Goal: Task Accomplishment & Management: Complete application form

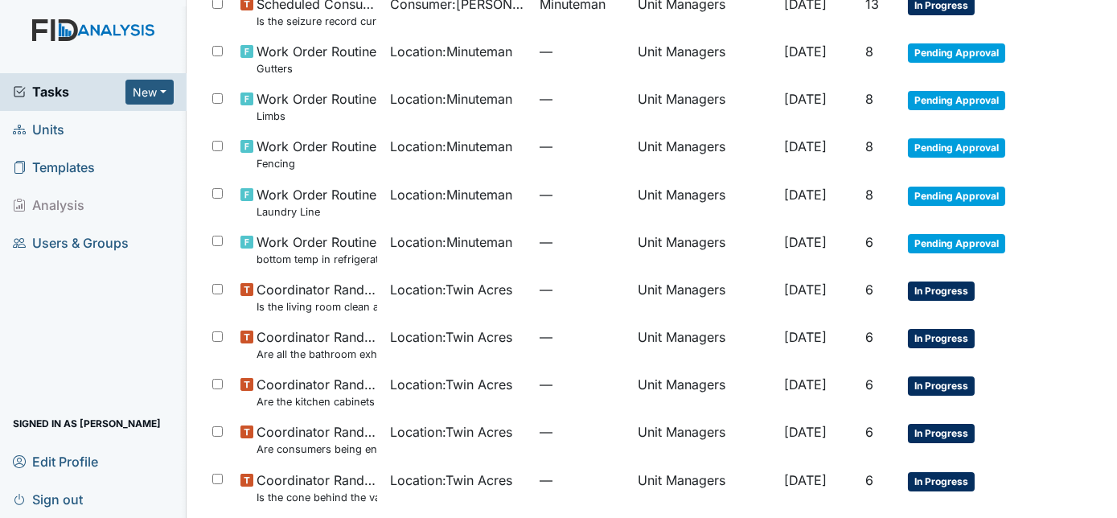
scroll to position [351, 0]
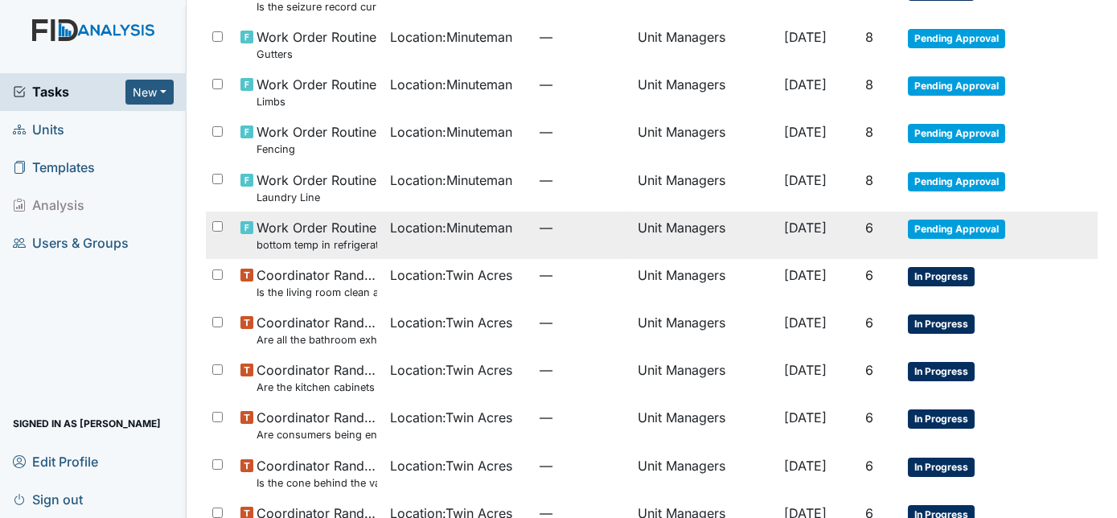
click at [836, 234] on td "[DATE]" at bounding box center [818, 235] width 80 height 47
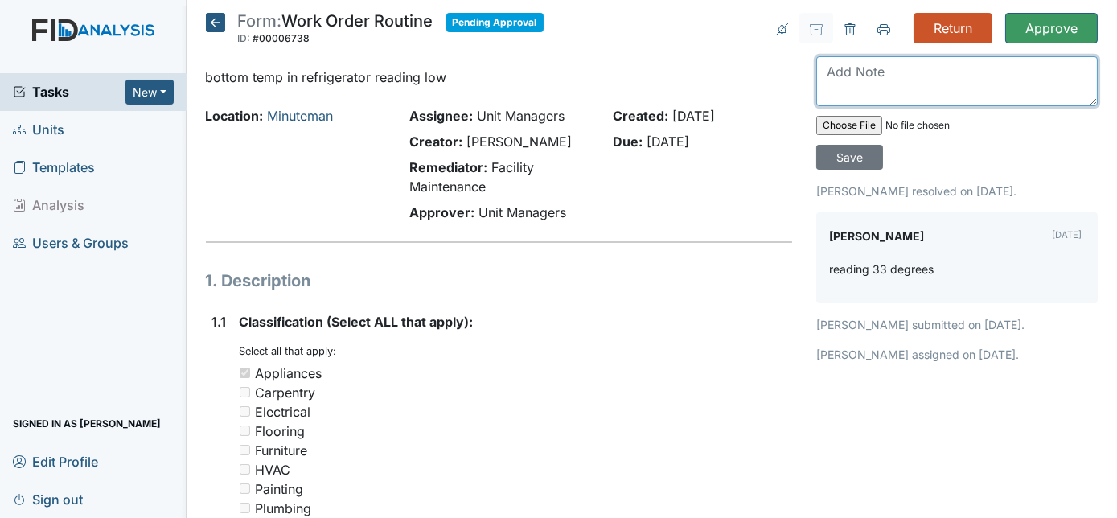
click at [848, 83] on textarea at bounding box center [957, 81] width 282 height 50
type textarea "THANKS"
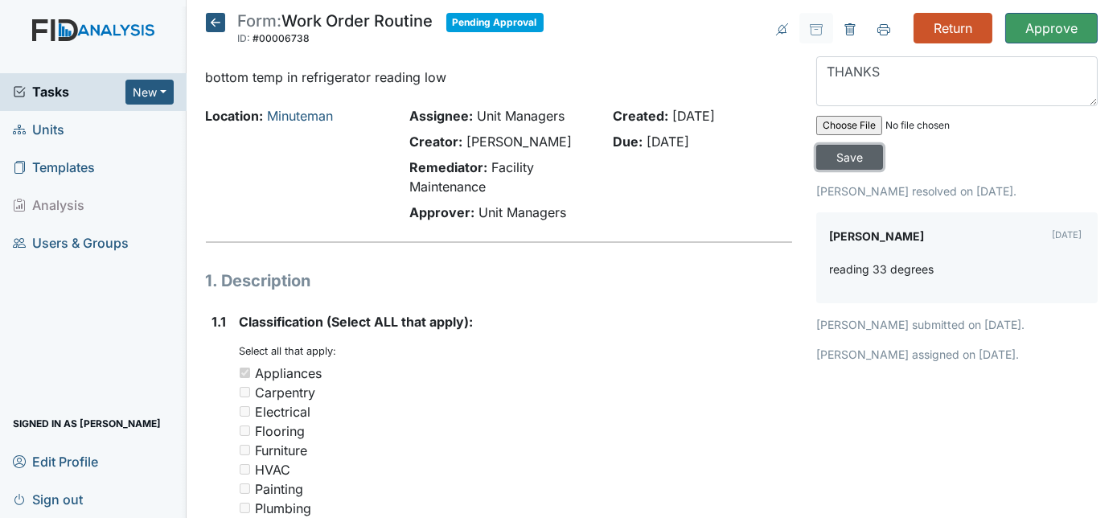
click at [883, 145] on input "Save" at bounding box center [849, 157] width 67 height 25
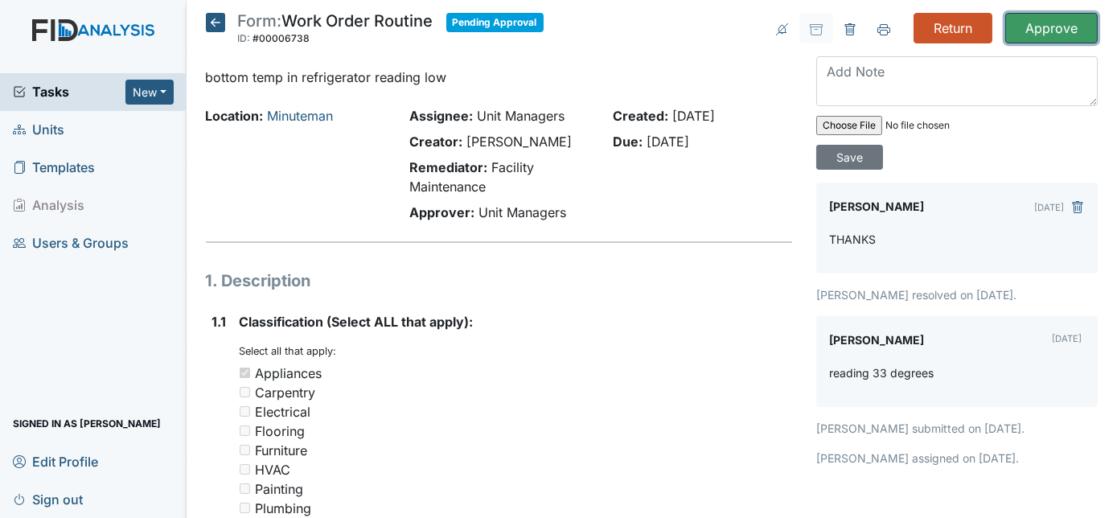
click at [1038, 28] on input "Approve" at bounding box center [1051, 28] width 92 height 31
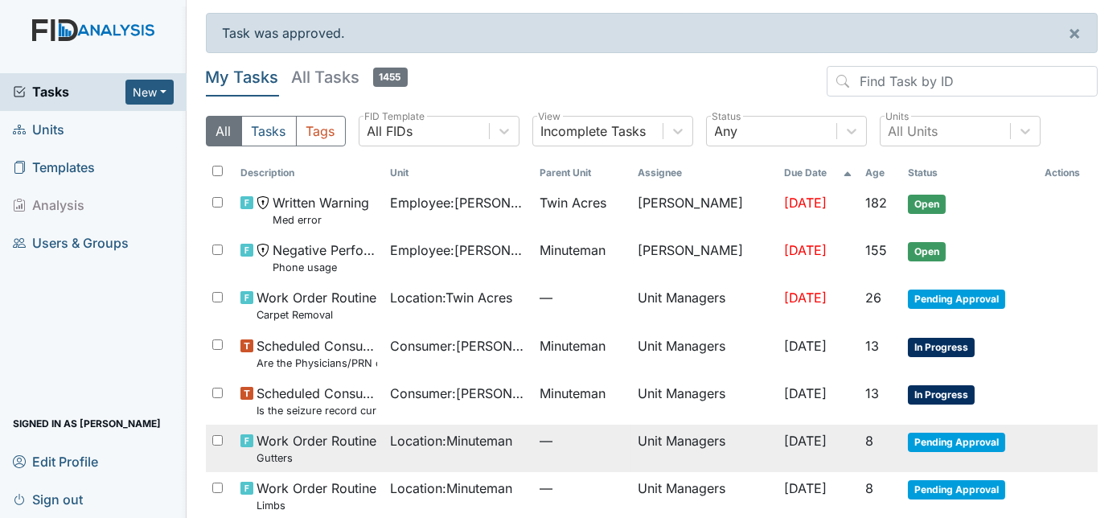
click at [631, 446] on td "Unit Managers" at bounding box center [704, 448] width 146 height 47
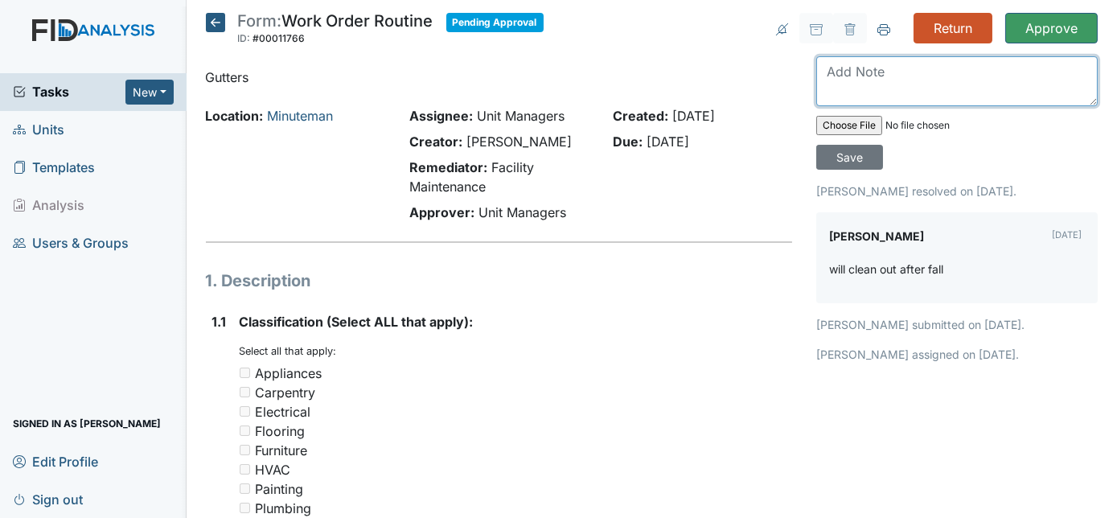
click at [876, 79] on textarea at bounding box center [957, 81] width 282 height 50
type textarea "OK THANKS"
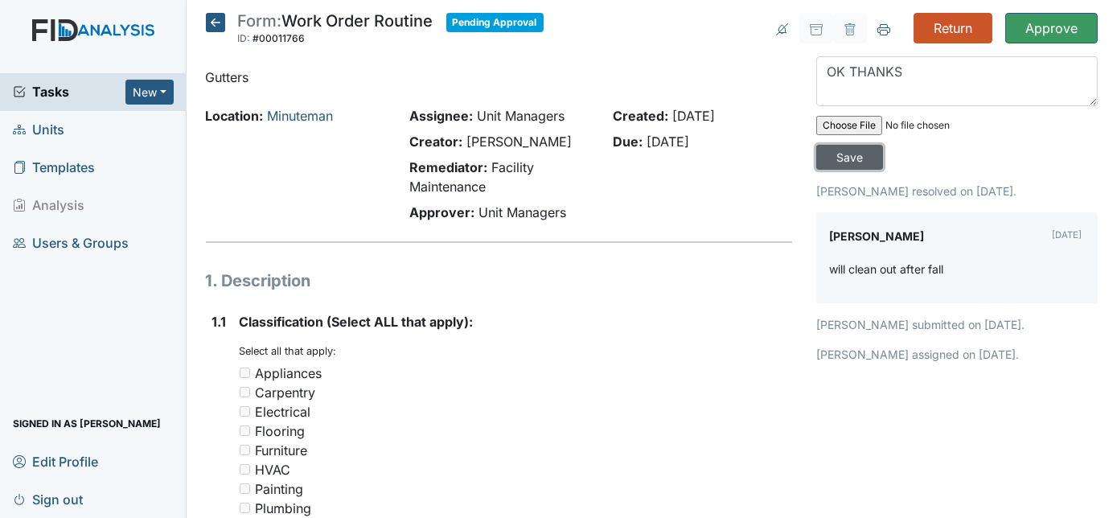
click at [883, 145] on input "Save" at bounding box center [849, 157] width 67 height 25
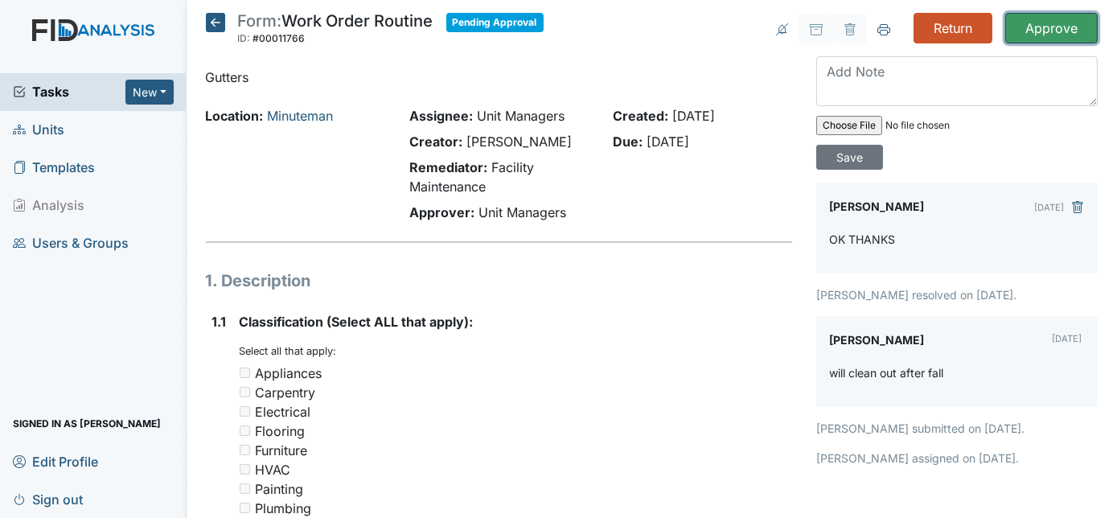
click at [1022, 31] on input "Approve" at bounding box center [1051, 28] width 92 height 31
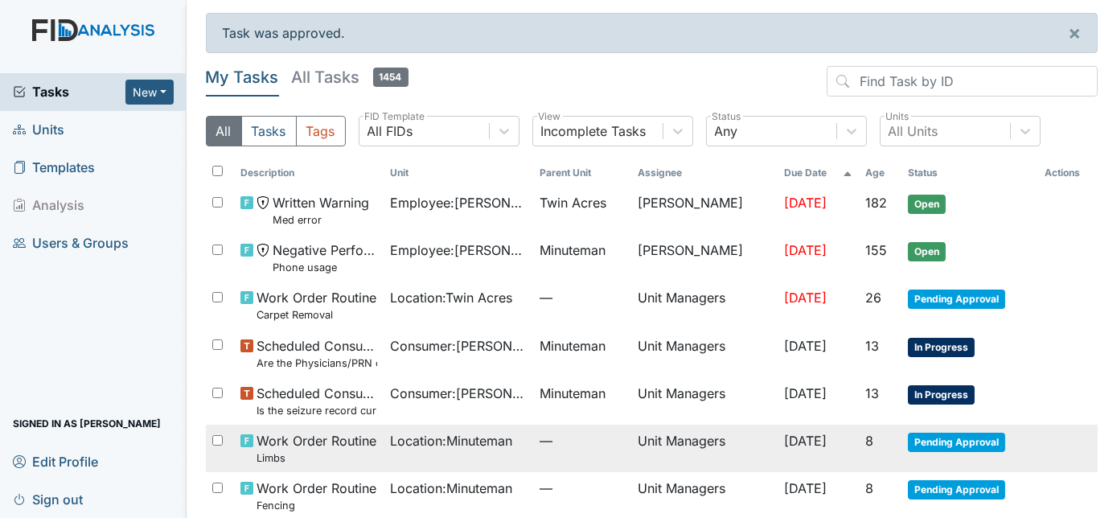
click at [717, 447] on td "Unit Managers" at bounding box center [704, 448] width 146 height 47
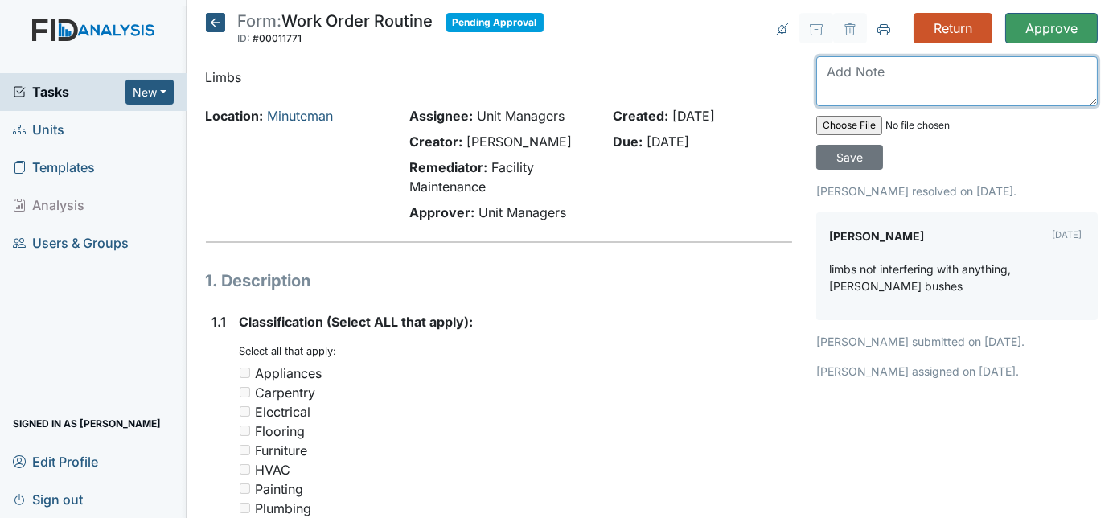
click at [894, 84] on textarea at bounding box center [957, 81] width 282 height 50
type textarea "OK"
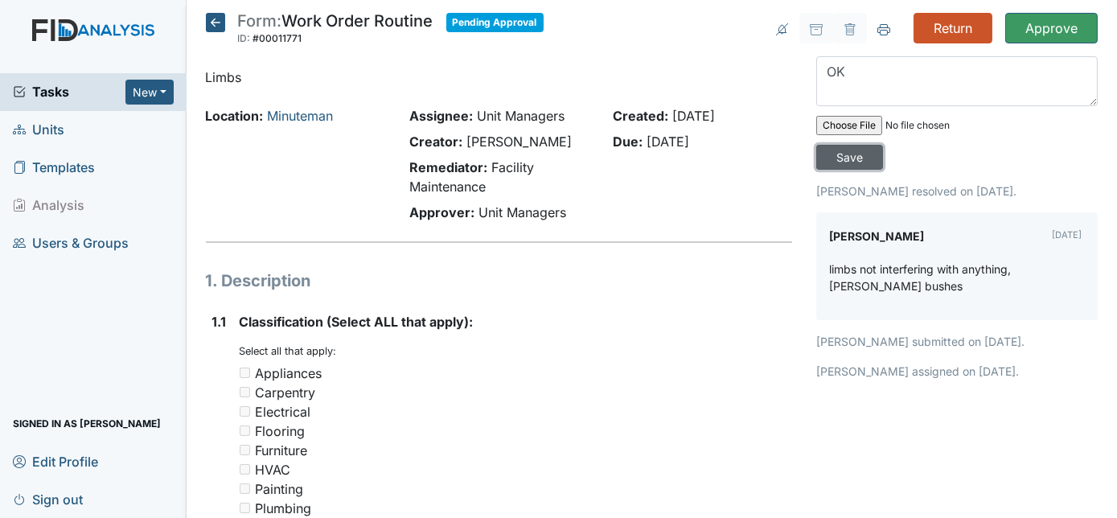
click at [883, 145] on input "Save" at bounding box center [849, 157] width 67 height 25
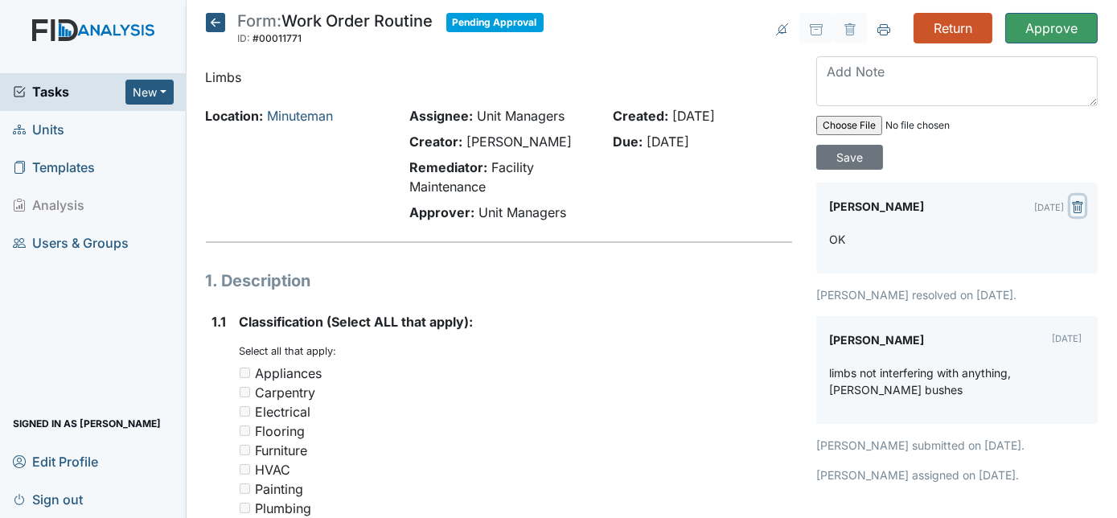
click at [1071, 201] on icon "submit" at bounding box center [1077, 207] width 13 height 13
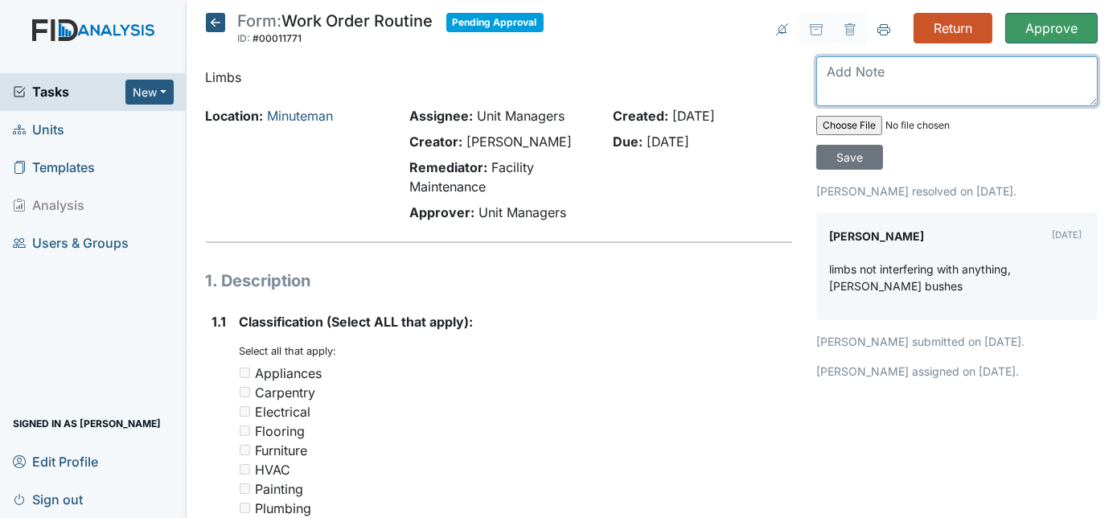
click at [821, 71] on textarea at bounding box center [957, 81] width 282 height 50
type textarea "He did a great job"
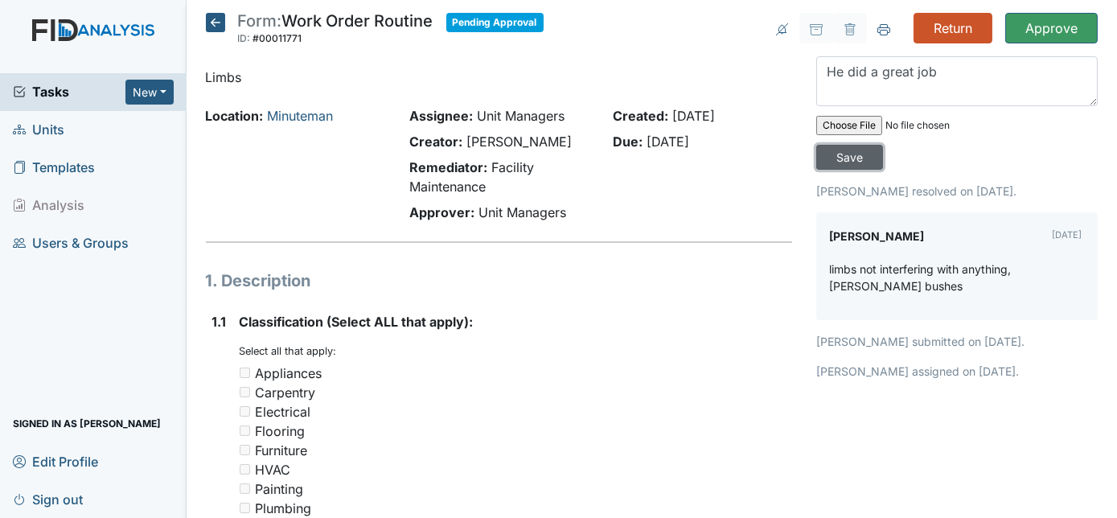
click at [883, 145] on input "Save" at bounding box center [849, 157] width 67 height 25
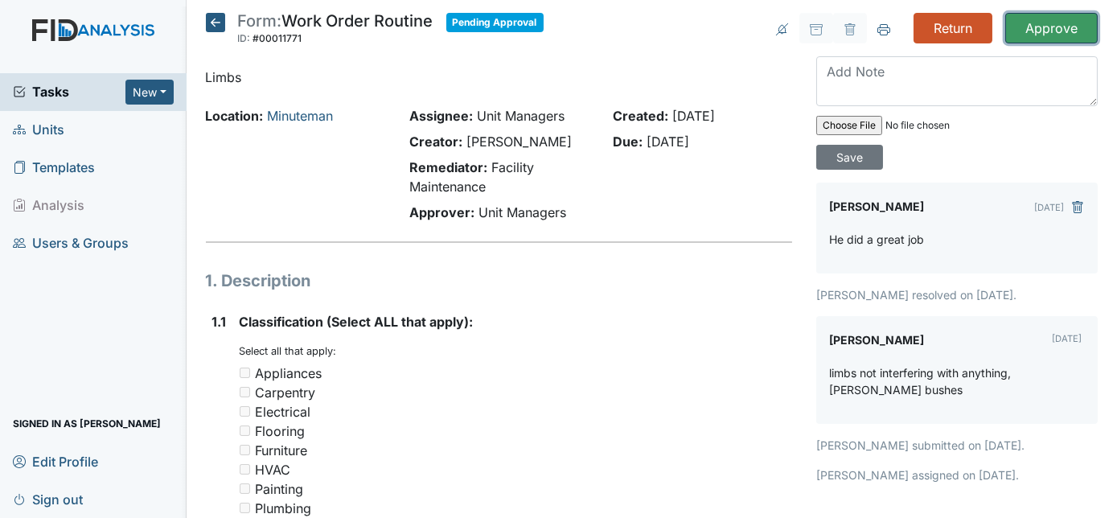
click at [1030, 27] on input "Approve" at bounding box center [1051, 28] width 92 height 31
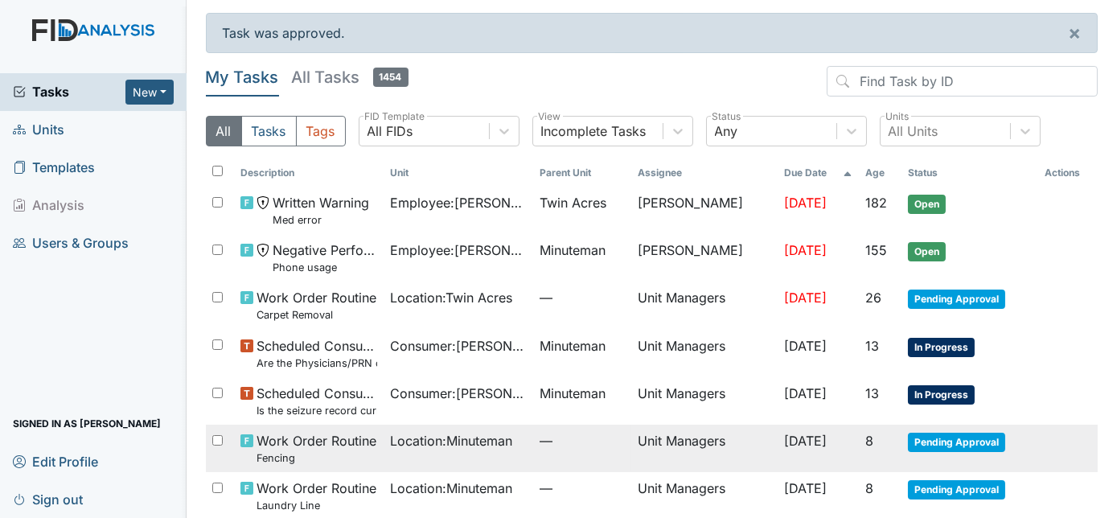
click at [606, 433] on span "—" at bounding box center [583, 440] width 86 height 19
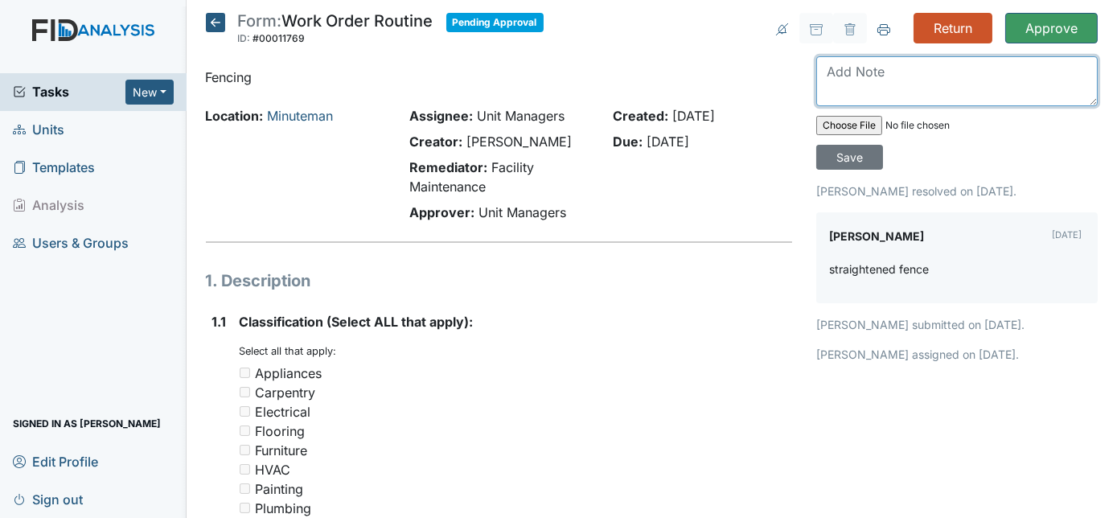
click at [895, 84] on textarea at bounding box center [957, 81] width 282 height 50
type textarea "Thanks"
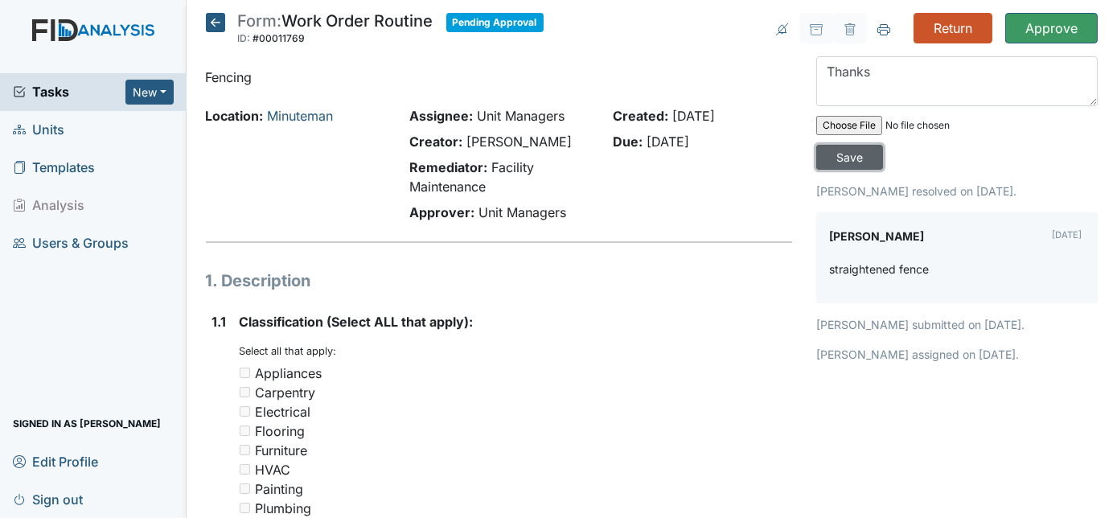
click at [883, 145] on input "Save" at bounding box center [849, 157] width 67 height 25
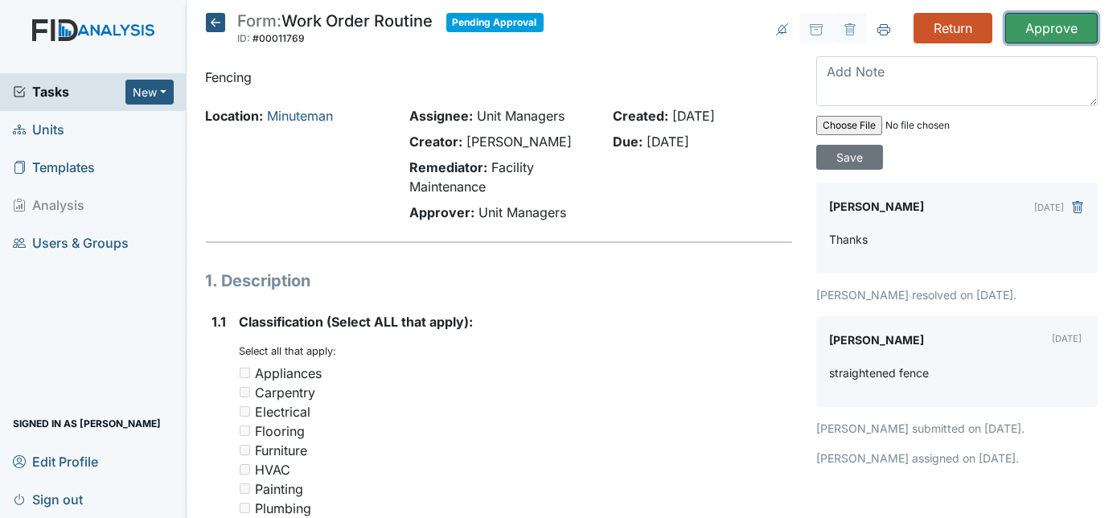
click at [1035, 27] on input "Approve" at bounding box center [1051, 28] width 92 height 31
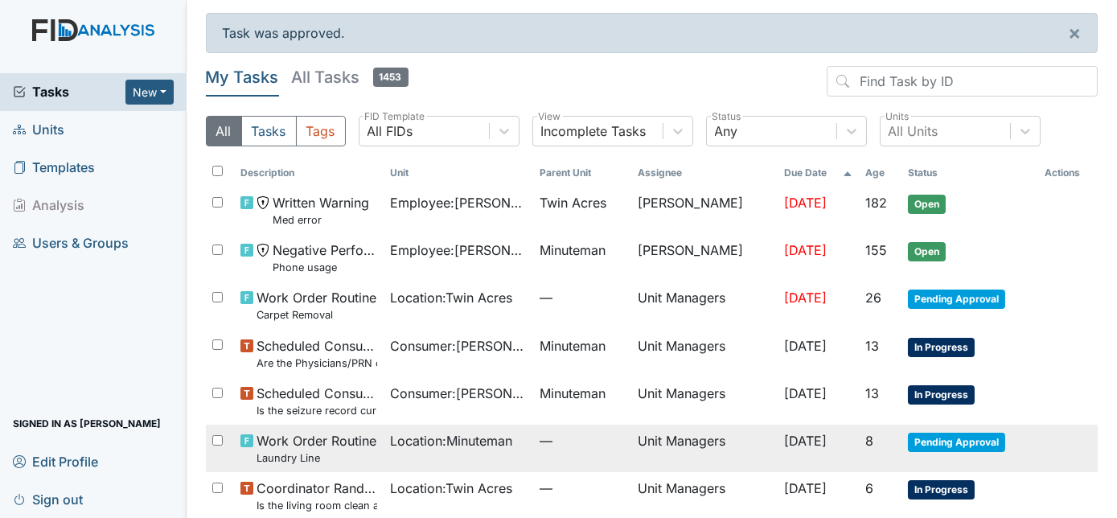
click at [784, 435] on span "[DATE]" at bounding box center [805, 441] width 43 height 16
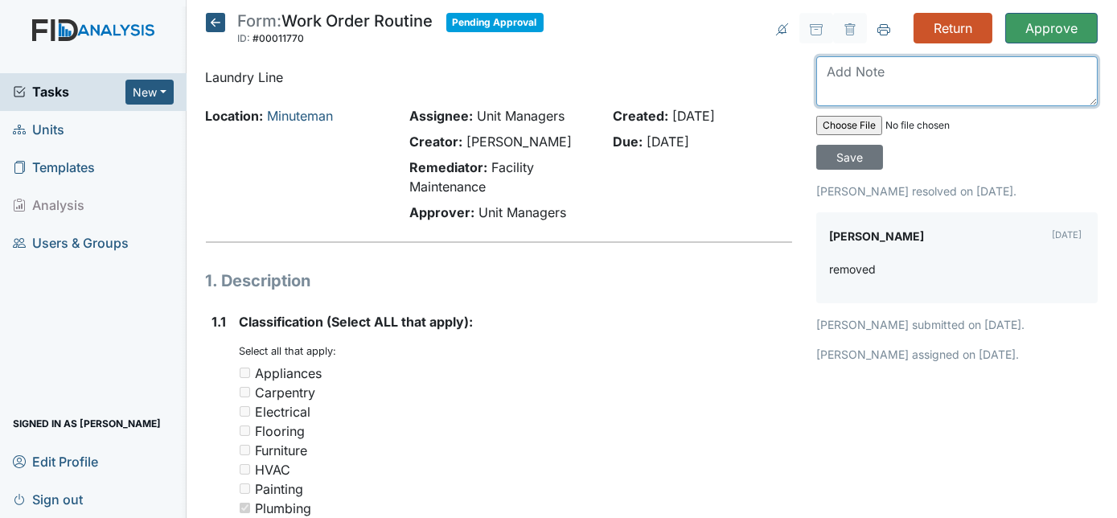
click at [911, 71] on textarea at bounding box center [957, 81] width 282 height 50
type textarea "Thanks"
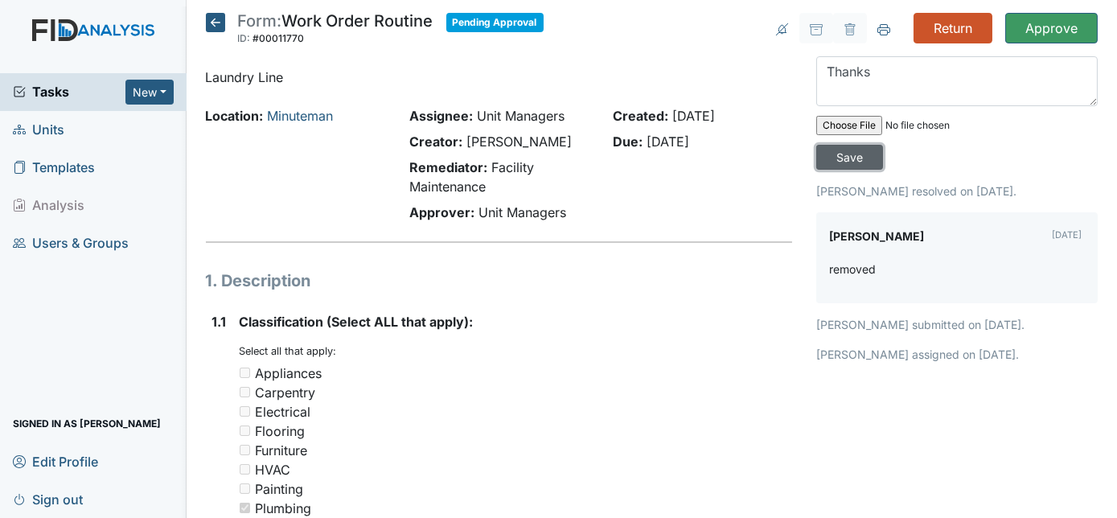
click at [883, 145] on input "Save" at bounding box center [849, 157] width 67 height 25
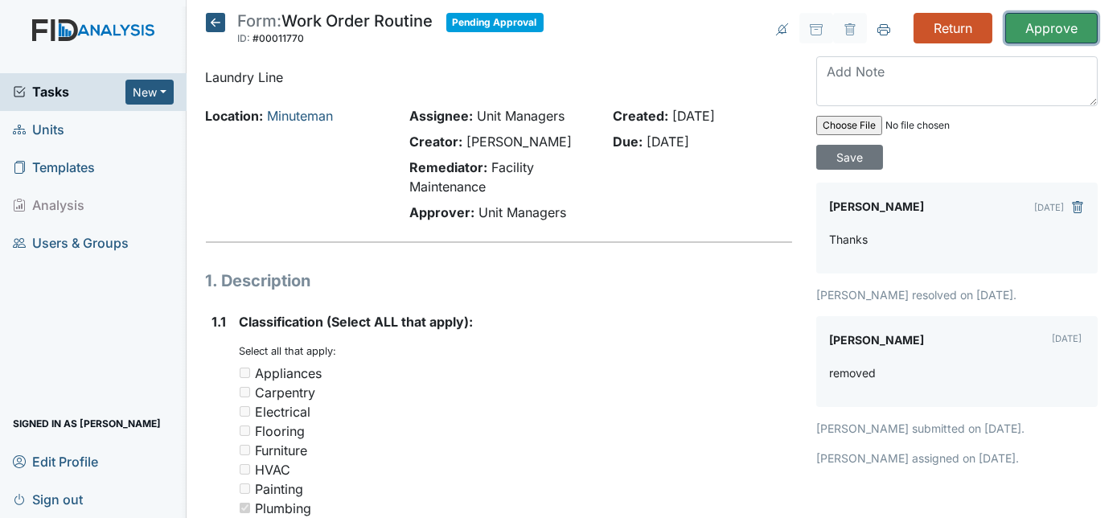
click at [1036, 32] on input "Approve" at bounding box center [1051, 28] width 92 height 31
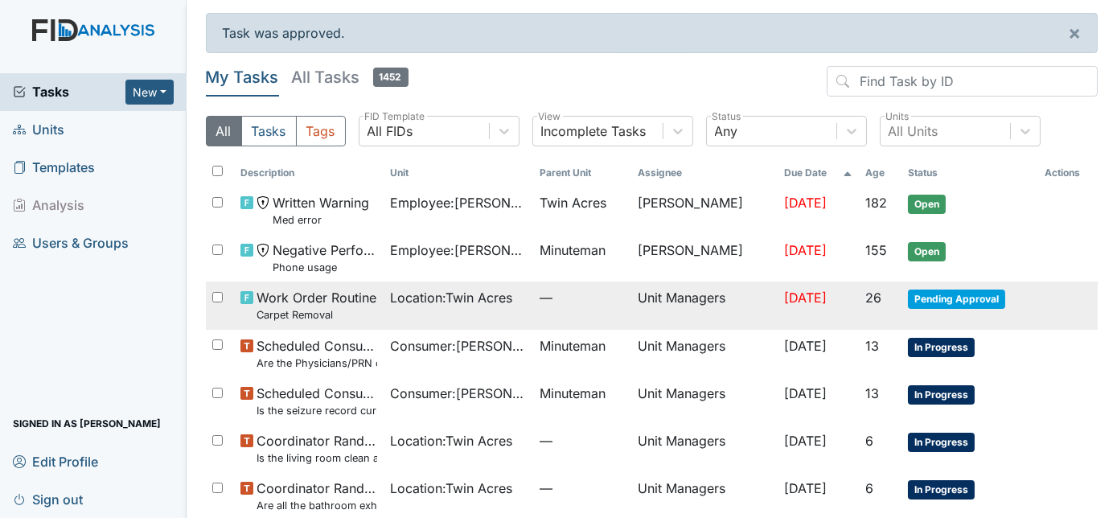
click at [732, 309] on td "Unit Managers" at bounding box center [704, 305] width 146 height 47
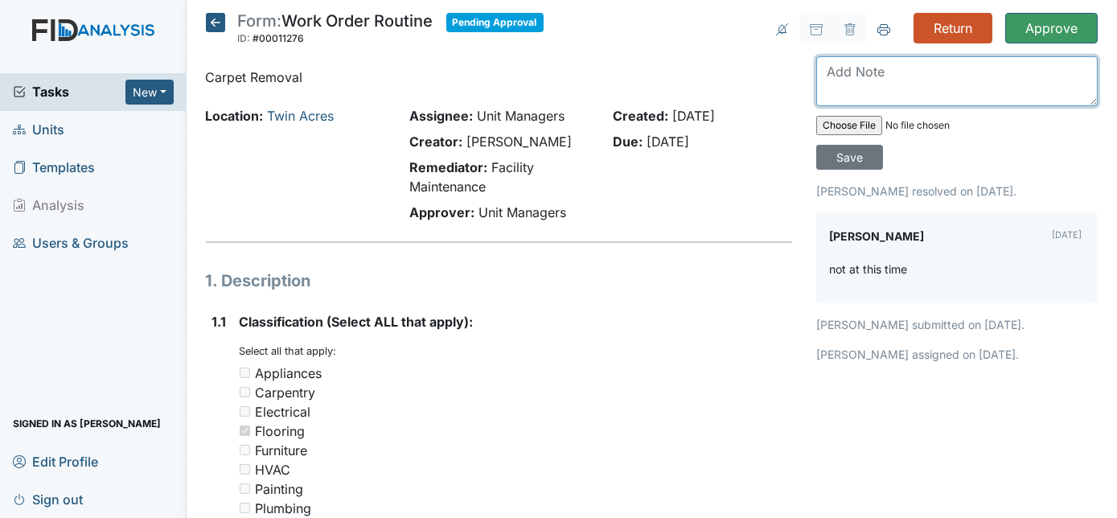
click at [891, 72] on textarea at bounding box center [957, 81] width 282 height 50
type textarea "ok"
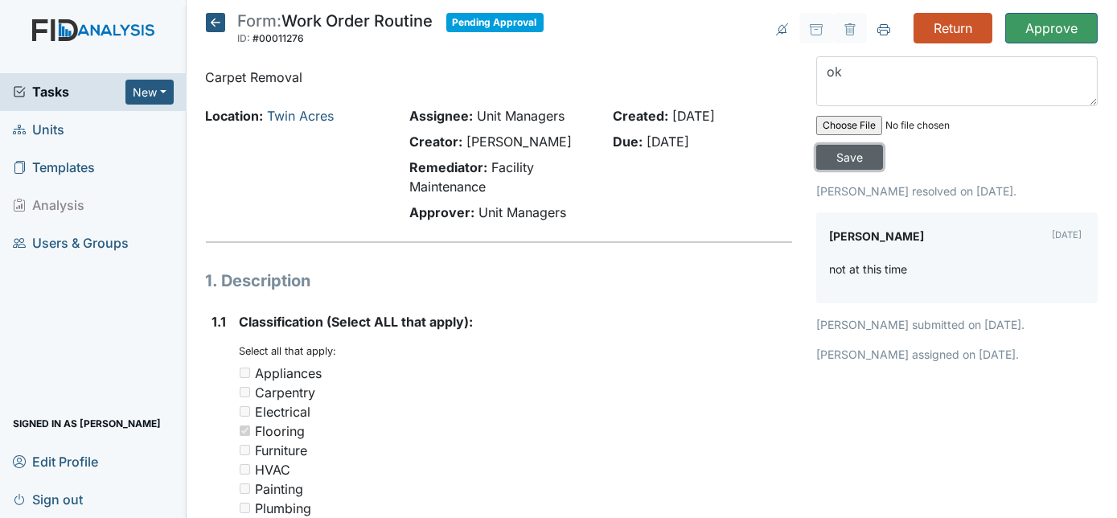
click at [883, 145] on input "Save" at bounding box center [849, 157] width 67 height 25
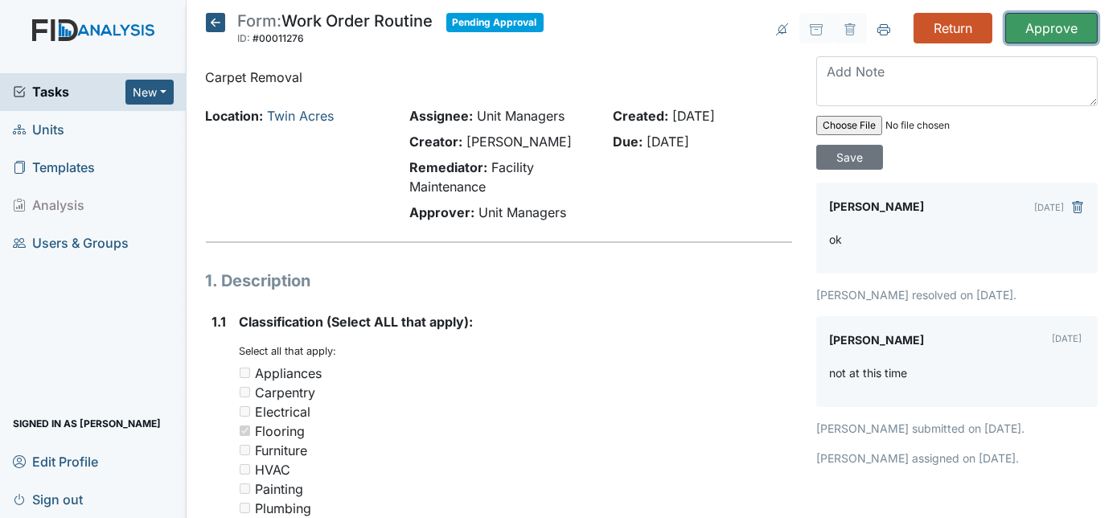
click at [1031, 23] on input "Approve" at bounding box center [1051, 28] width 92 height 31
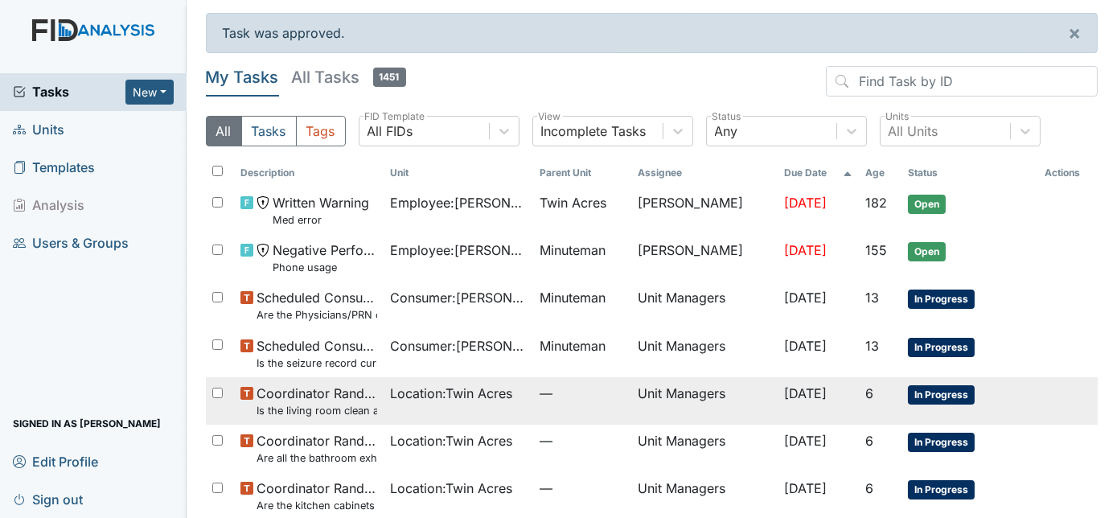
click at [820, 401] on td "[DATE]" at bounding box center [818, 400] width 80 height 47
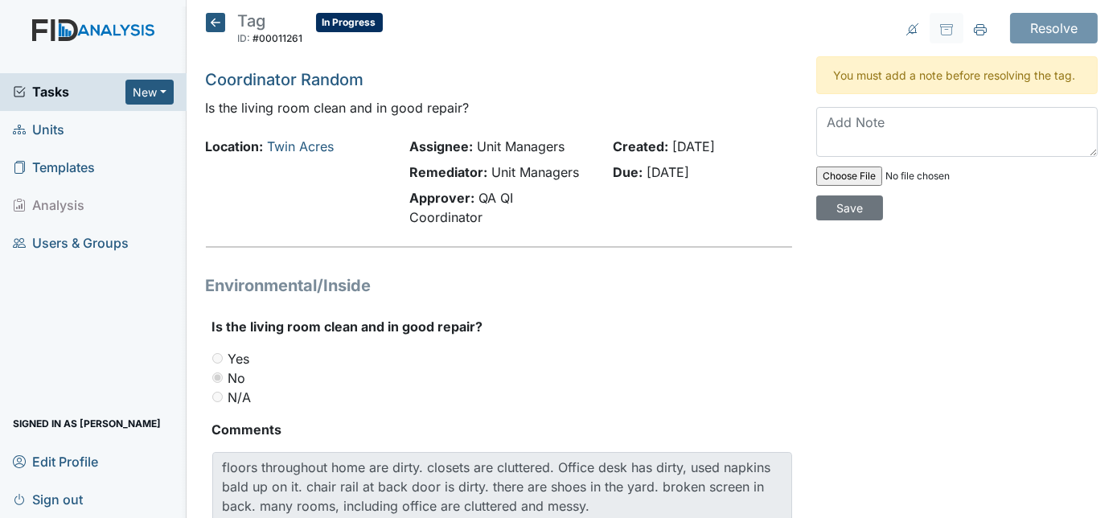
click at [212, 17] on icon at bounding box center [215, 22] width 19 height 19
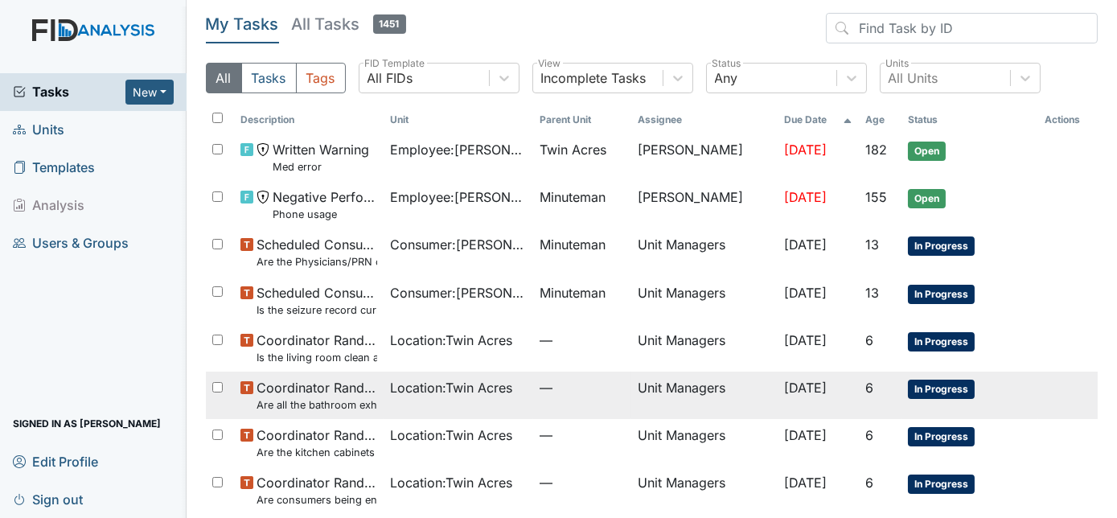
click at [731, 393] on td "Unit Managers" at bounding box center [704, 395] width 146 height 47
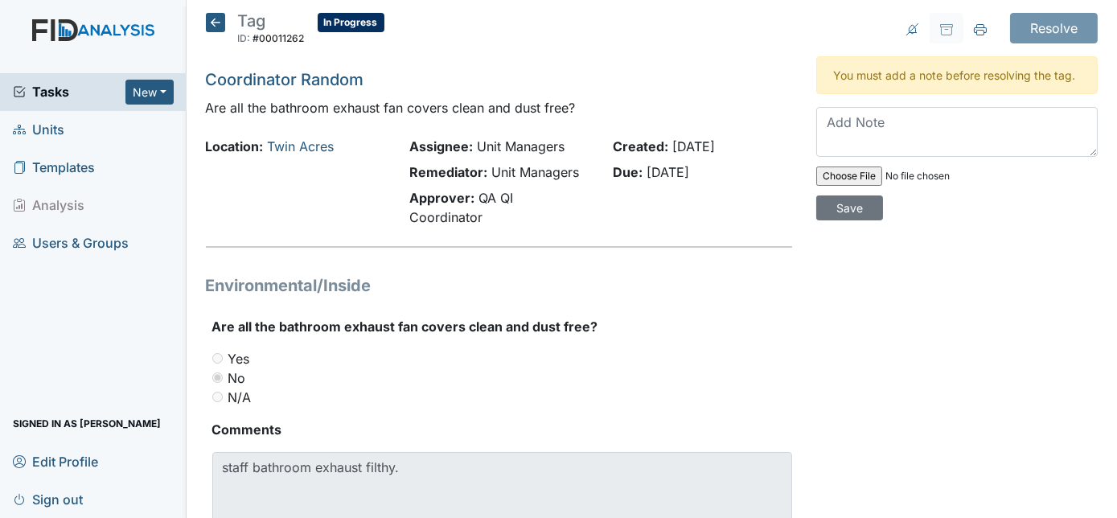
click at [216, 19] on icon at bounding box center [215, 22] width 19 height 19
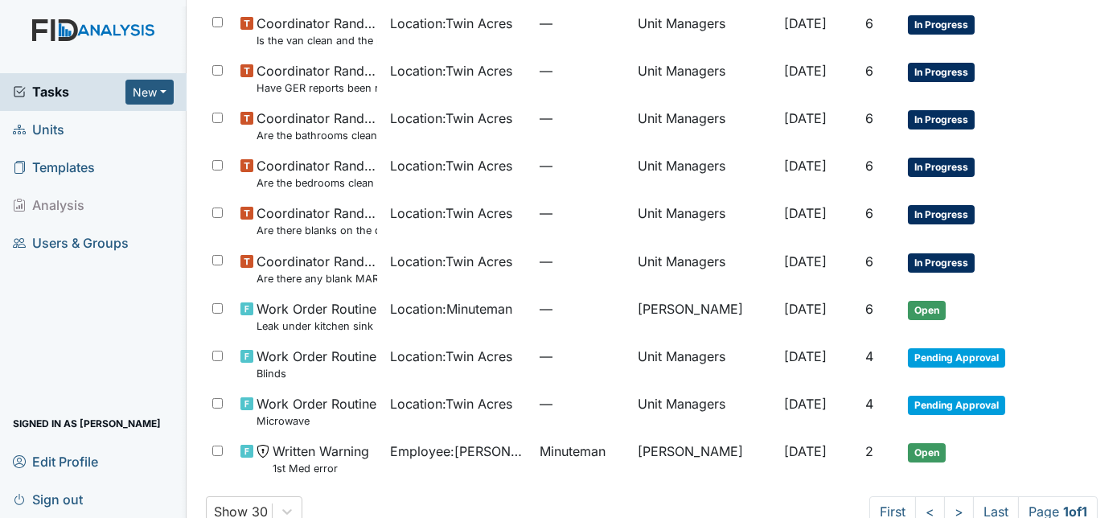
scroll to position [565, 0]
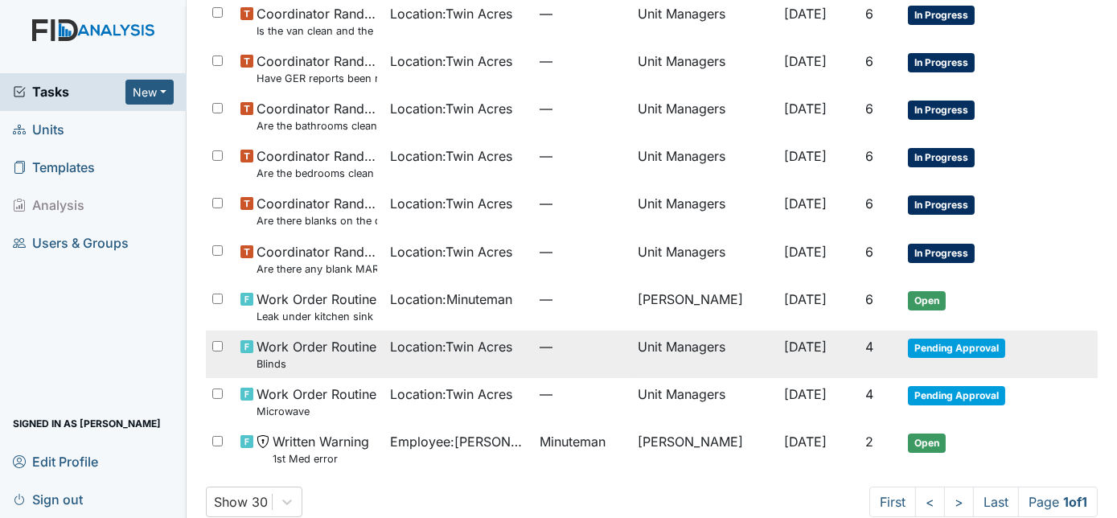
click at [827, 348] on span "[DATE]" at bounding box center [805, 347] width 43 height 16
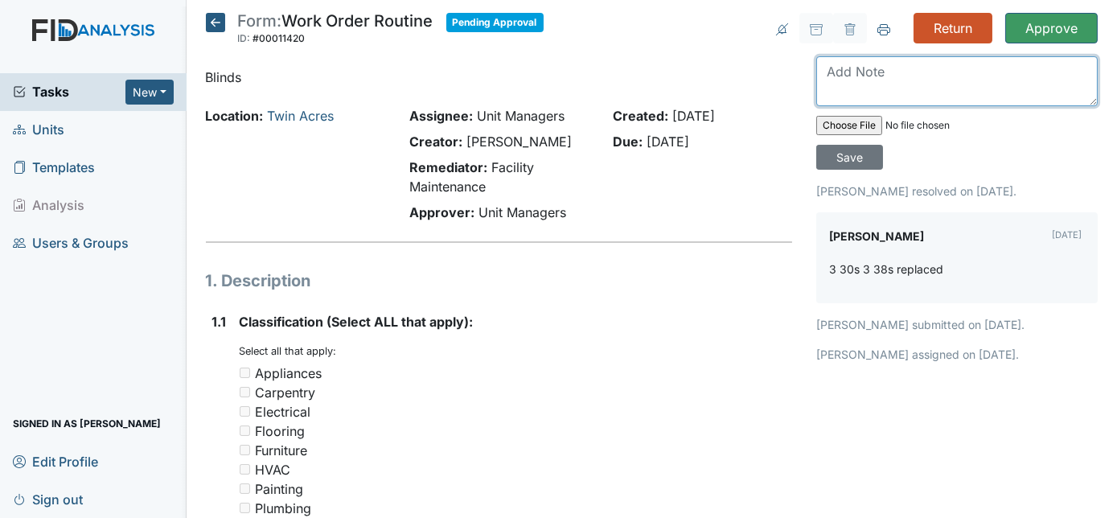
click at [824, 75] on textarea at bounding box center [957, 81] width 282 height 50
type textarea "Thank you so much."
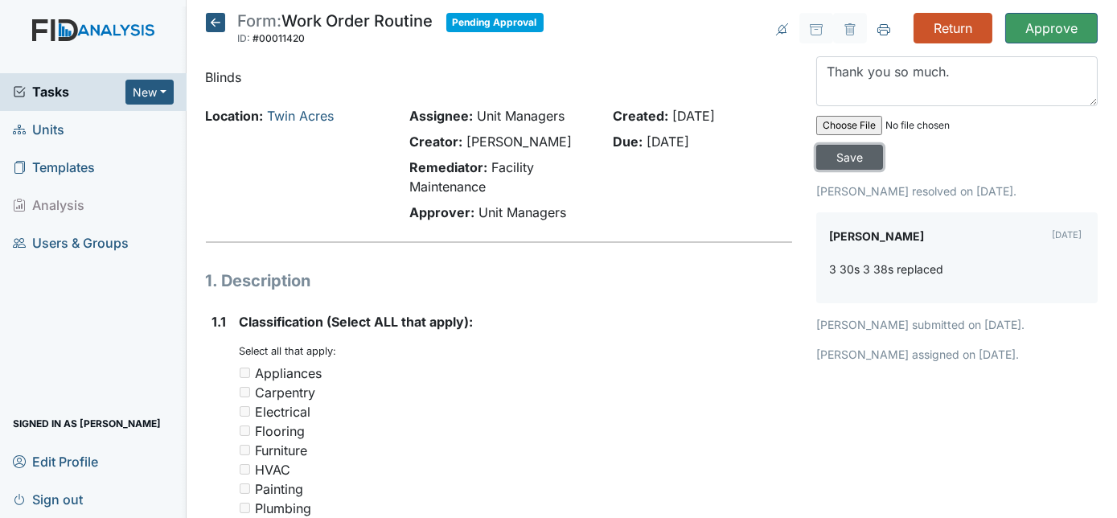
click at [883, 145] on input "Save" at bounding box center [849, 157] width 67 height 25
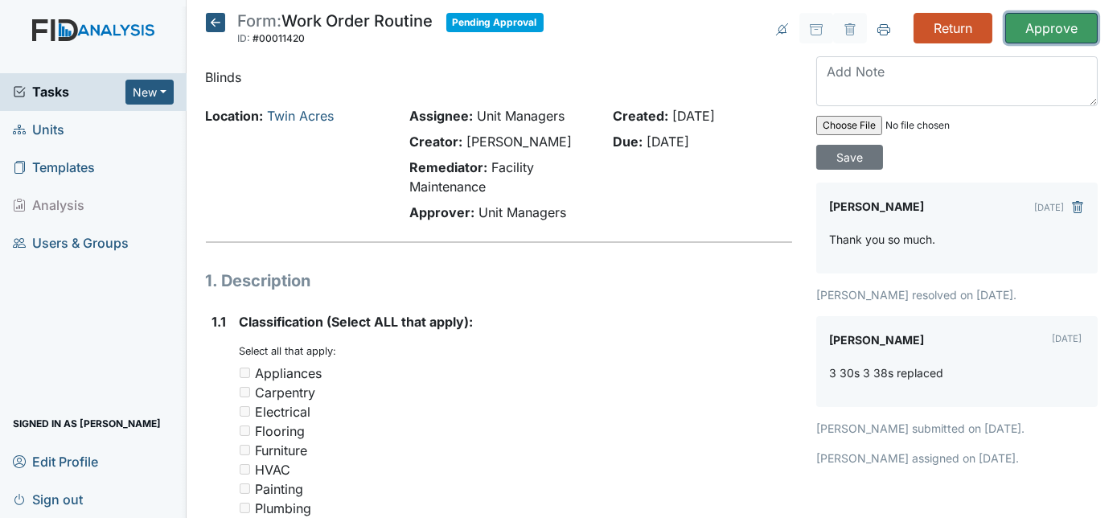
click at [1038, 25] on input "Approve" at bounding box center [1051, 28] width 92 height 31
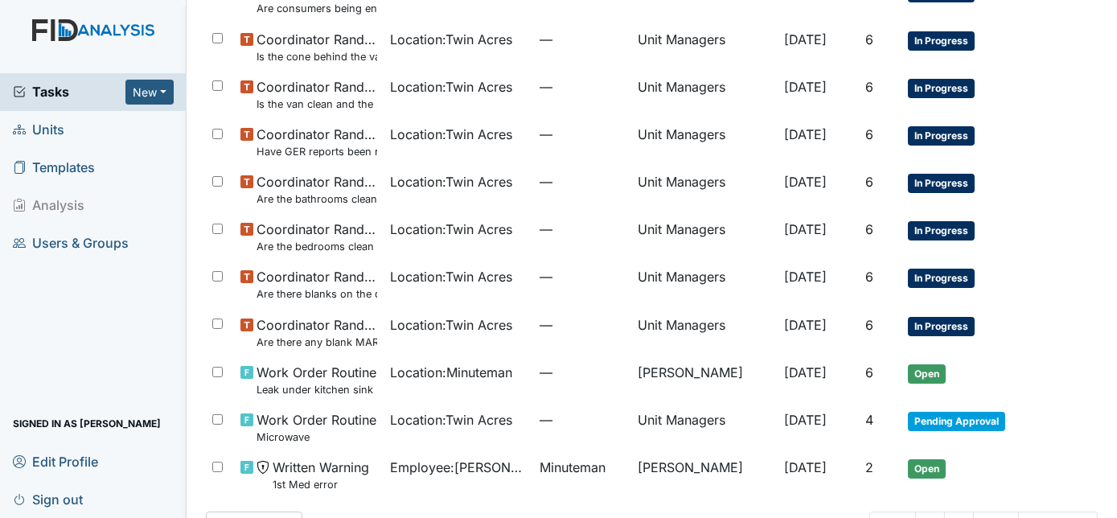
scroll to position [594, 0]
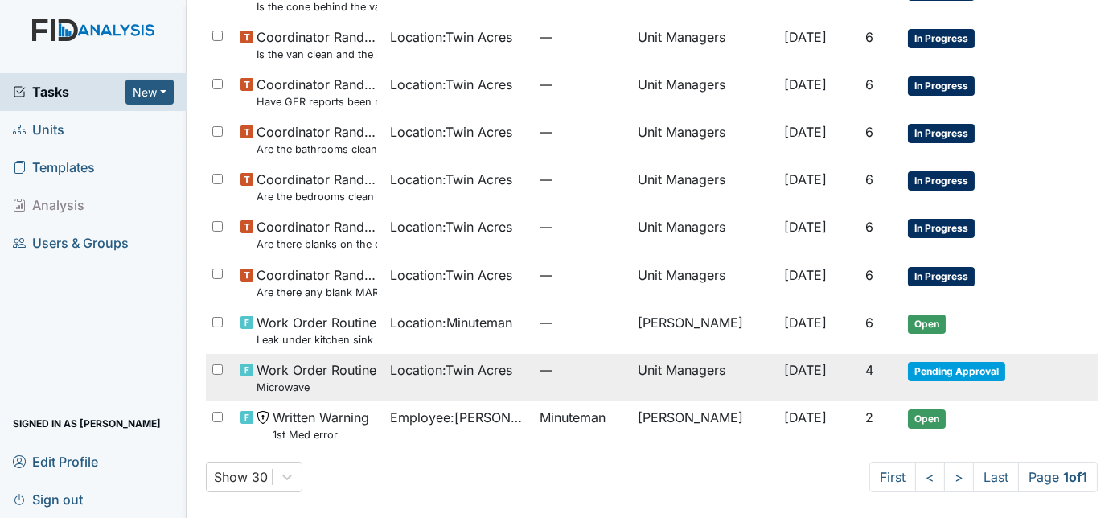
click at [741, 375] on td "Unit Managers" at bounding box center [704, 377] width 146 height 47
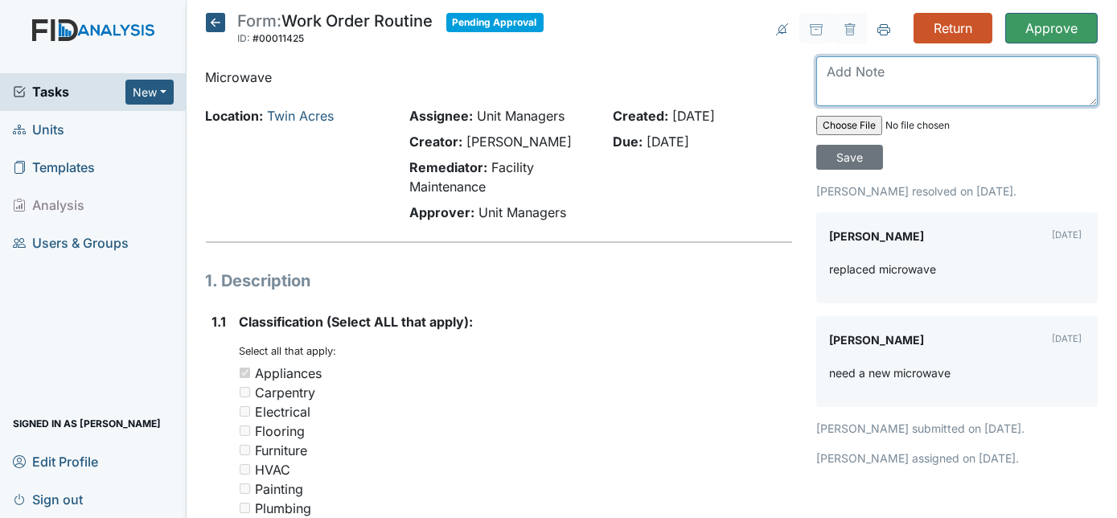
click at [908, 79] on textarea at bounding box center [957, 81] width 282 height 50
click at [916, 62] on textarea at bounding box center [957, 81] width 282 height 50
type textarea "Thank you."
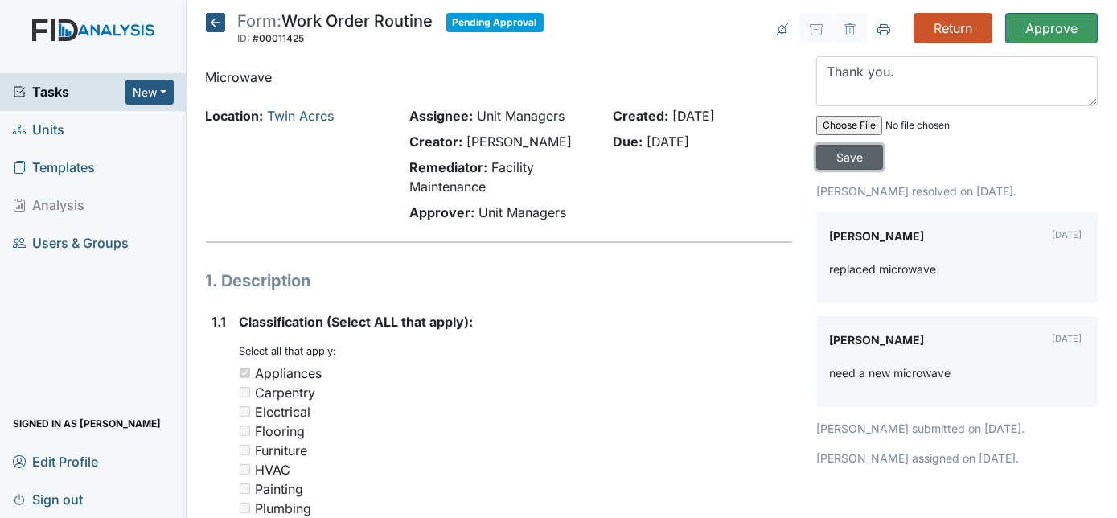
click at [883, 145] on input "Save" at bounding box center [849, 157] width 67 height 25
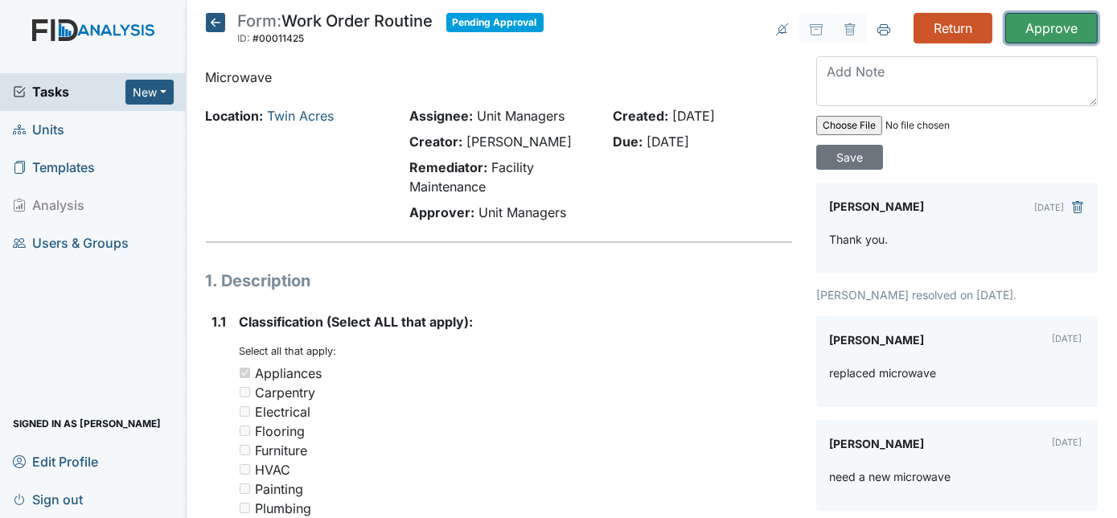
click at [1032, 25] on input "Approve" at bounding box center [1051, 28] width 92 height 31
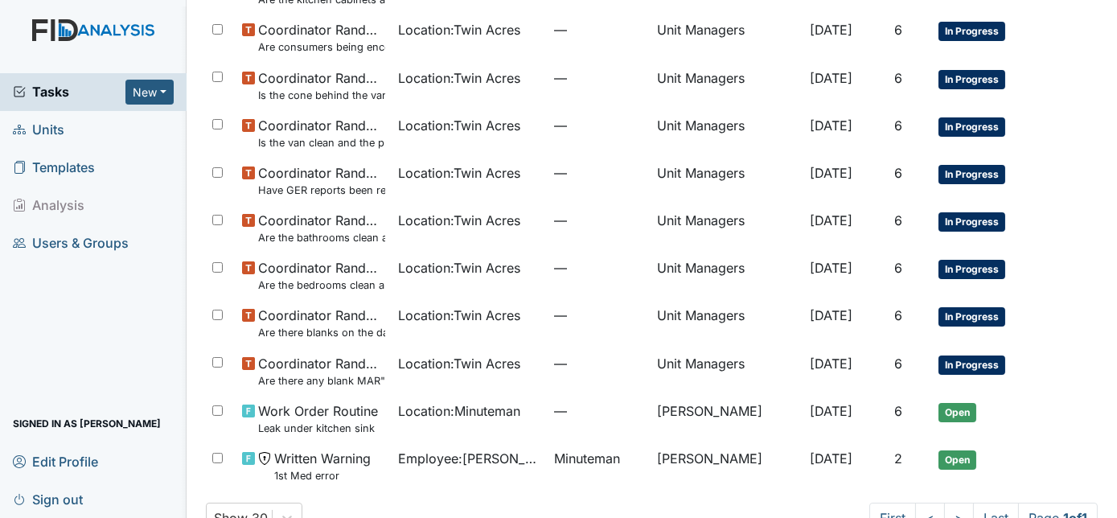
scroll to position [547, 0]
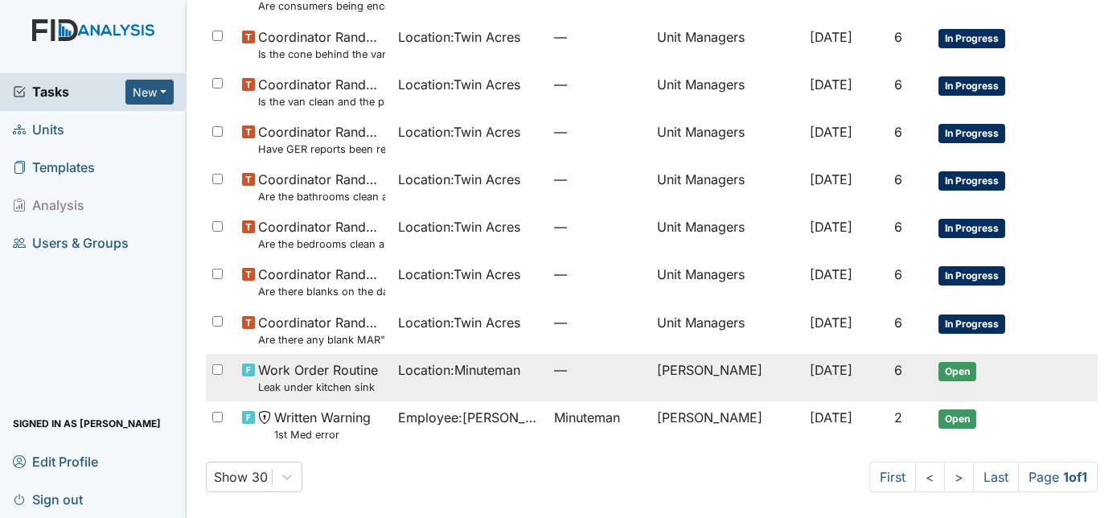
click at [726, 380] on td "[PERSON_NAME]" at bounding box center [727, 377] width 153 height 47
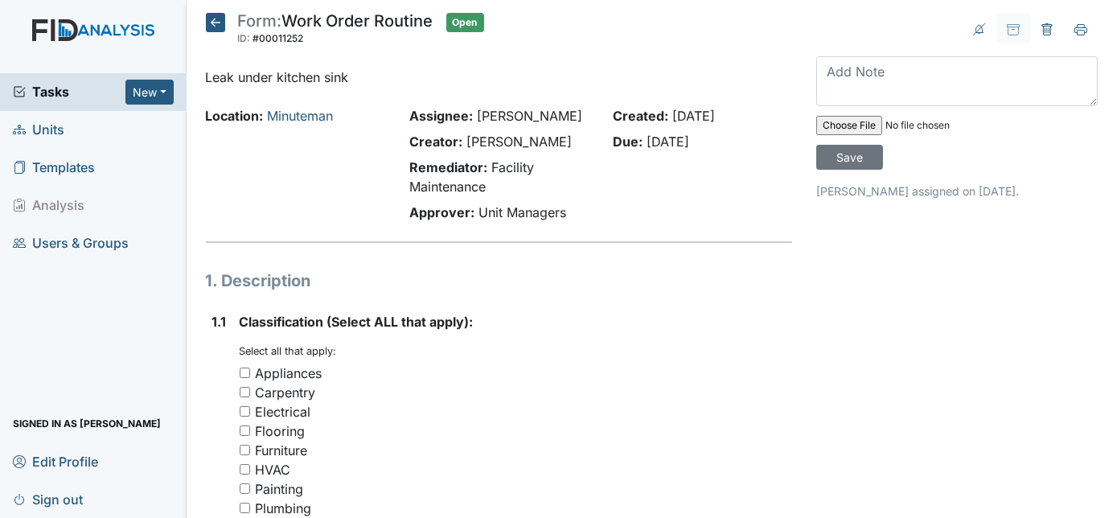
click at [208, 20] on icon at bounding box center [215, 22] width 19 height 19
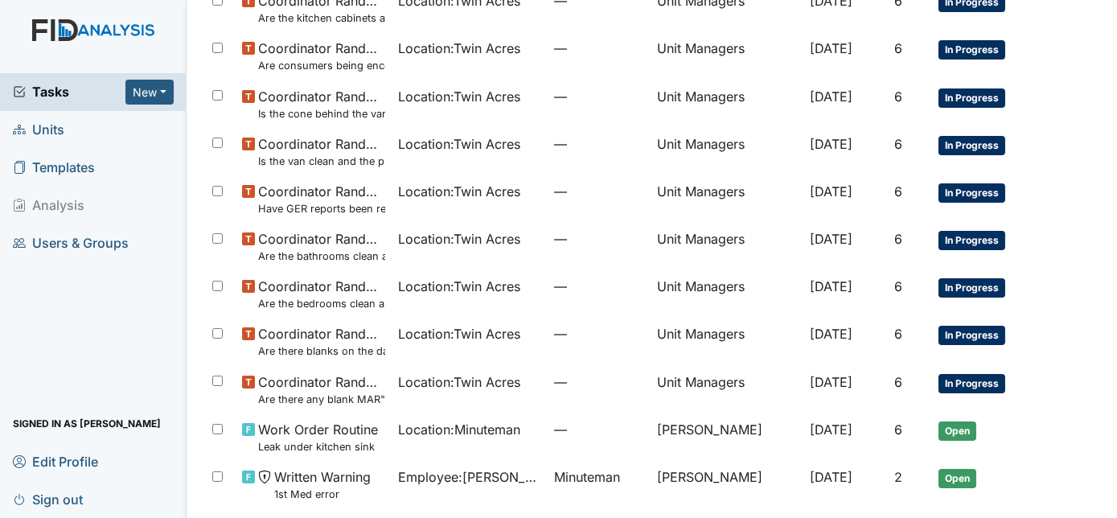
scroll to position [494, 0]
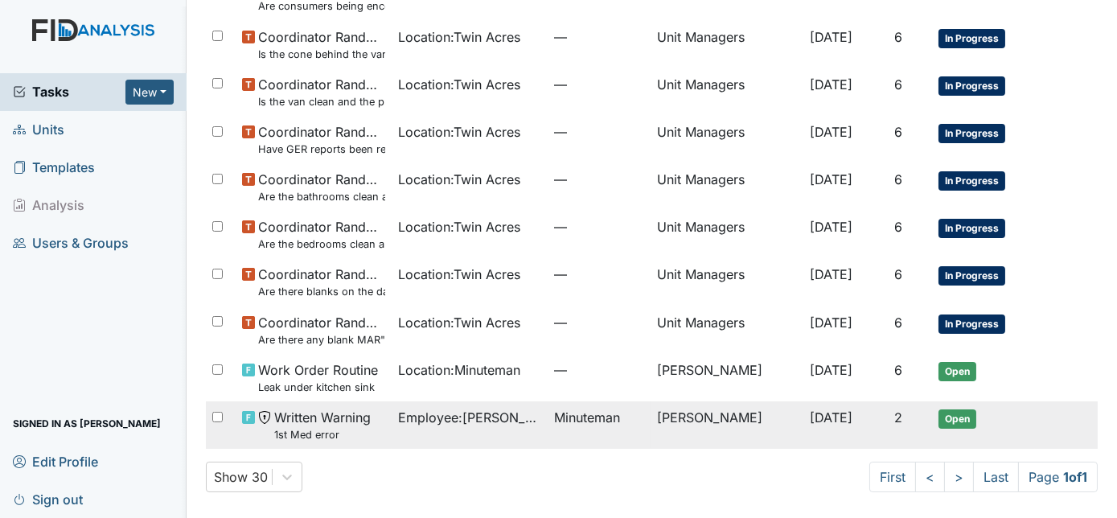
click at [842, 420] on span "[DATE]" at bounding box center [831, 417] width 43 height 16
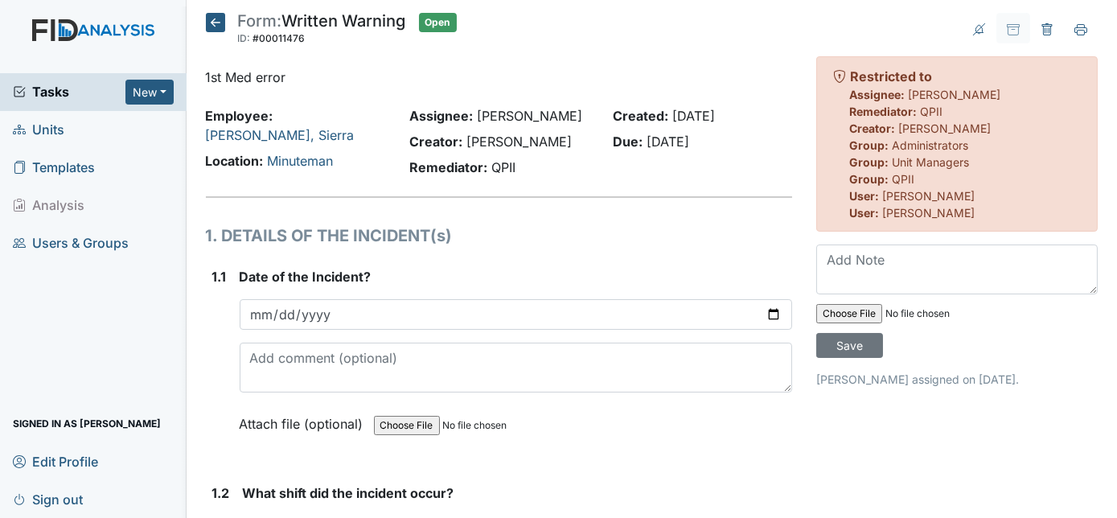
click at [220, 18] on icon at bounding box center [215, 22] width 19 height 19
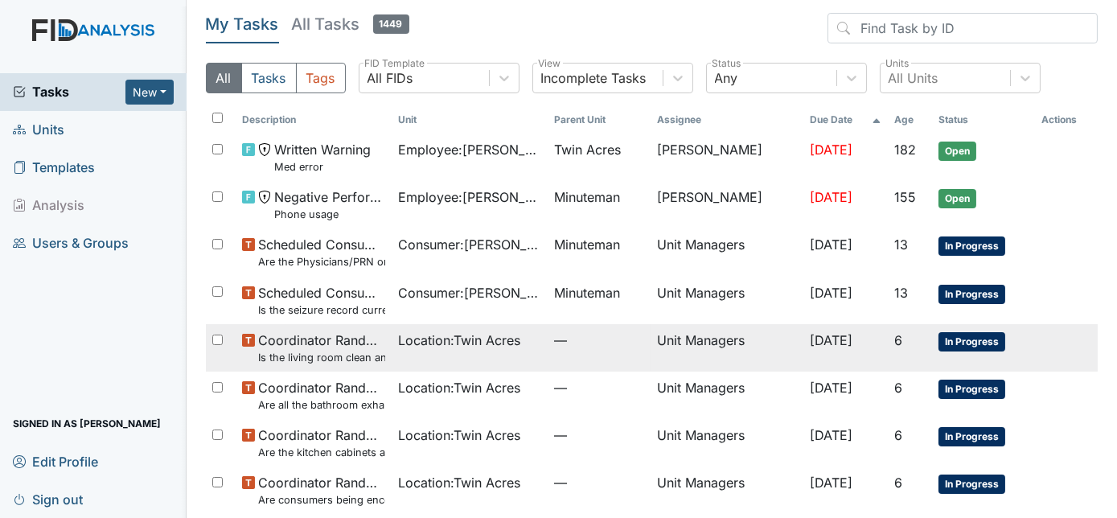
click at [660, 348] on td "Unit Managers" at bounding box center [727, 347] width 153 height 47
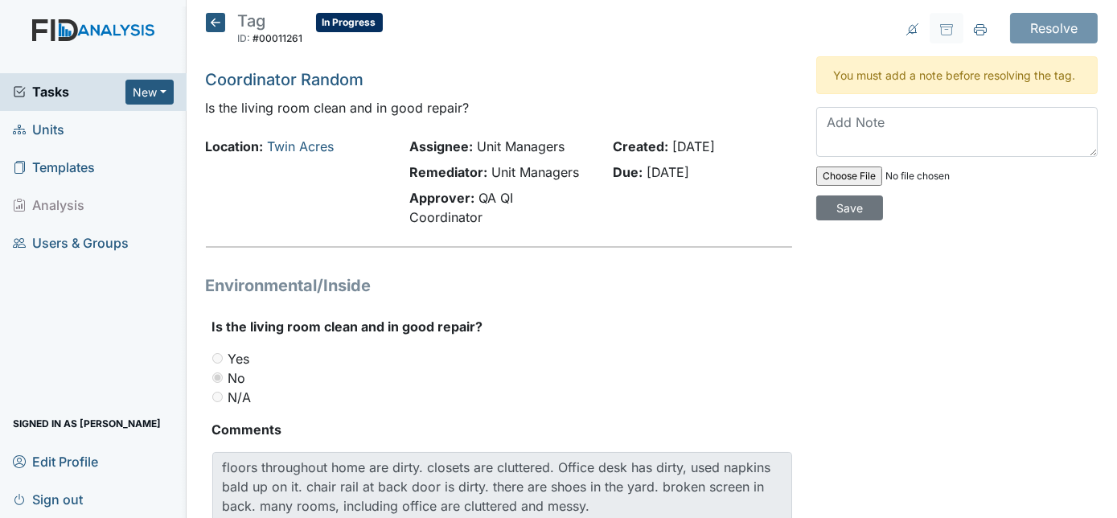
click at [211, 20] on icon at bounding box center [215, 22] width 19 height 19
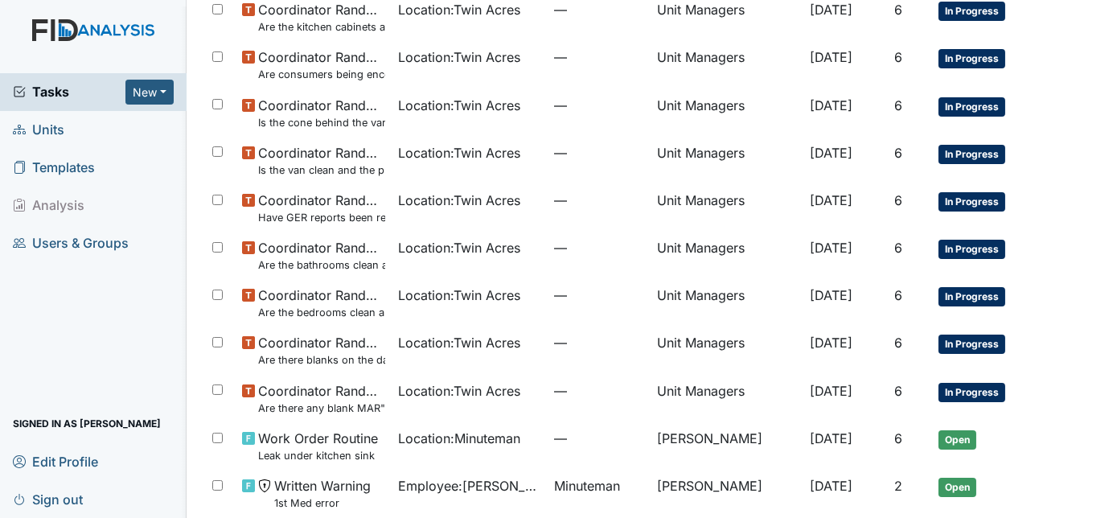
scroll to position [387, 0]
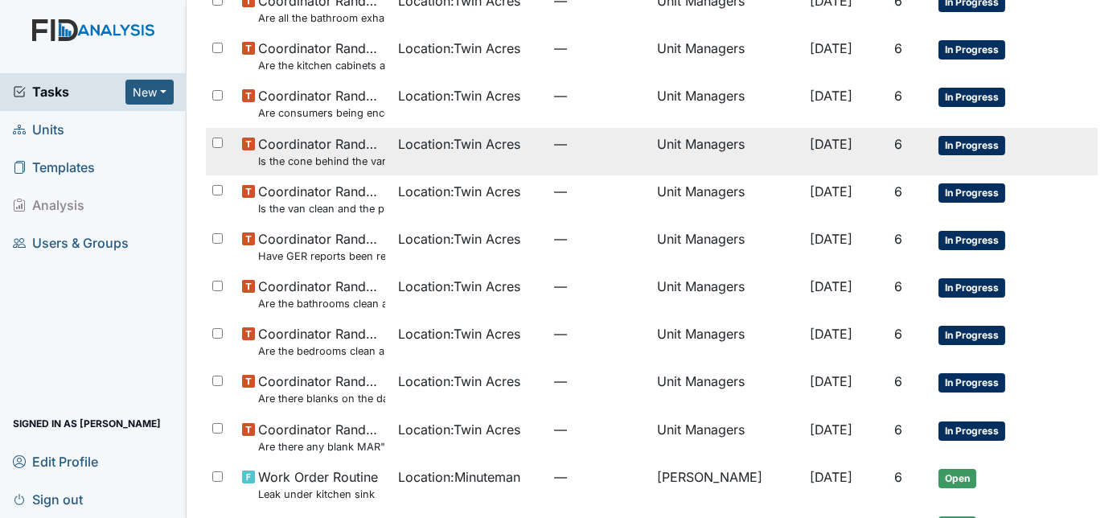
click at [848, 149] on span "[DATE]" at bounding box center [831, 144] width 43 height 16
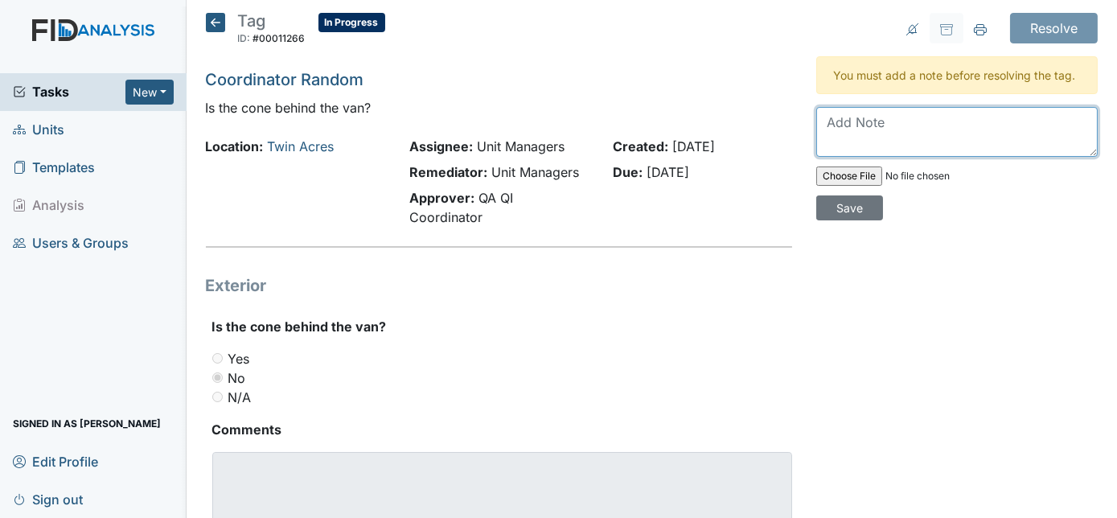
click at [848, 149] on textarea at bounding box center [957, 132] width 282 height 50
type textarea "Gotta request a new one."
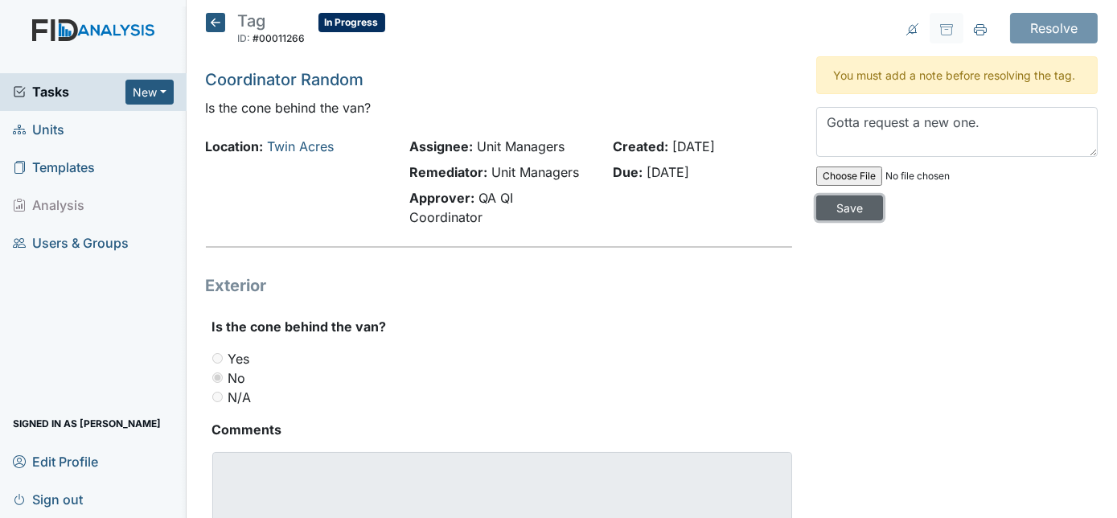
click at [883, 195] on input "Save" at bounding box center [849, 207] width 67 height 25
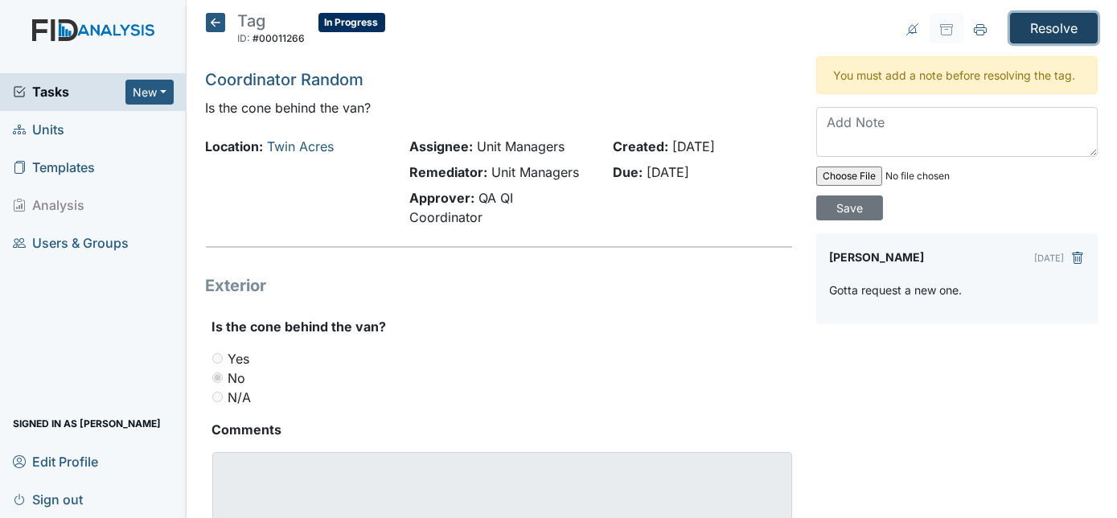
click at [1038, 27] on input "Resolve" at bounding box center [1054, 28] width 88 height 31
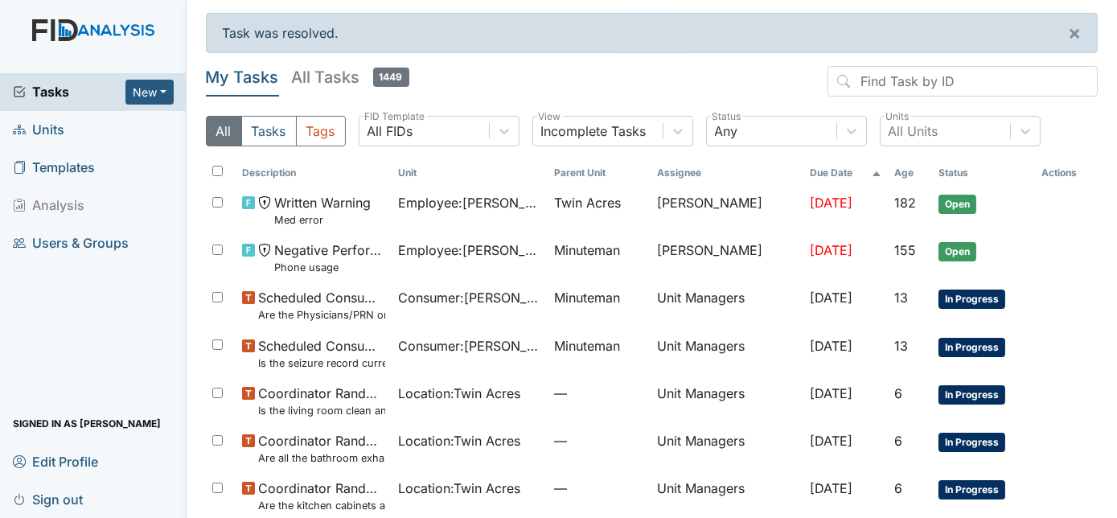
click at [48, 125] on span "Units" at bounding box center [38, 129] width 51 height 25
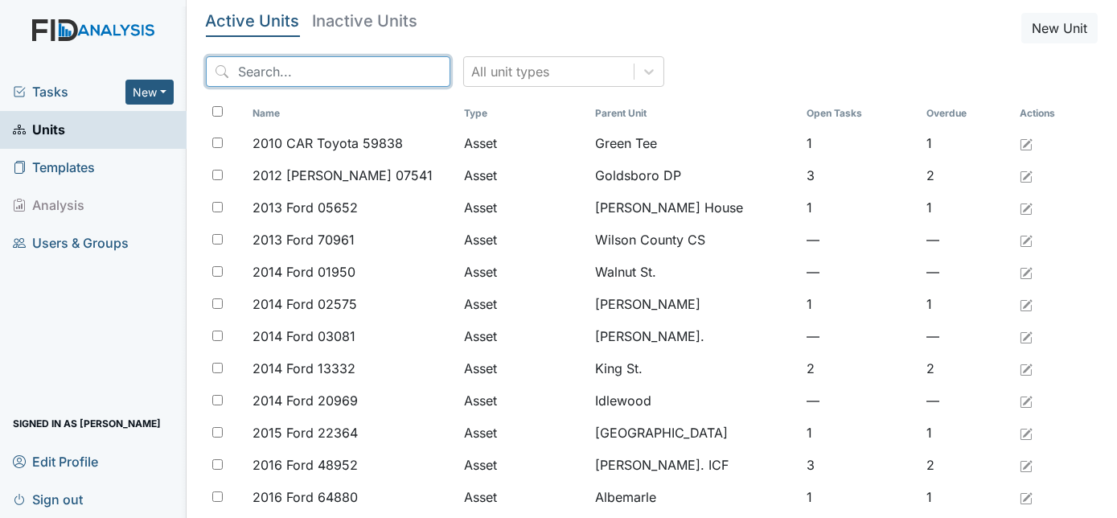
click at [274, 71] on input "search" at bounding box center [328, 71] width 245 height 31
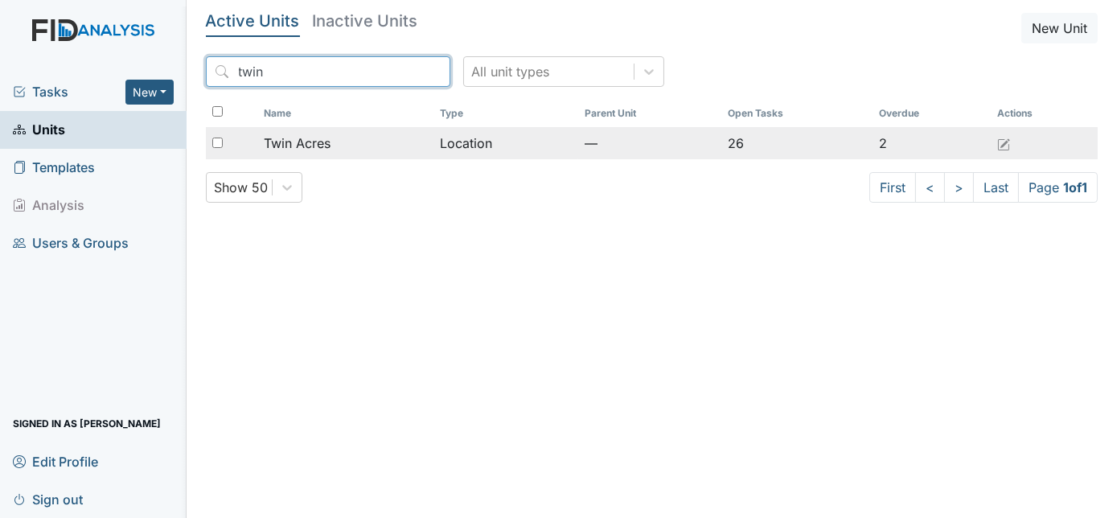
type input "twin"
click at [214, 135] on div at bounding box center [231, 143] width 51 height 32
checkbox input "true"
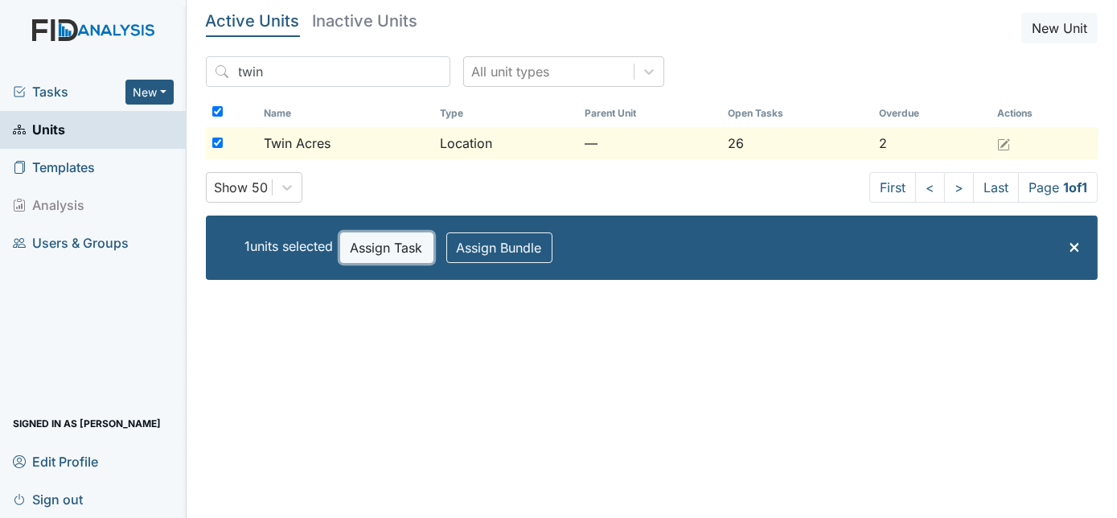
click at [380, 245] on button "Assign Task" at bounding box center [386, 247] width 93 height 31
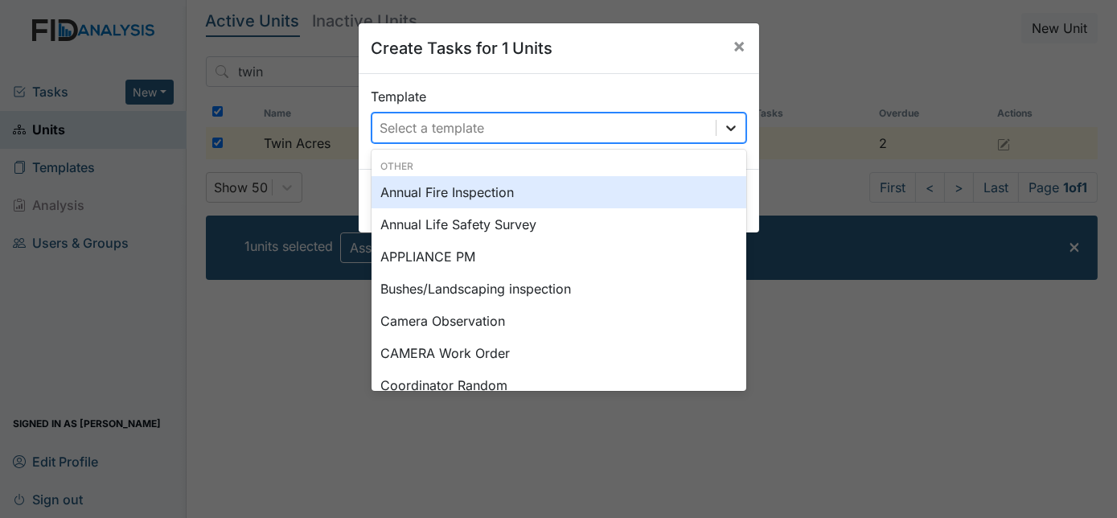
click at [726, 122] on icon at bounding box center [731, 128] width 16 height 16
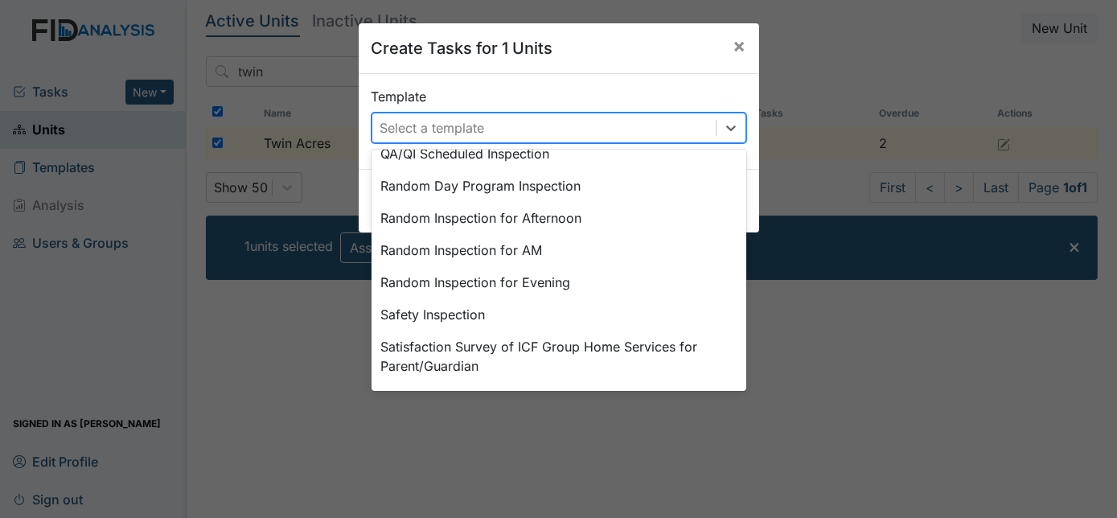
scroll to position [746, 0]
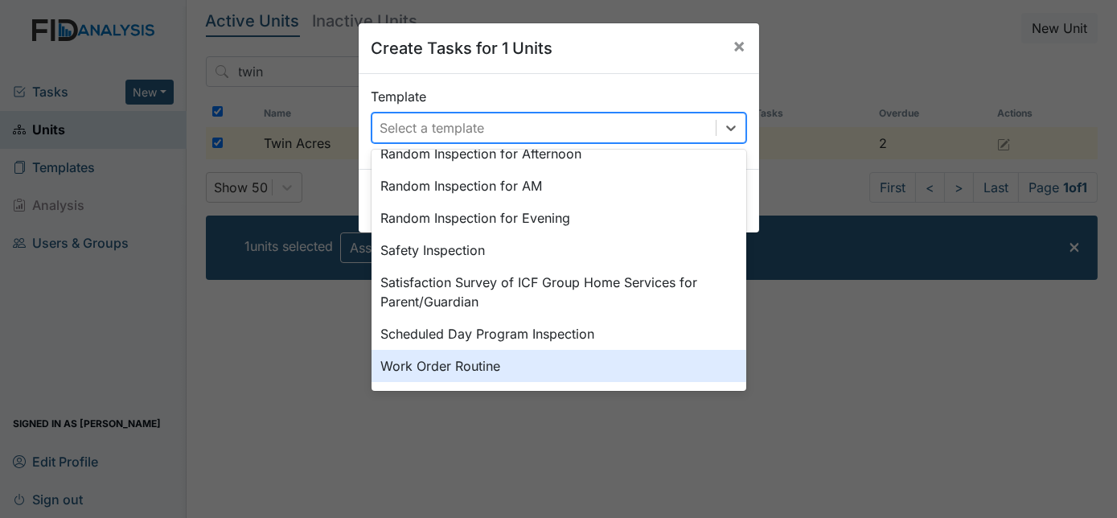
click at [557, 365] on div "Work Order Routine" at bounding box center [559, 366] width 375 height 32
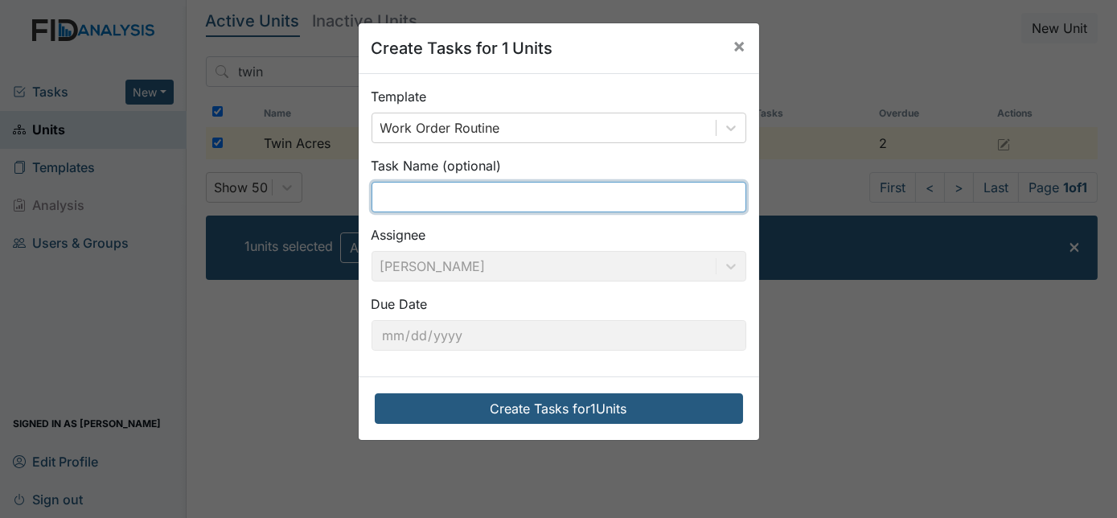
click at [453, 188] on input "text" at bounding box center [559, 197] width 375 height 31
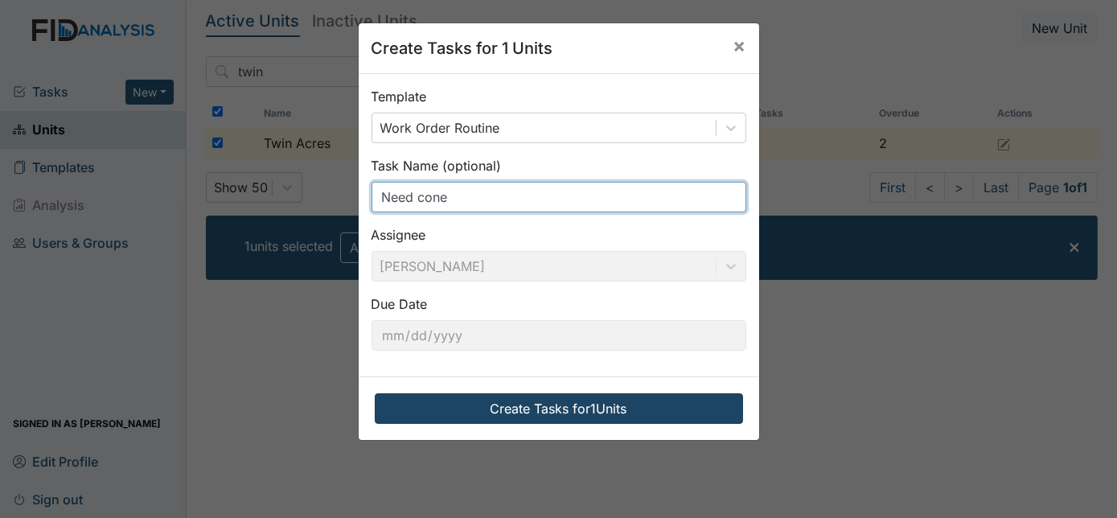
type input "Need cone"
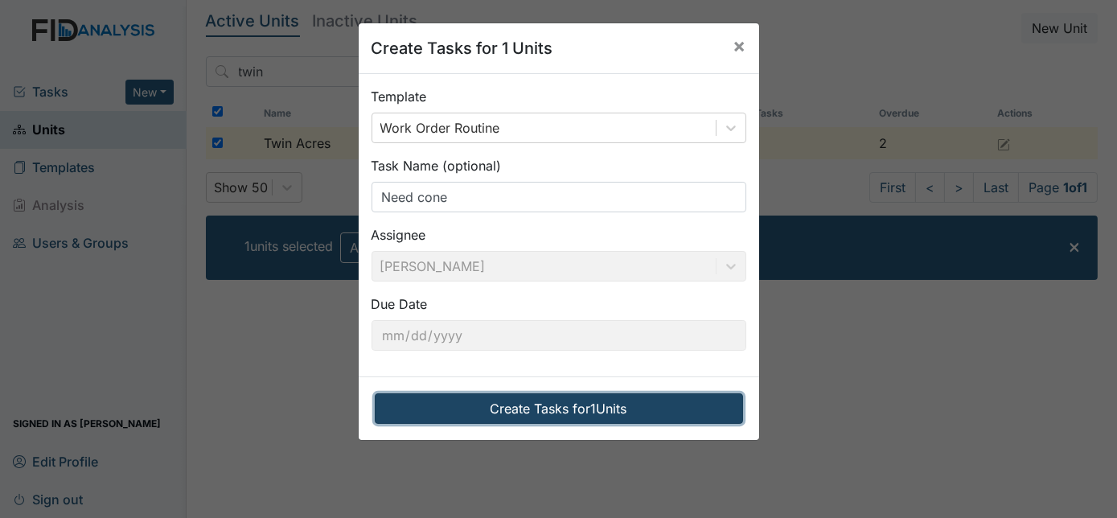
click at [478, 408] on button "Create Tasks for 1 Units" at bounding box center [559, 408] width 368 height 31
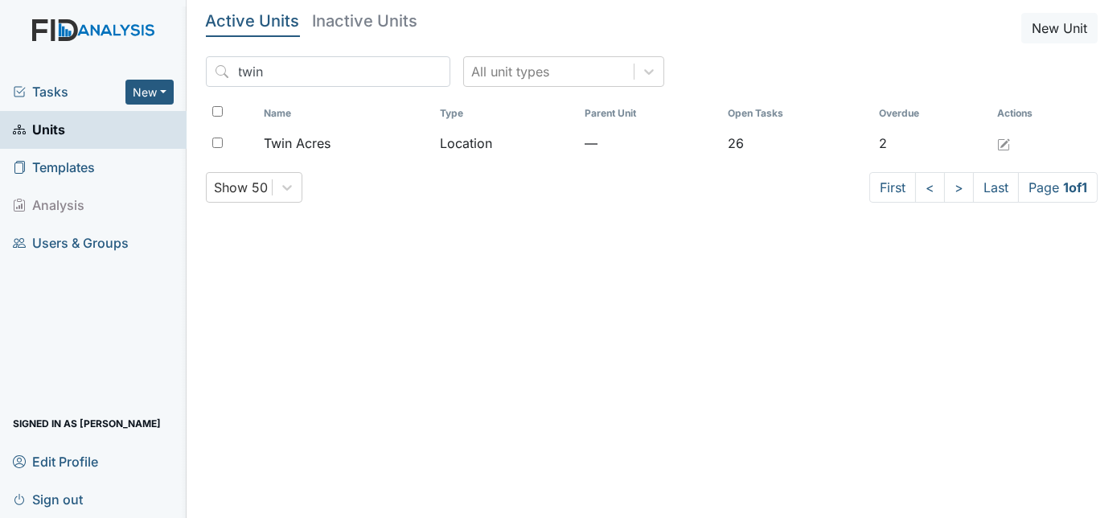
click at [47, 94] on span "Tasks" at bounding box center [69, 91] width 113 height 19
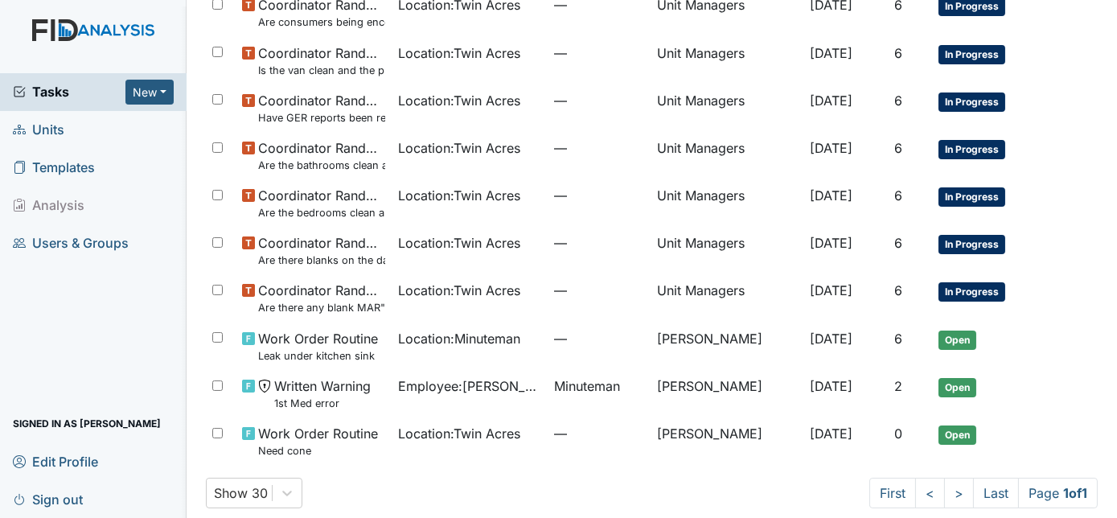
scroll to position [494, 0]
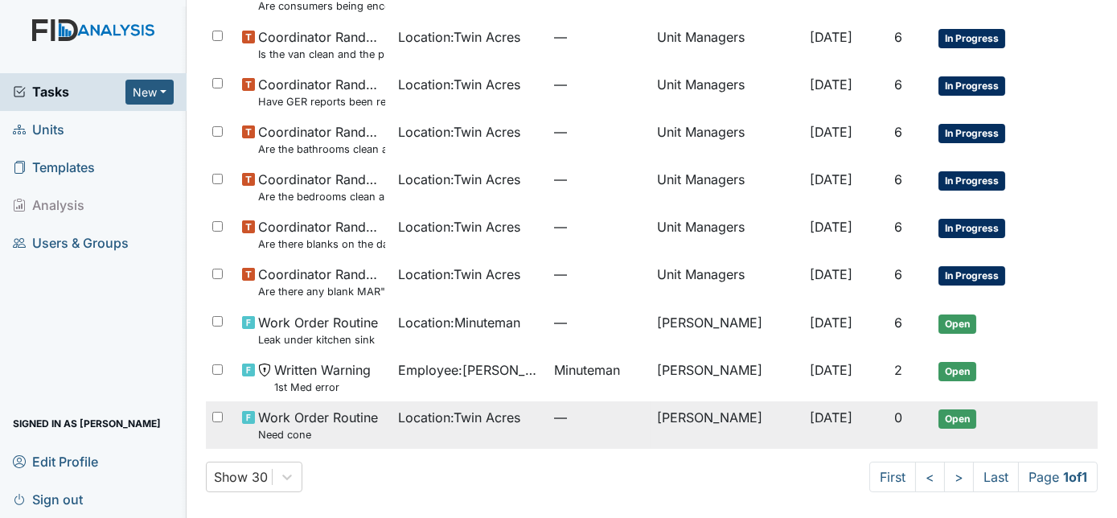
click at [804, 425] on td "Sep 25, 2025" at bounding box center [846, 424] width 84 height 47
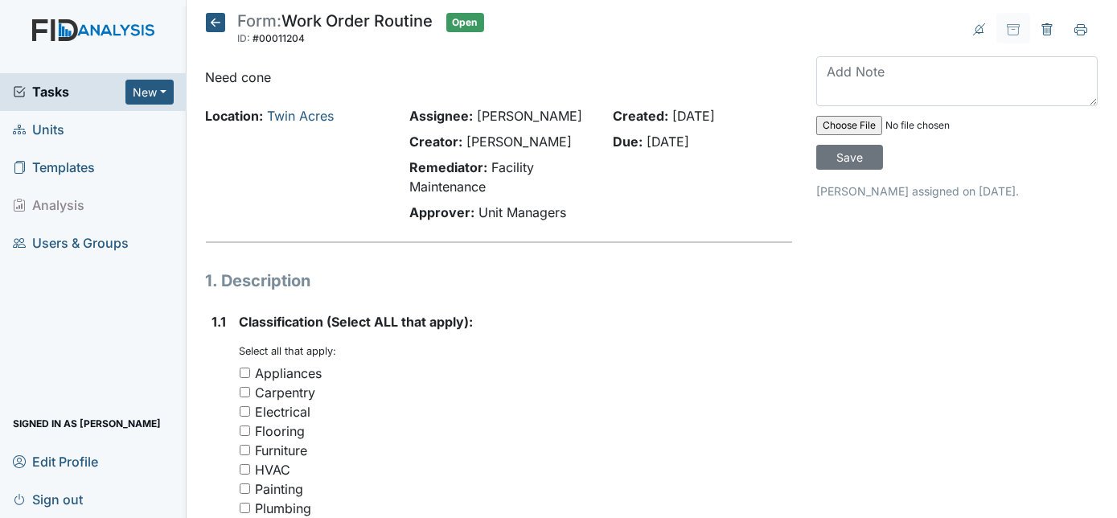
click at [332, 179] on div "Location: Twin Acres" at bounding box center [295, 167] width 203 height 122
click at [319, 187] on div "Location: Twin Acres" at bounding box center [295, 167] width 203 height 122
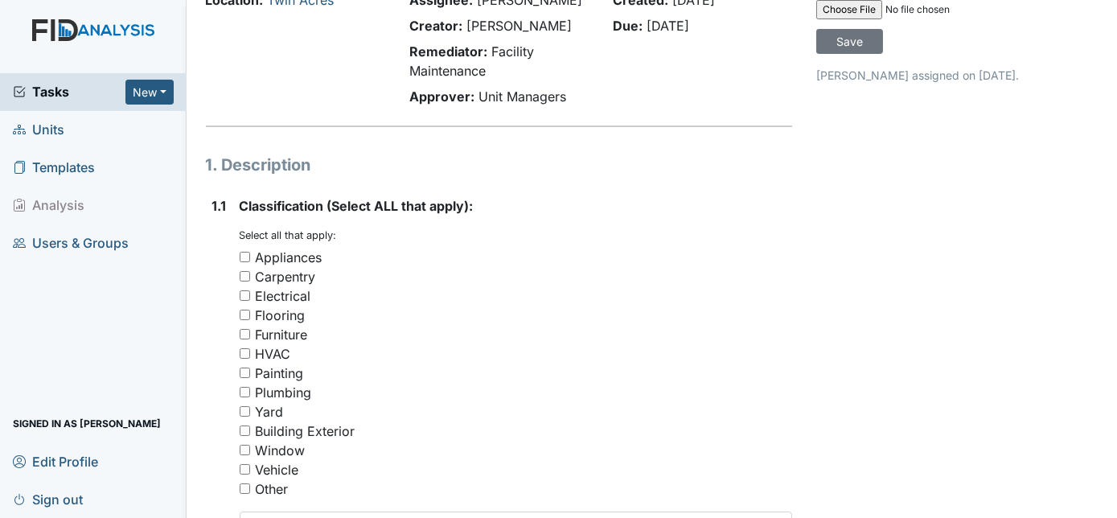
scroll to position [117, 0]
click at [293, 91] on div "Location: Twin Acres" at bounding box center [295, 51] width 203 height 122
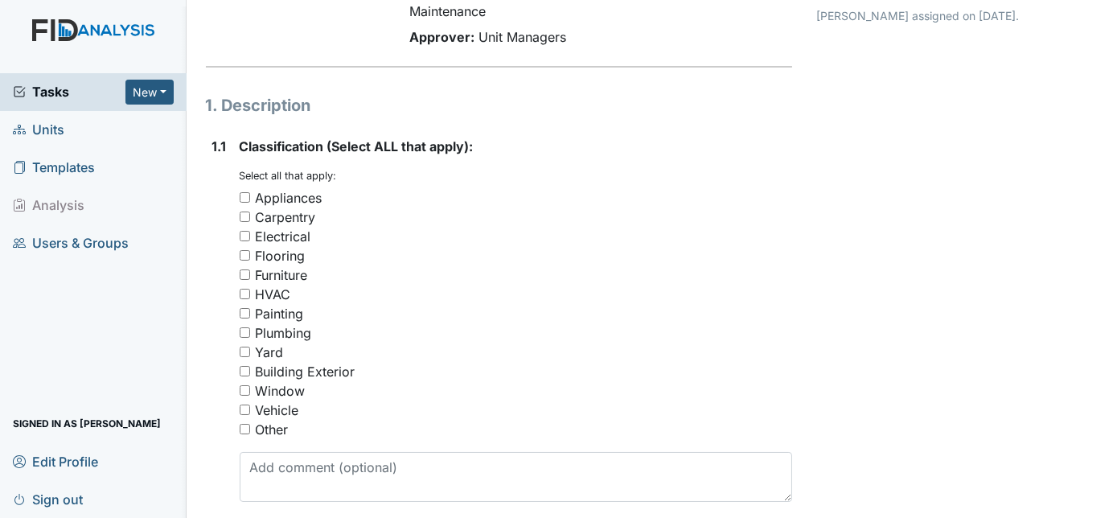
scroll to position [204, 0]
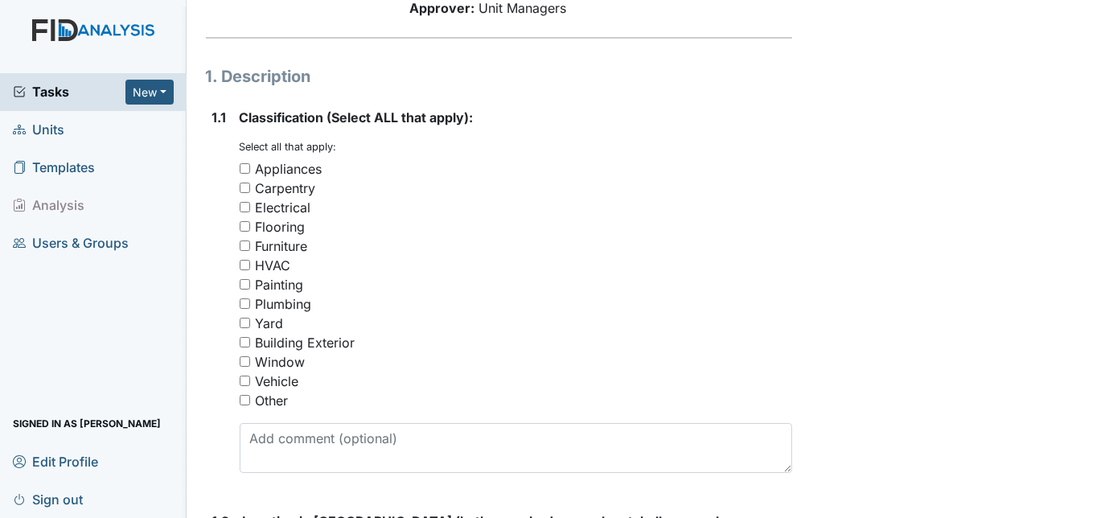
click at [245, 380] on input "Vehicle" at bounding box center [245, 381] width 10 height 10
checkbox input "false"
click at [220, 413] on div "1.1" at bounding box center [219, 297] width 14 height 378
click at [245, 377] on input "Vehicle" at bounding box center [245, 381] width 10 height 10
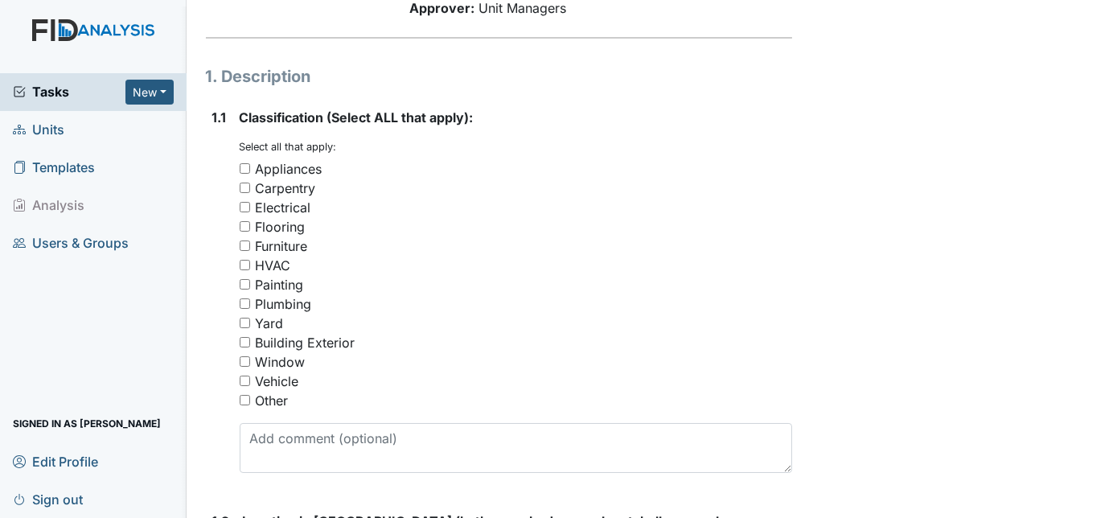
checkbox input "true"
click at [214, 439] on div "1.1" at bounding box center [219, 297] width 14 height 378
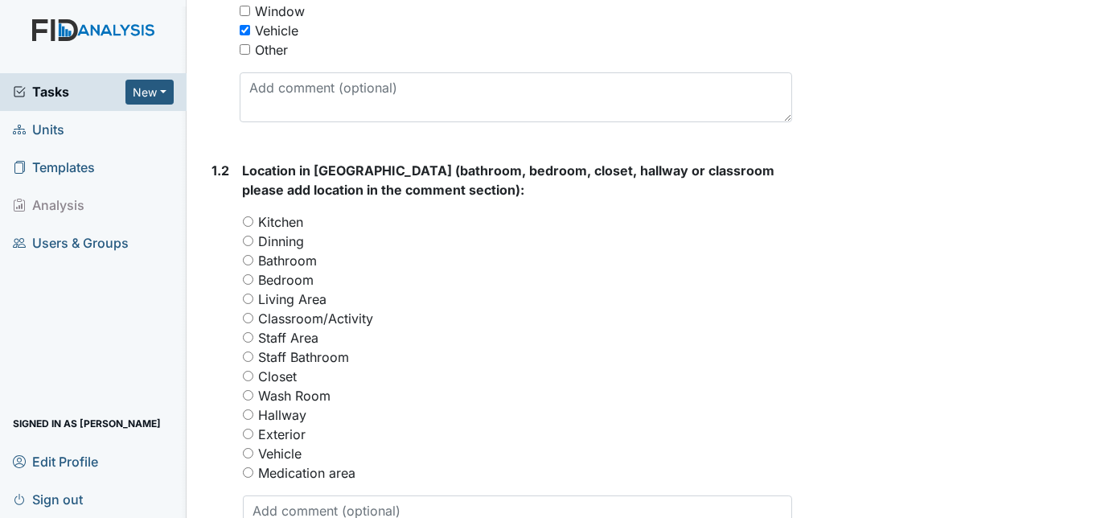
scroll to position [585, 0]
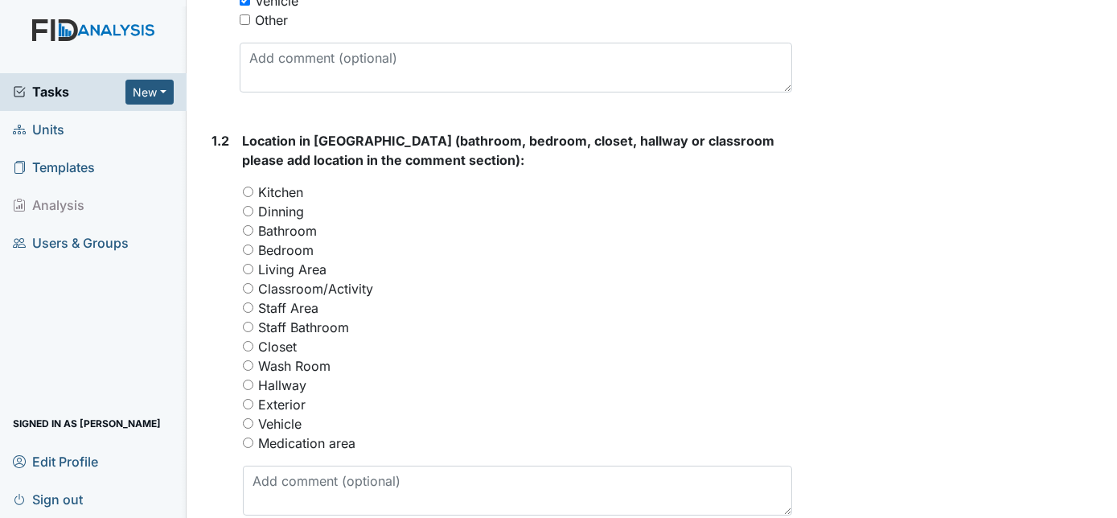
click at [250, 426] on input "Vehicle" at bounding box center [248, 423] width 10 height 10
radio input "true"
click at [213, 458] on div "1.2" at bounding box center [221, 329] width 18 height 397
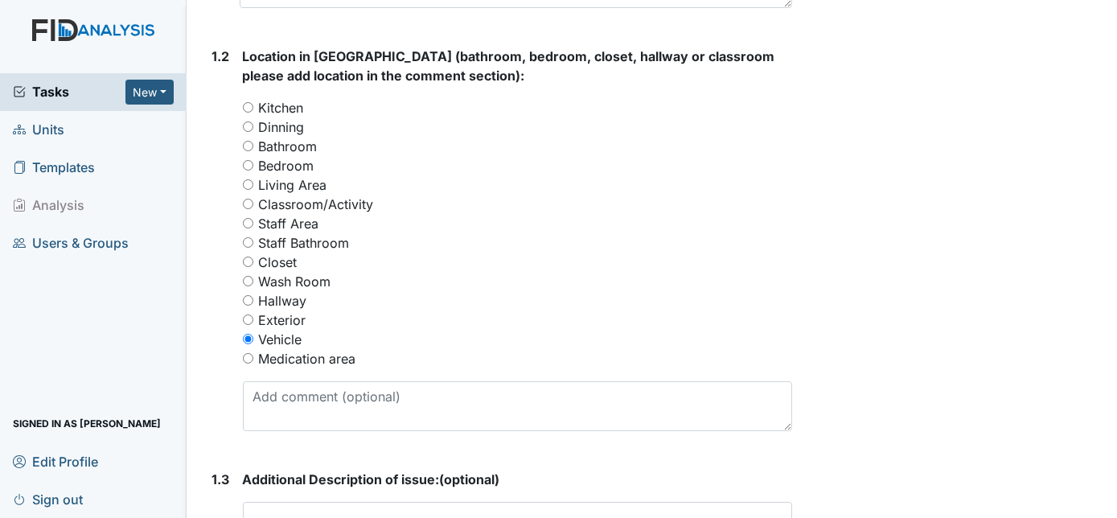
scroll to position [672, 0]
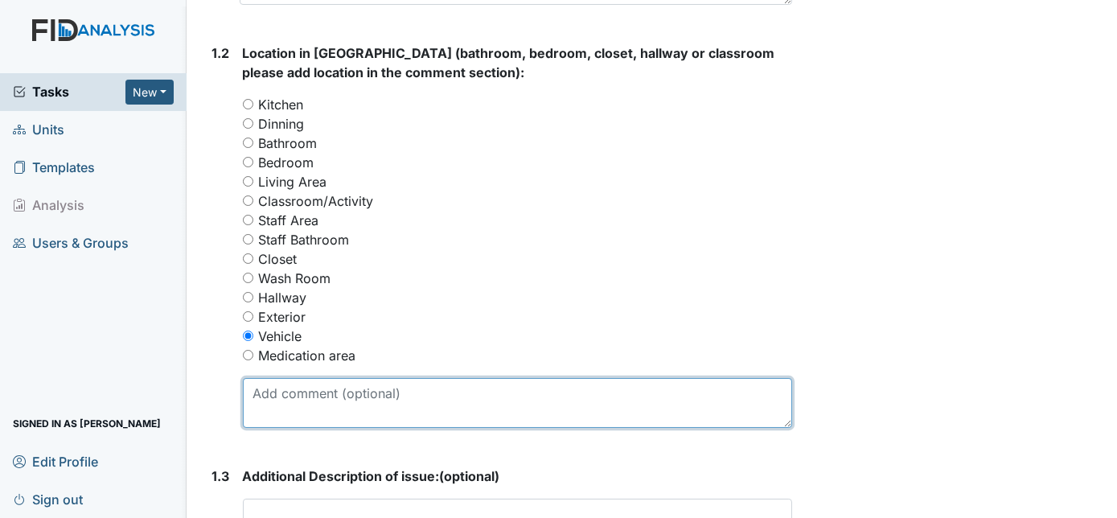
click at [321, 399] on textarea at bounding box center [518, 403] width 550 height 50
type textarea "Missing cone for TA van"
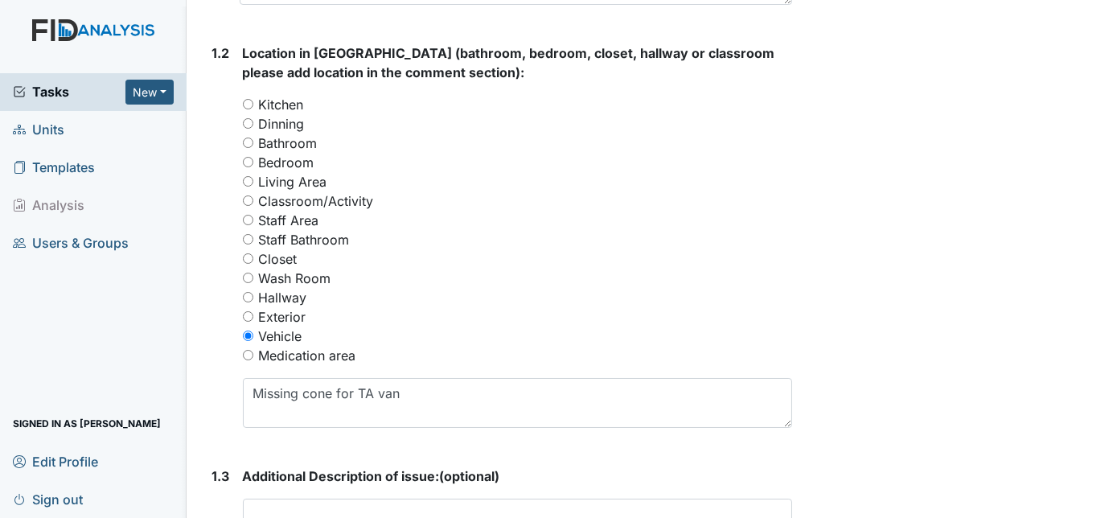
click at [197, 326] on div "Form: Work Order Routine ID: #00011204 Open Autosaving... Need cone Location: T…" at bounding box center [499, 209] width 611 height 1738
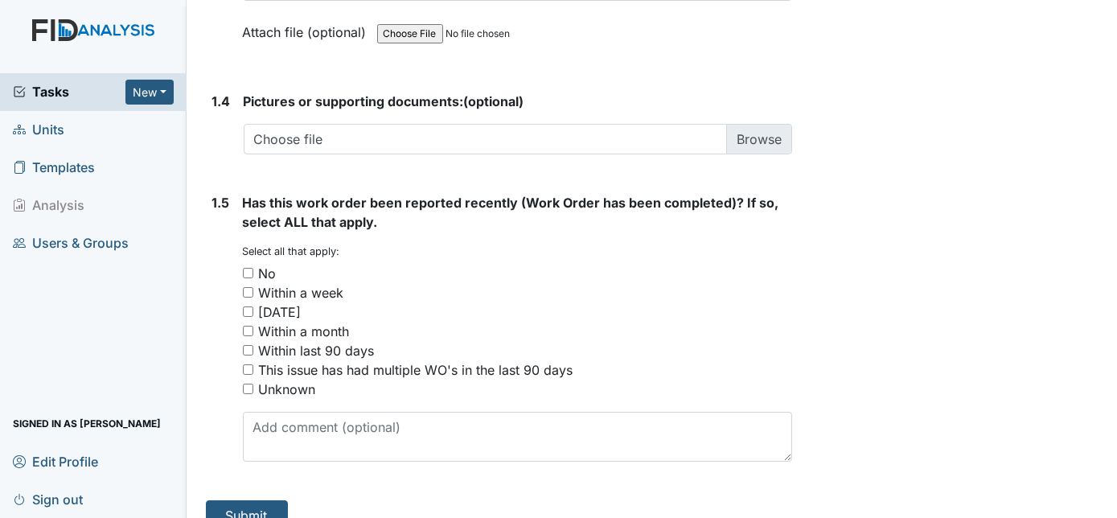
scroll to position [1228, 0]
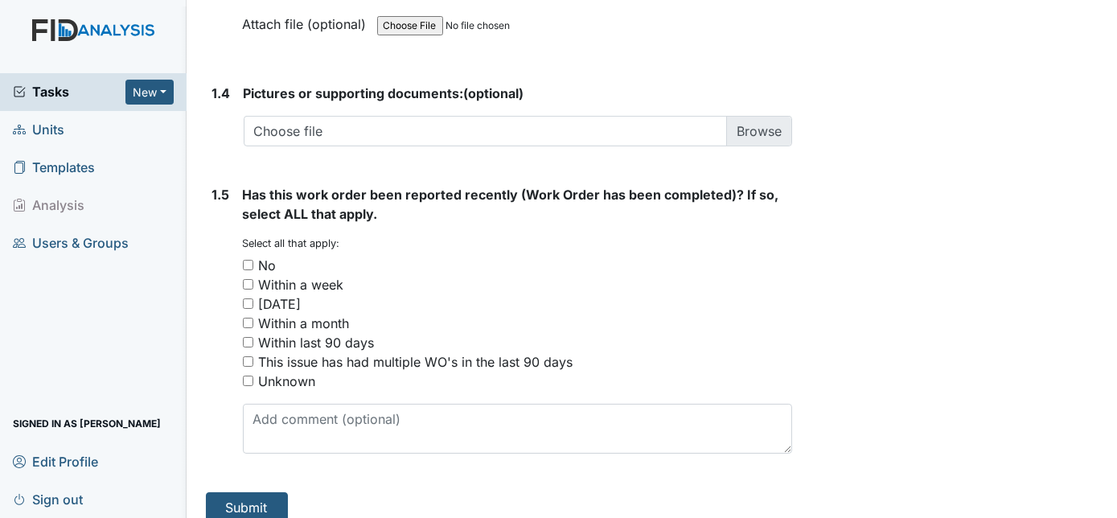
click at [248, 261] on input "No" at bounding box center [248, 265] width 10 height 10
checkbox input "true"
click at [253, 499] on button "Submit" at bounding box center [247, 507] width 82 height 31
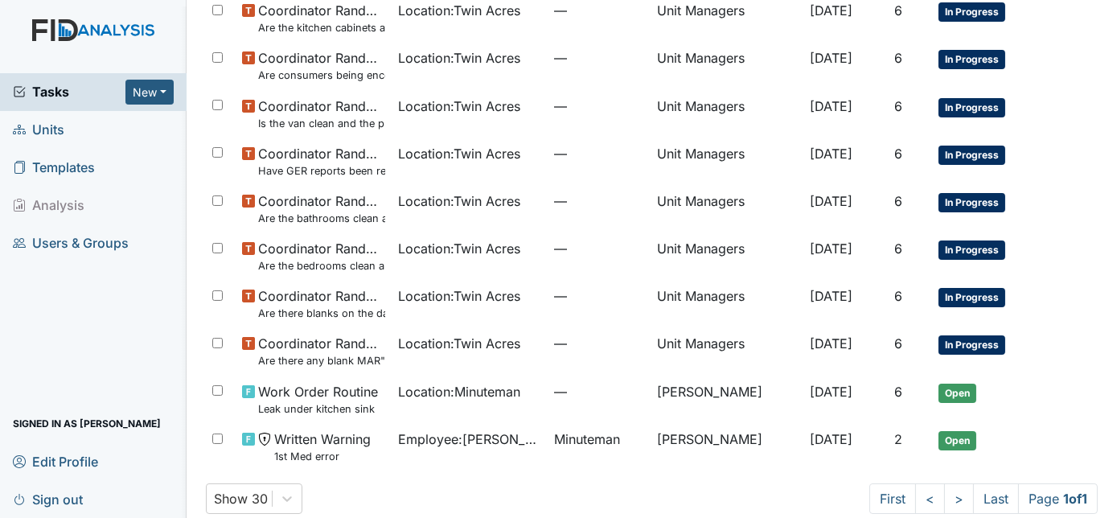
scroll to position [499, 0]
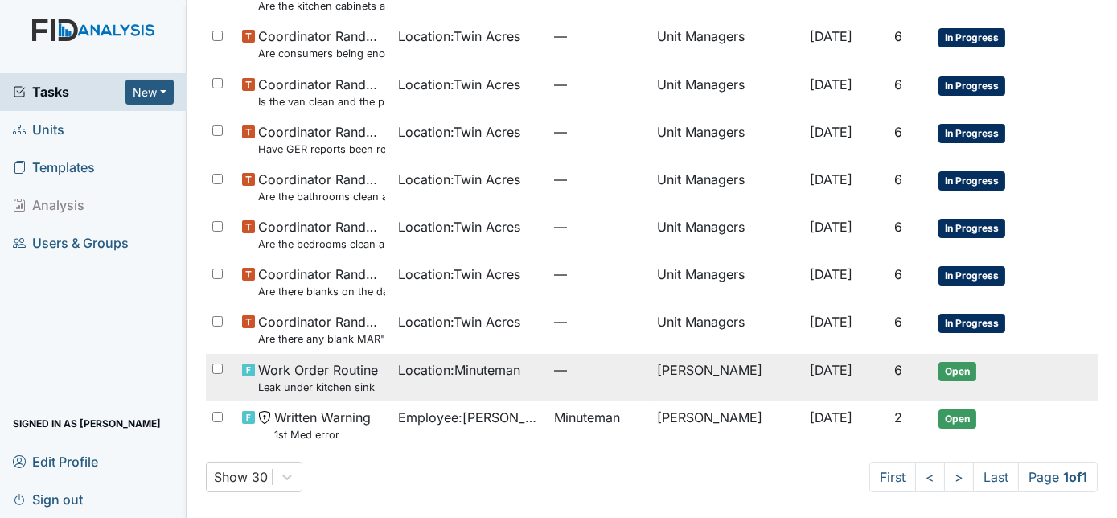
click at [708, 384] on td "[PERSON_NAME]" at bounding box center [727, 377] width 153 height 47
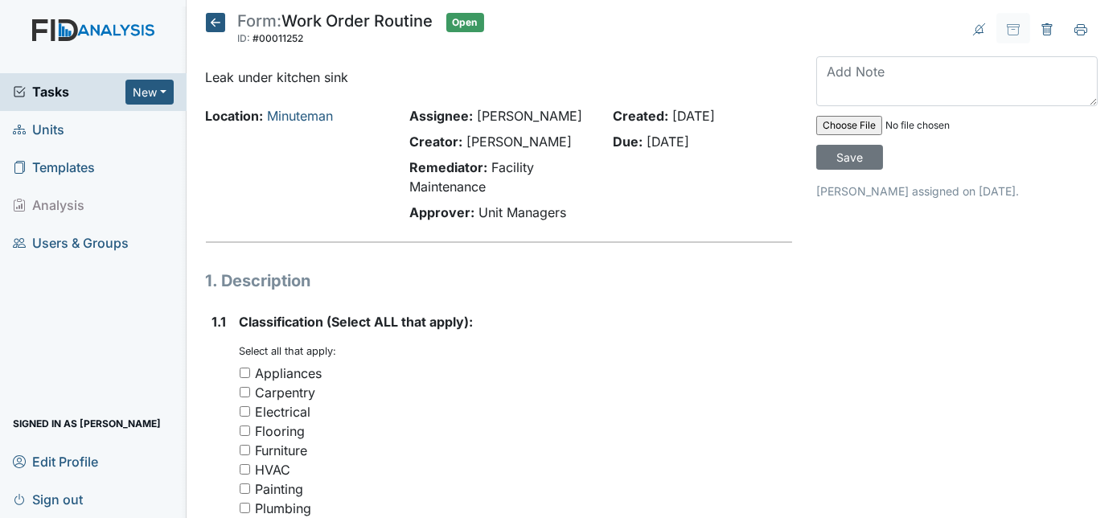
click at [218, 17] on icon at bounding box center [215, 22] width 19 height 19
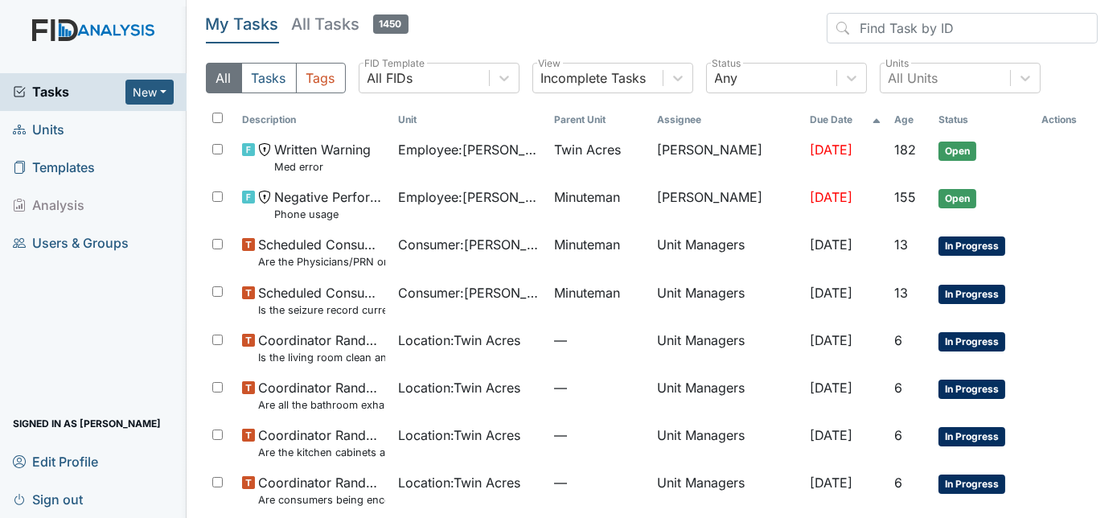
click at [49, 125] on span "Units" at bounding box center [38, 129] width 51 height 25
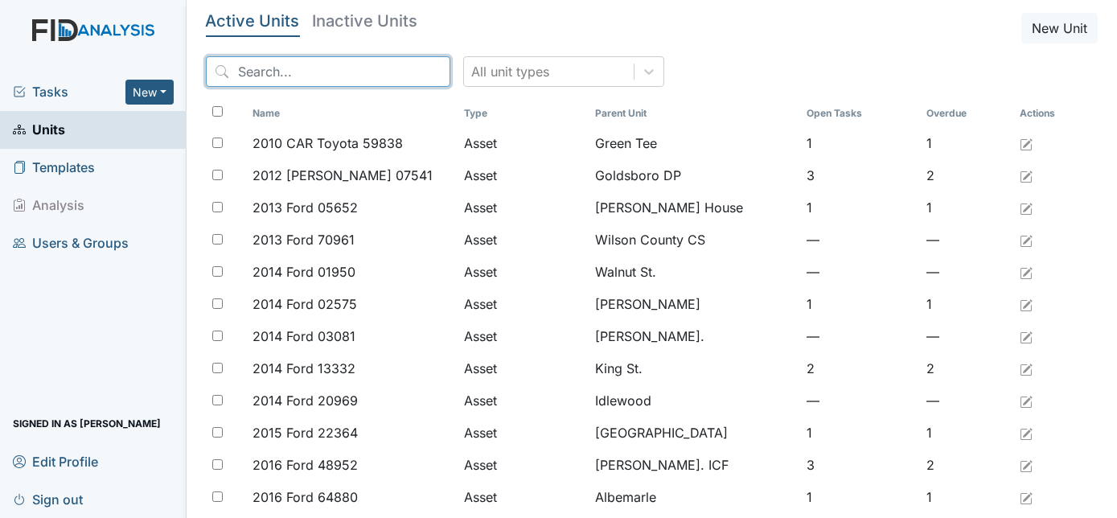
click at [364, 75] on input "search" at bounding box center [328, 71] width 245 height 31
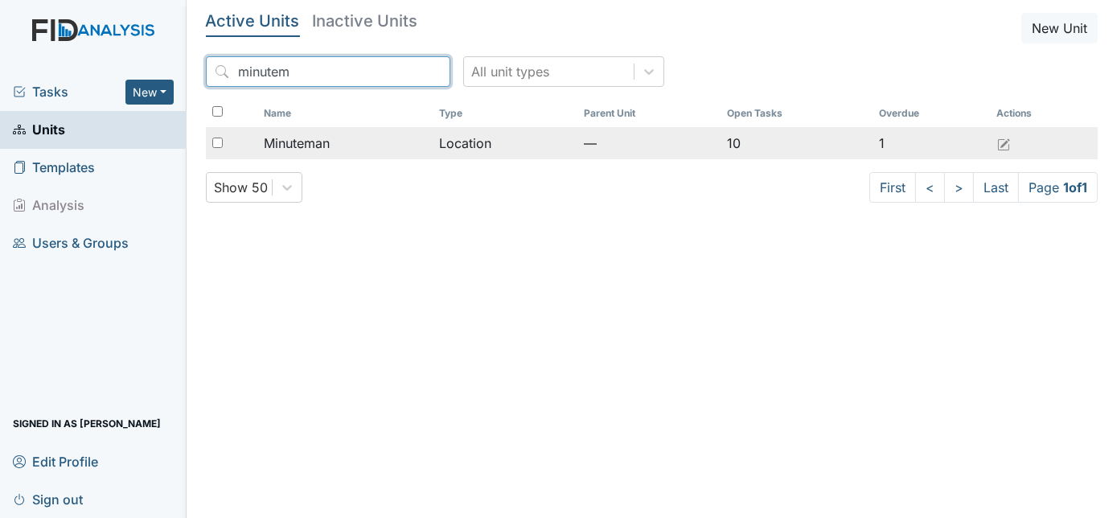
type input "minutem"
click at [215, 142] on input "checkbox" at bounding box center [217, 143] width 10 height 10
checkbox input "true"
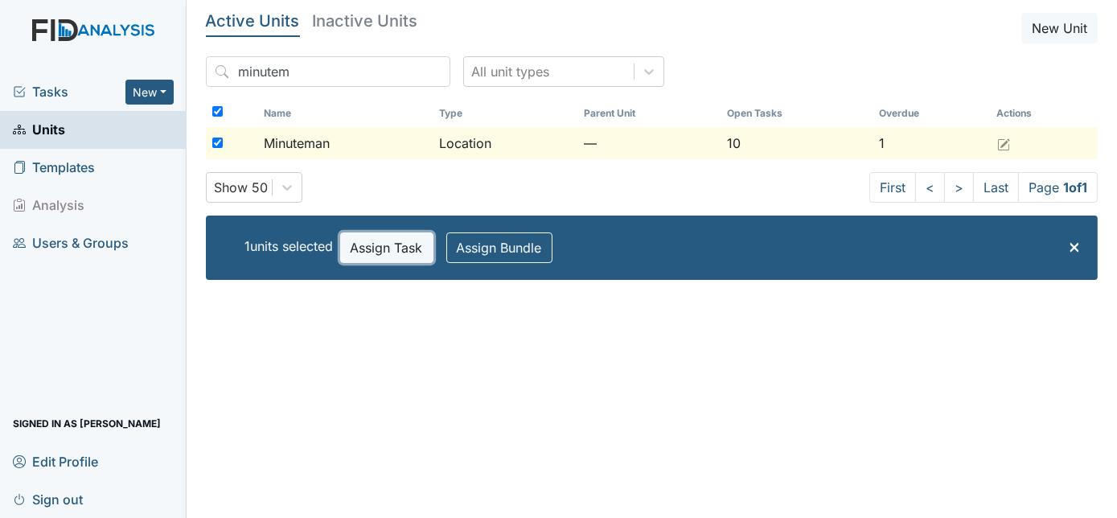
click at [375, 246] on button "Assign Task" at bounding box center [386, 247] width 93 height 31
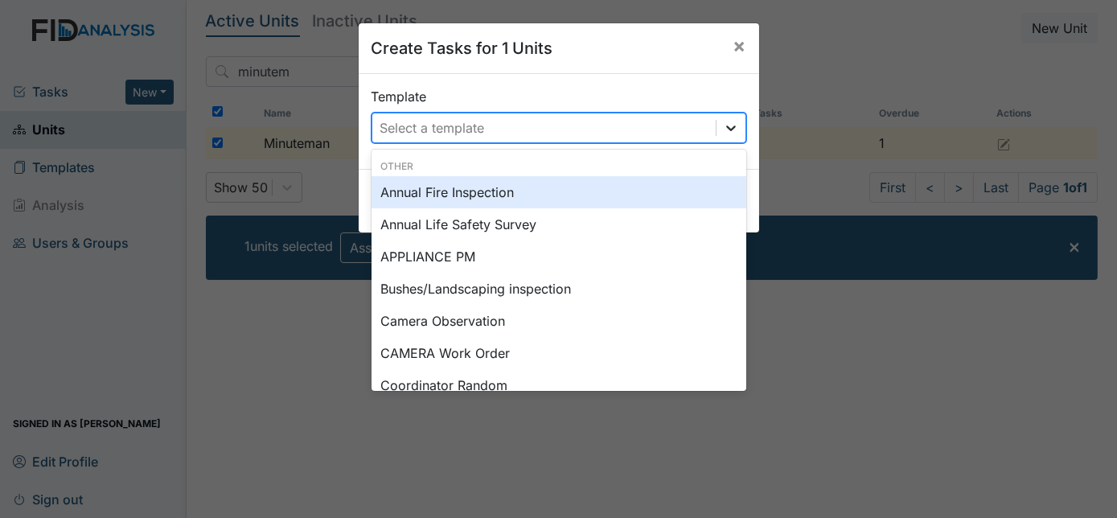
click at [729, 129] on icon at bounding box center [731, 128] width 16 height 16
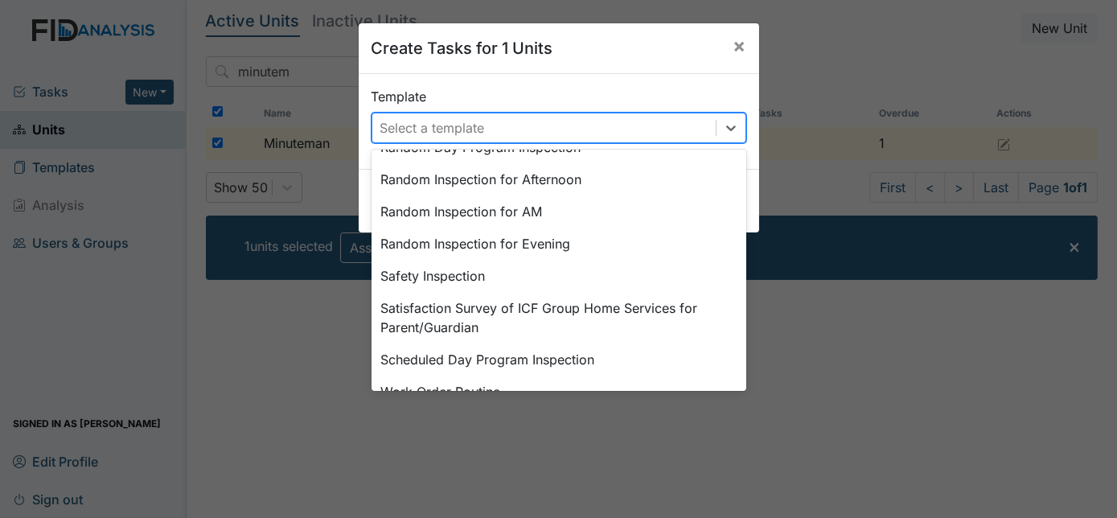
scroll to position [746, 0]
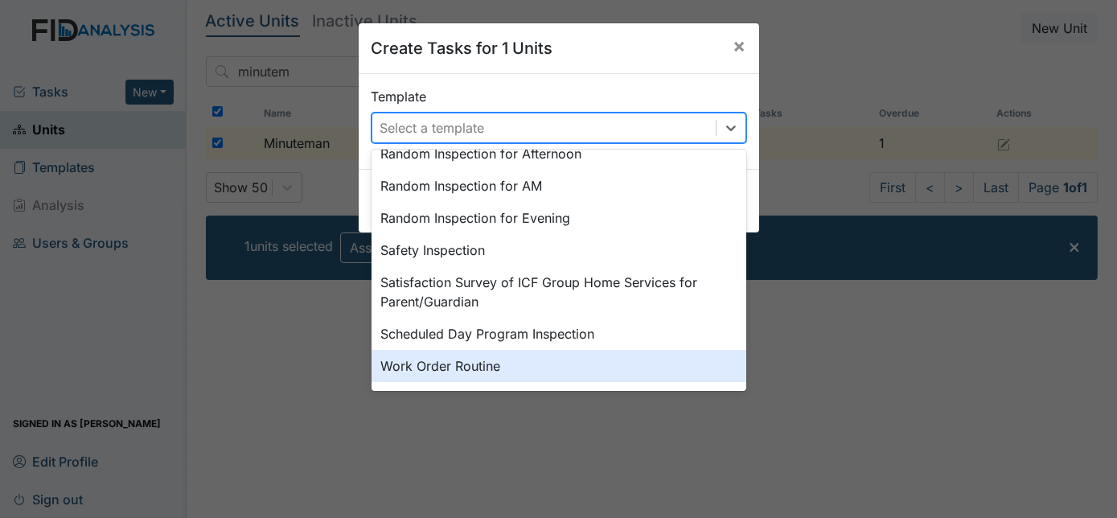
click at [574, 371] on div "Work Order Routine" at bounding box center [559, 366] width 375 height 32
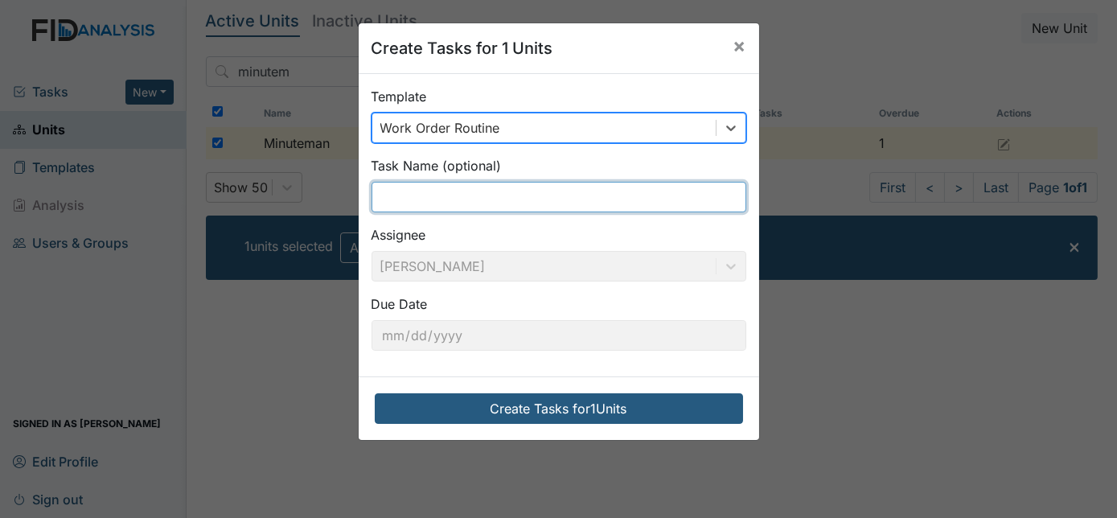
click at [467, 184] on input "text" at bounding box center [559, 197] width 375 height 31
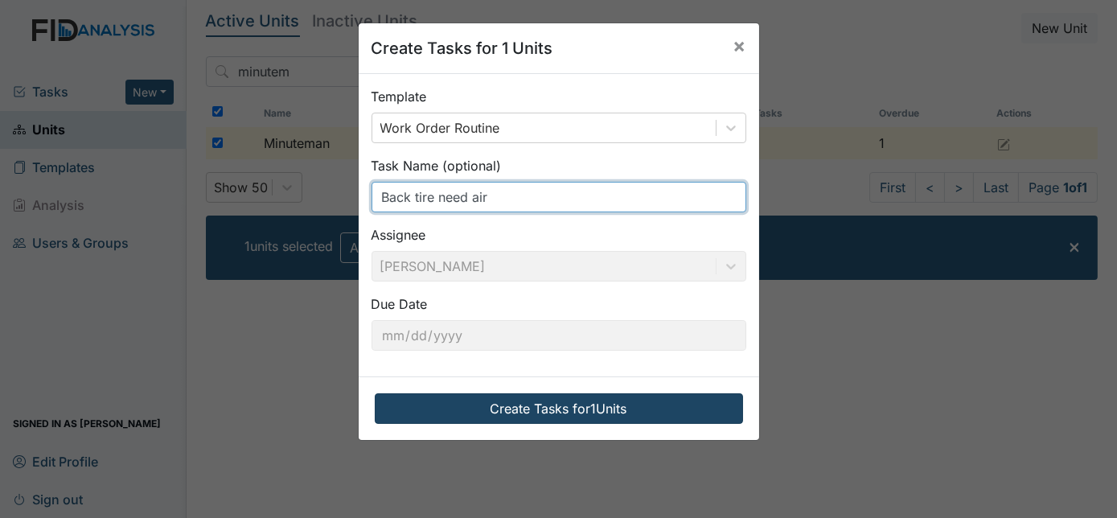
type input "Back tire need air"
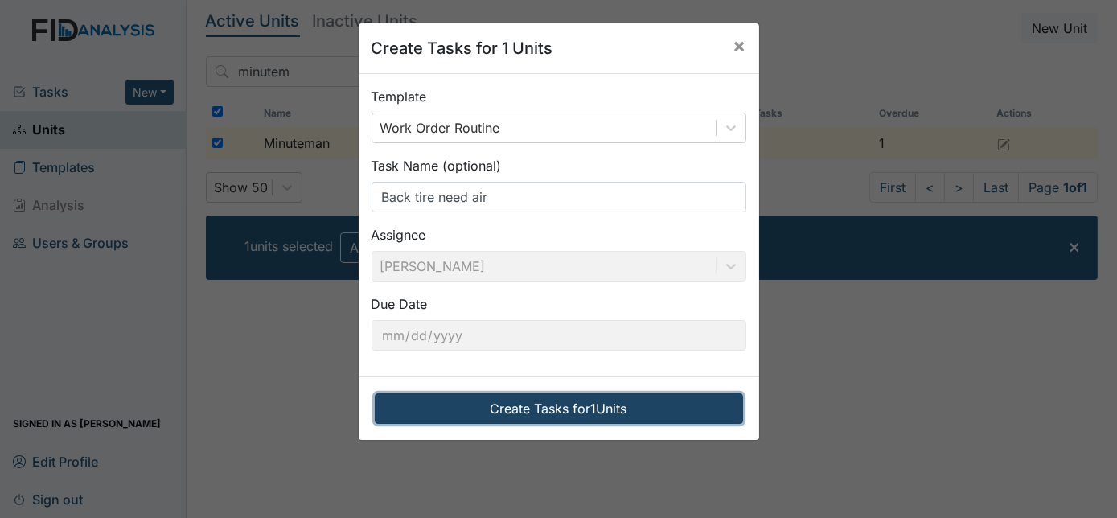
click at [491, 403] on button "Create Tasks for 1 Units" at bounding box center [559, 408] width 368 height 31
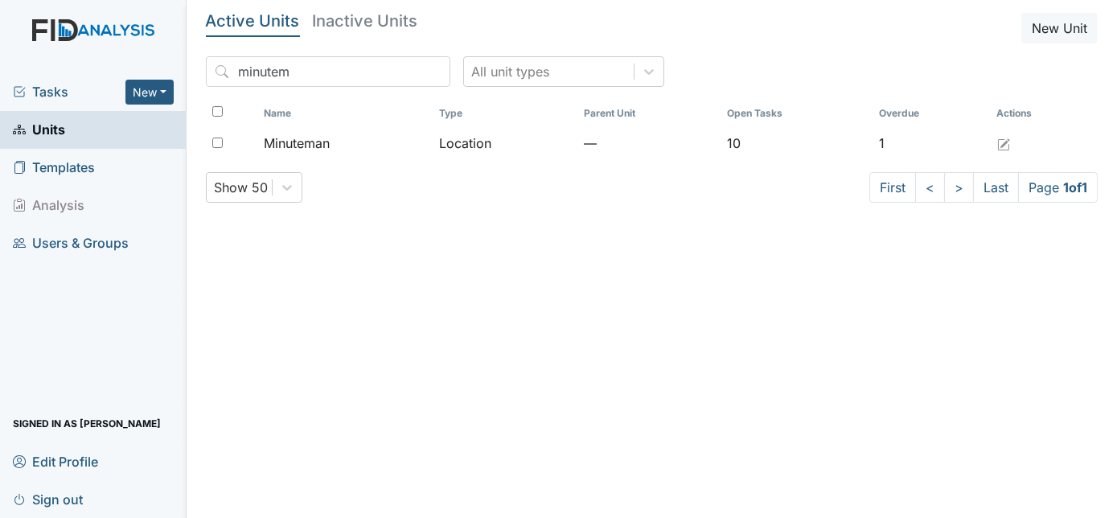
click at [62, 91] on span "Tasks" at bounding box center [69, 91] width 113 height 19
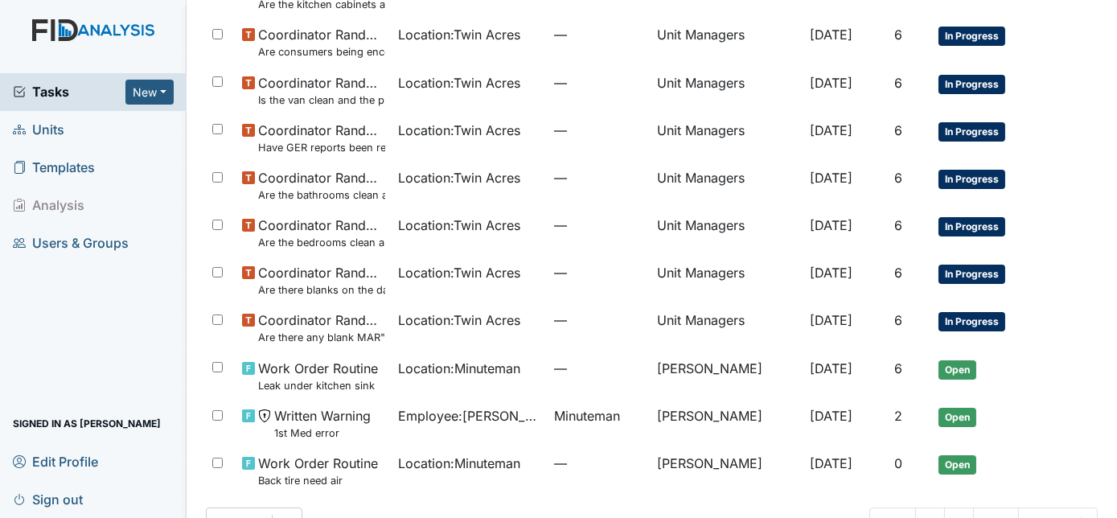
scroll to position [494, 0]
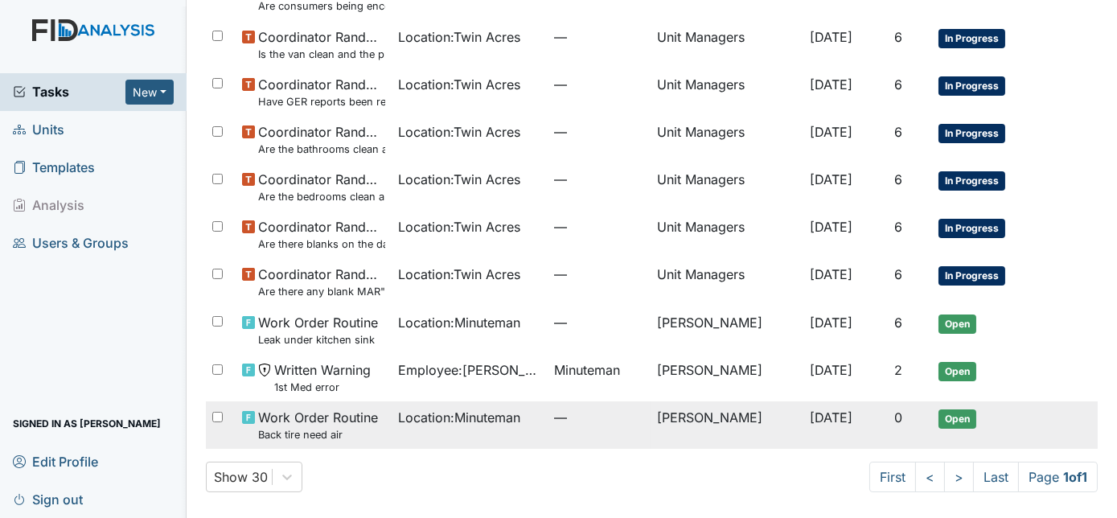
click at [873, 421] on td "[DATE]" at bounding box center [846, 424] width 84 height 47
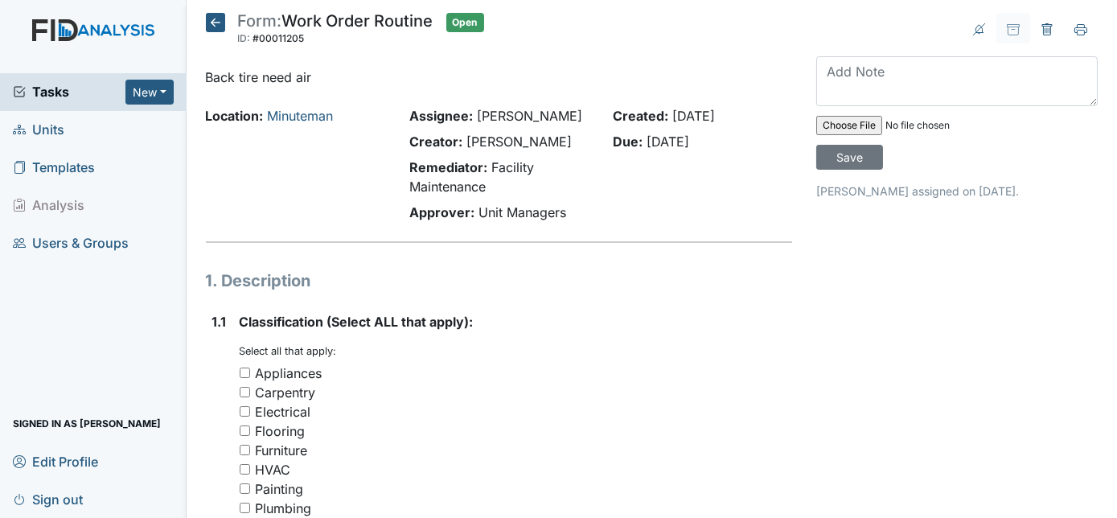
click at [701, 36] on header "Form: Work Order Routine ID: #00011205 Open Autosaving..." at bounding box center [499, 34] width 587 height 42
click at [754, 68] on p "Back tire need air" at bounding box center [499, 77] width 587 height 19
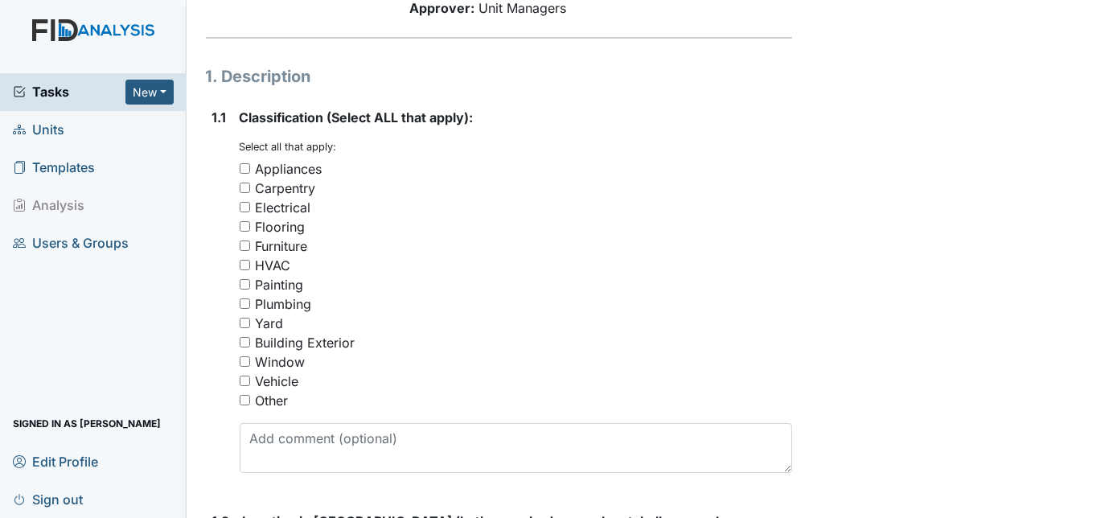
scroll to position [233, 0]
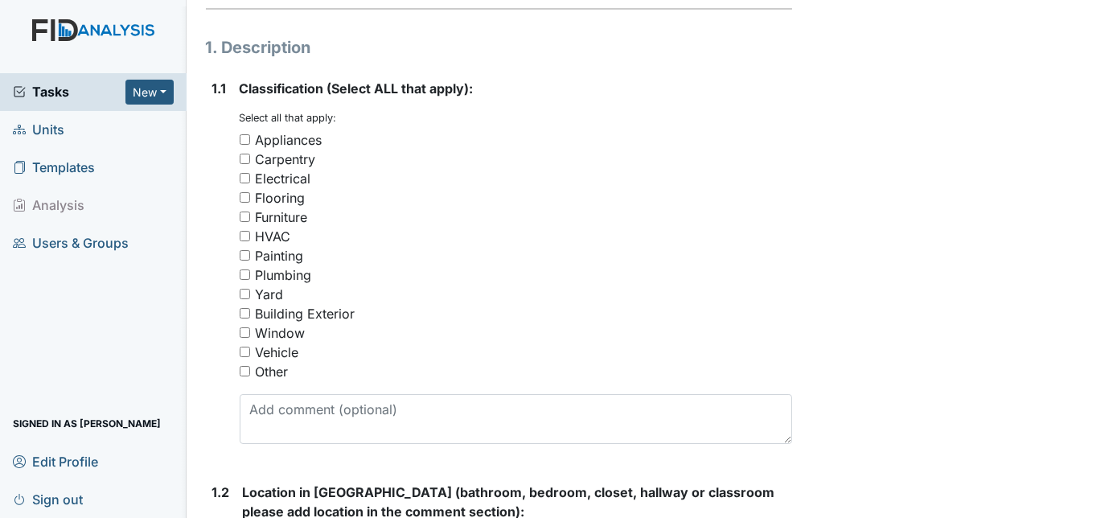
click at [246, 351] on input "Vehicle" at bounding box center [245, 352] width 10 height 10
checkbox input "true"
click at [206, 396] on div "1.1 Classification (Select ALL that apply): You must select one or more of the …" at bounding box center [499, 268] width 587 height 378
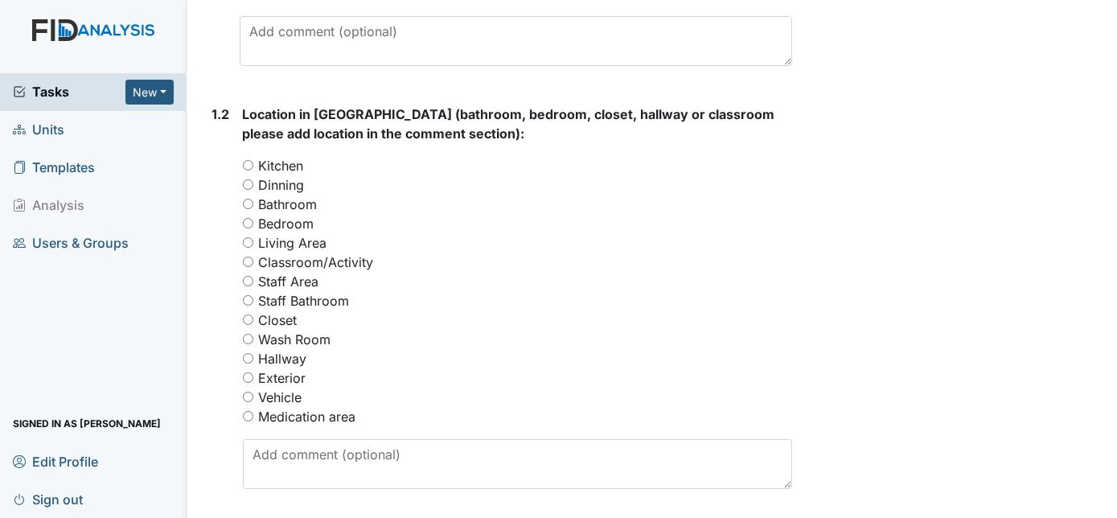
scroll to position [614, 0]
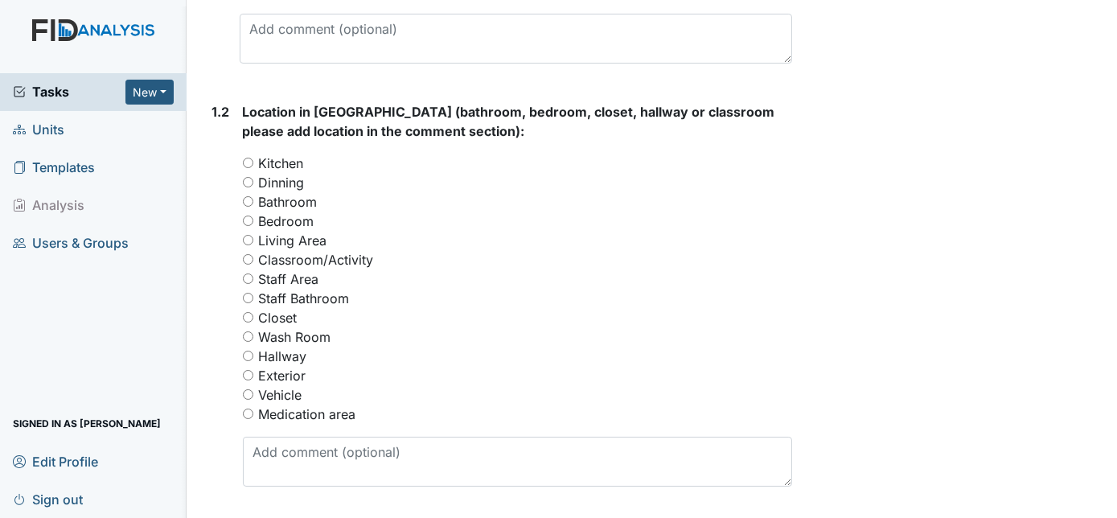
click at [249, 390] on input "Vehicle" at bounding box center [248, 394] width 10 height 10
radio input "true"
click at [220, 429] on div "1.2" at bounding box center [221, 300] width 18 height 397
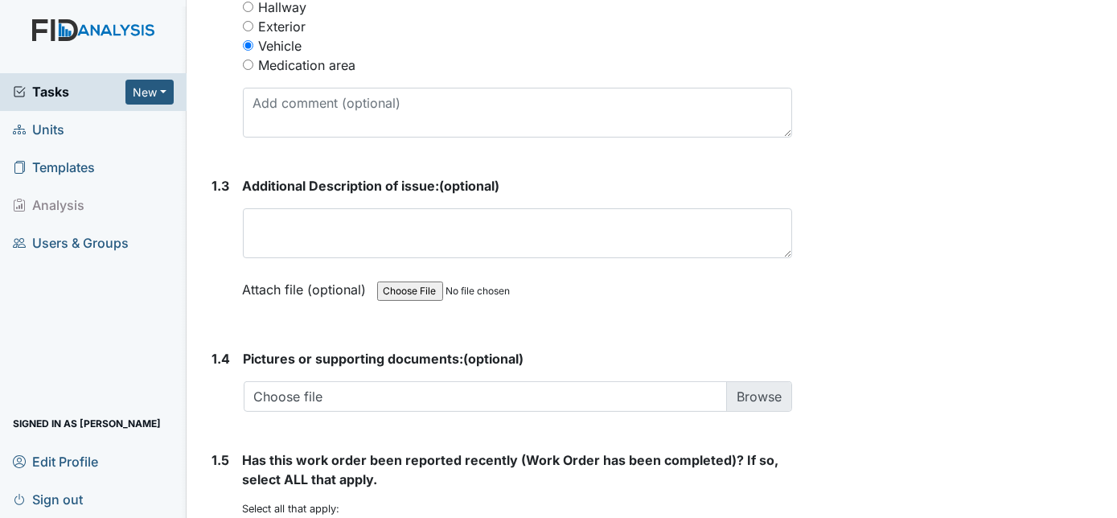
scroll to position [965, 0]
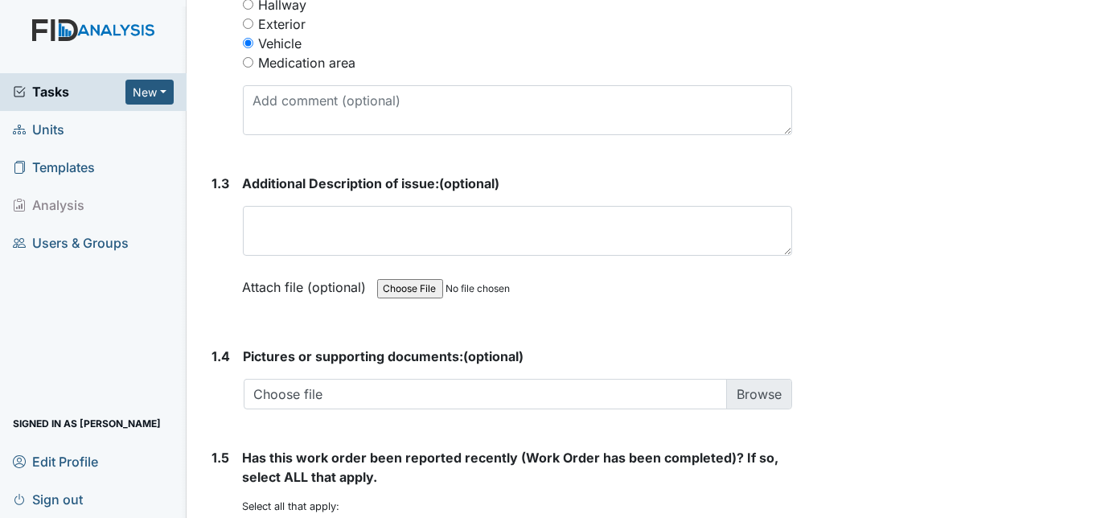
click at [217, 285] on div "1.3" at bounding box center [221, 247] width 18 height 147
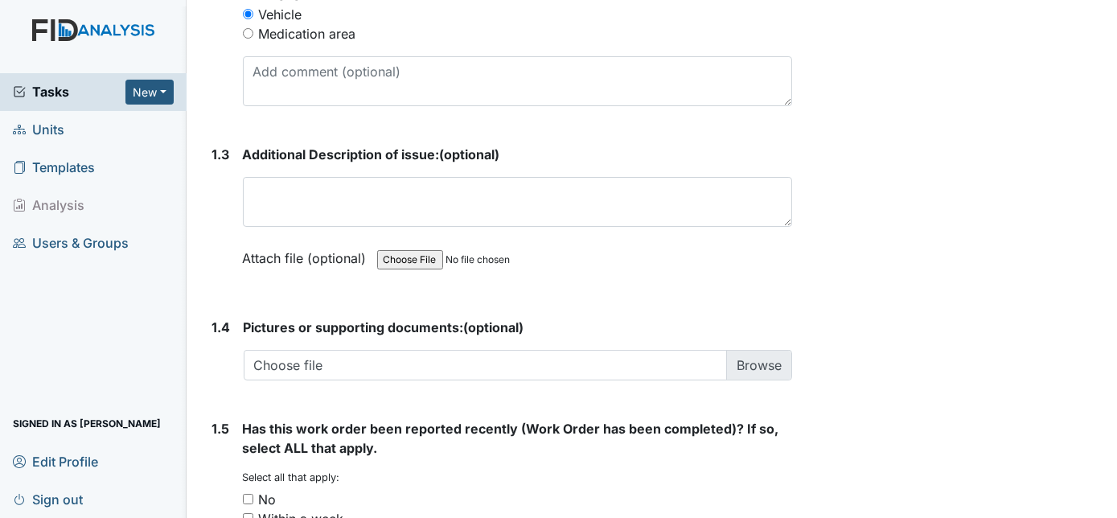
click at [211, 208] on div "1.3 Additional Description of issue: (optional) This field is required. Attach …" at bounding box center [499, 218] width 587 height 147
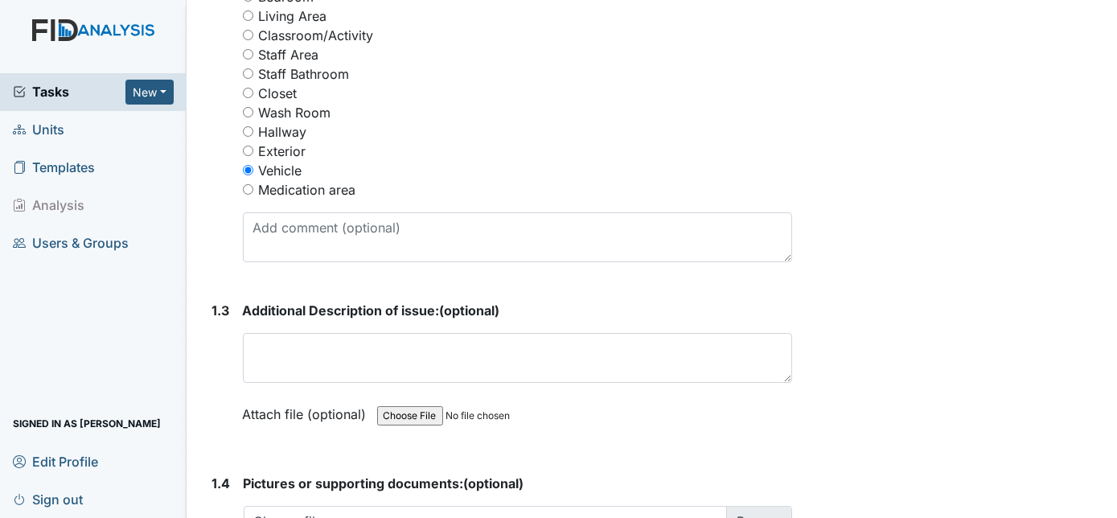
scroll to position [848, 0]
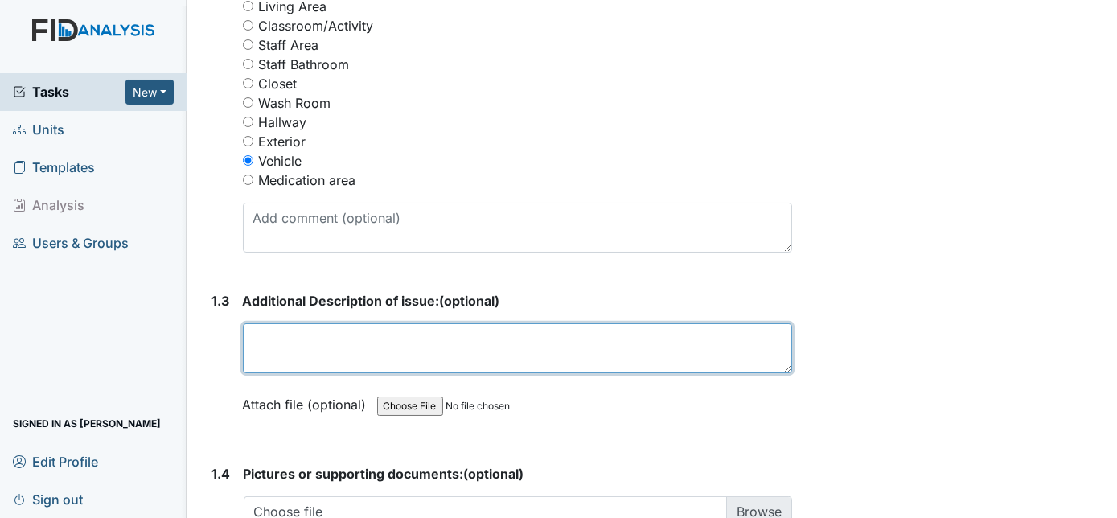
click at [257, 329] on textarea at bounding box center [518, 348] width 550 height 50
type textarea "Van tire look like its going flat"
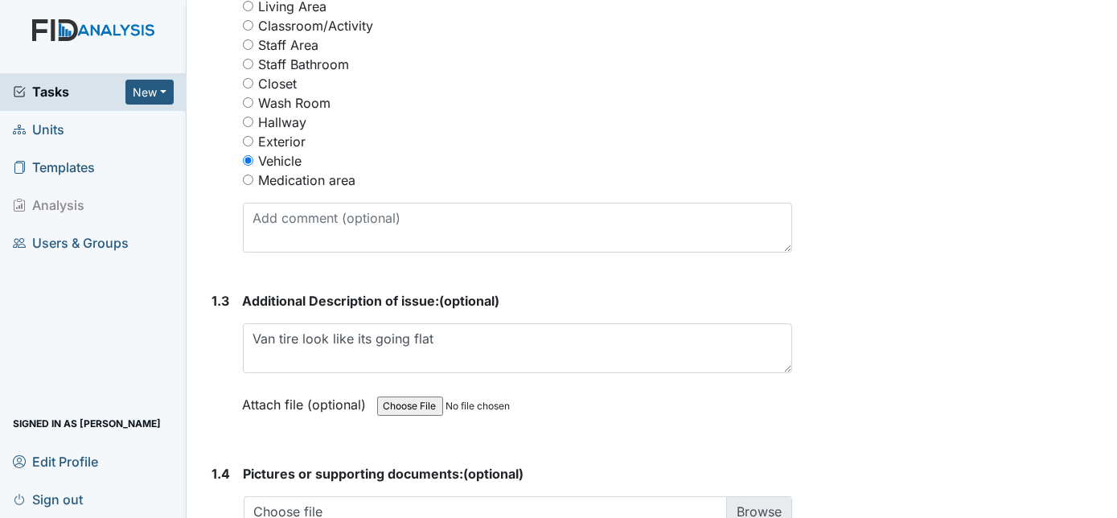
click at [210, 368] on div "1.3 Additional Description of issue: (optional) Van tire look like its going fl…" at bounding box center [499, 364] width 587 height 147
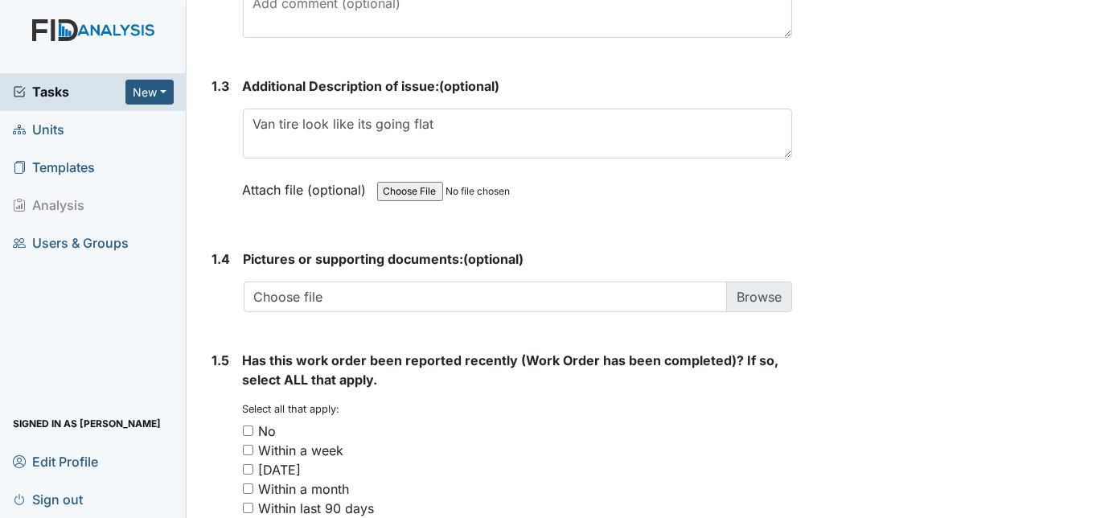
scroll to position [1198, 0]
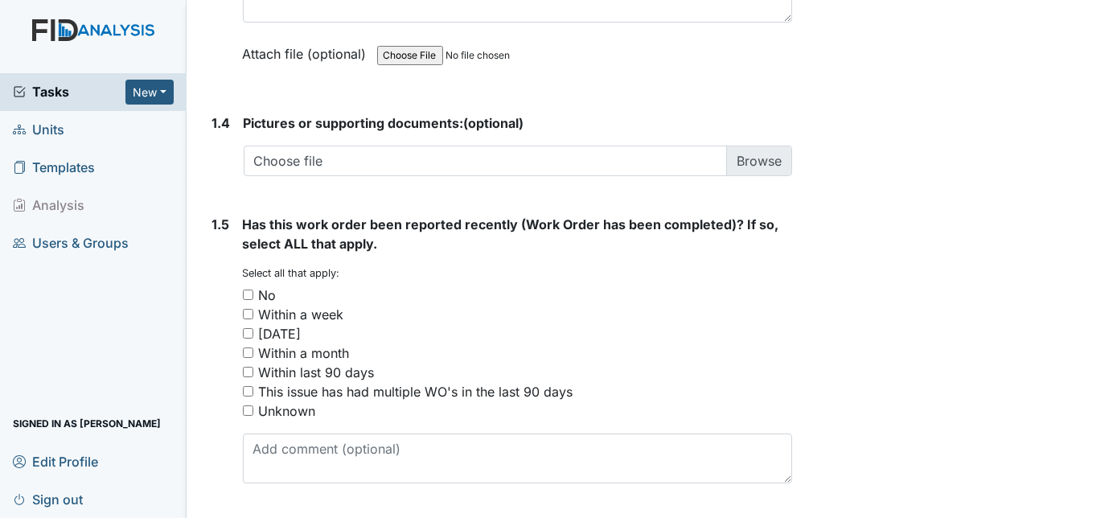
click at [249, 291] on input "No" at bounding box center [248, 295] width 10 height 10
checkbox input "true"
click at [220, 322] on div "1.5" at bounding box center [221, 356] width 18 height 282
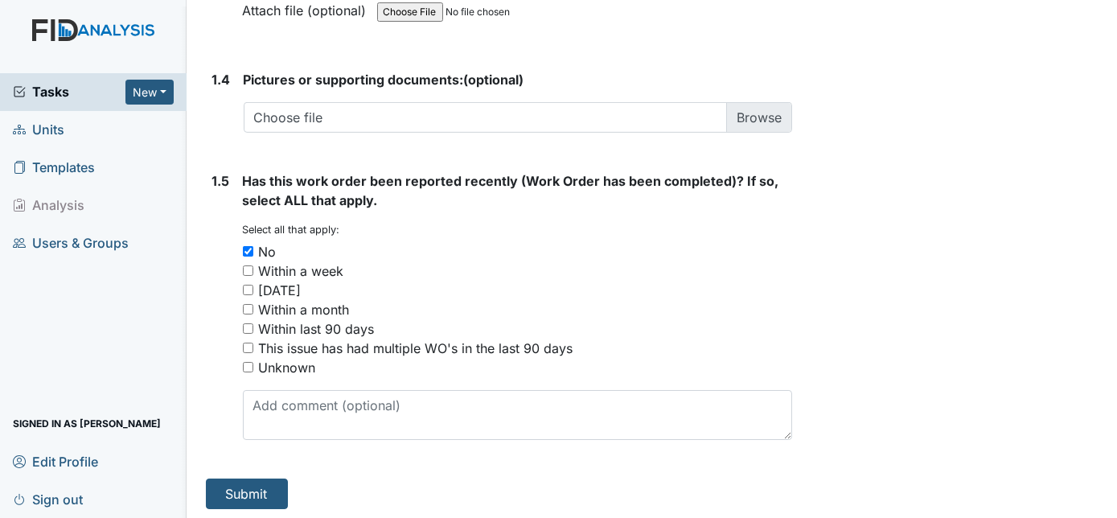
scroll to position [1242, 0]
click at [242, 479] on button "Submit" at bounding box center [247, 494] width 82 height 31
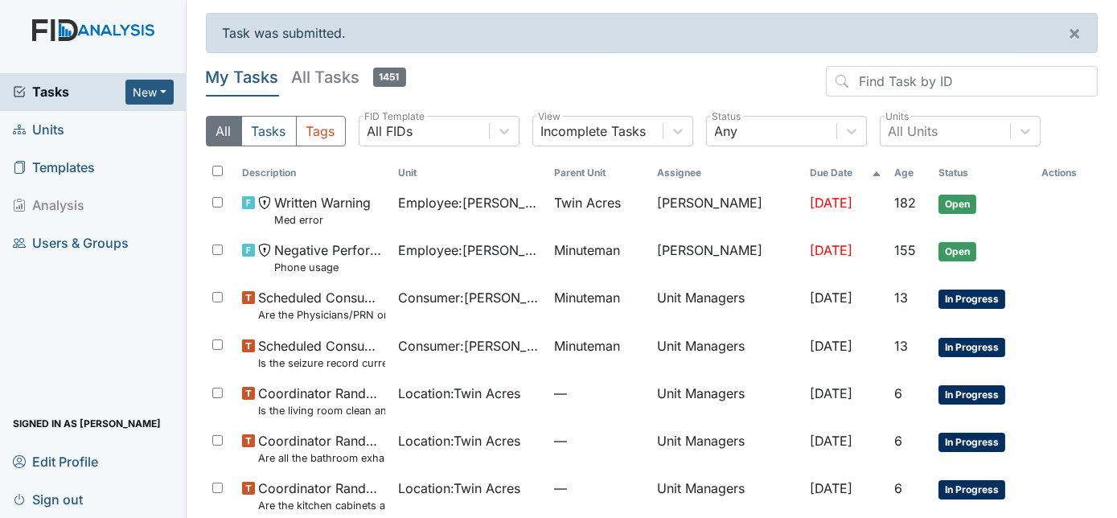
click at [537, 68] on header "My Tasks All Tasks 1451" at bounding box center [652, 84] width 893 height 37
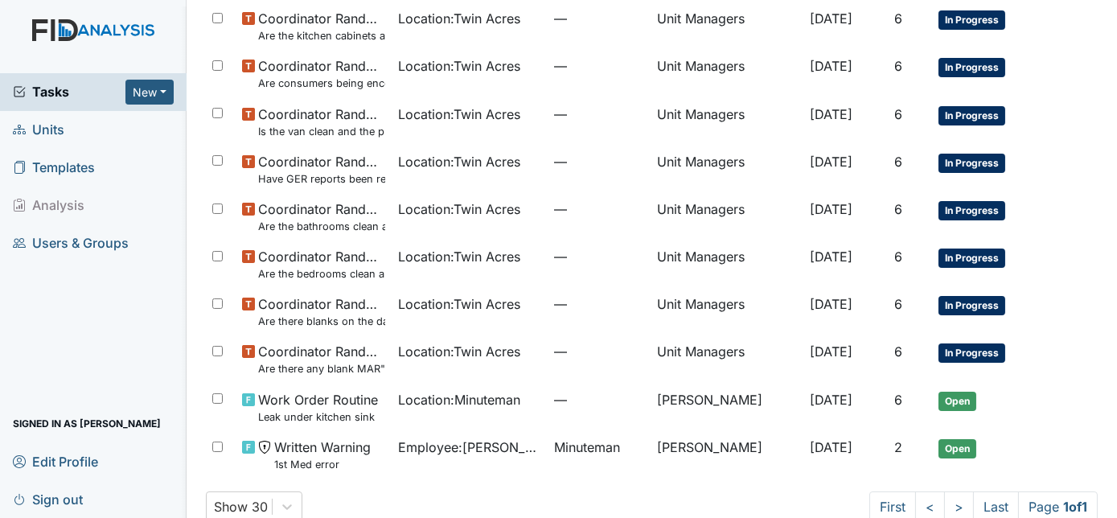
scroll to position [441, 0]
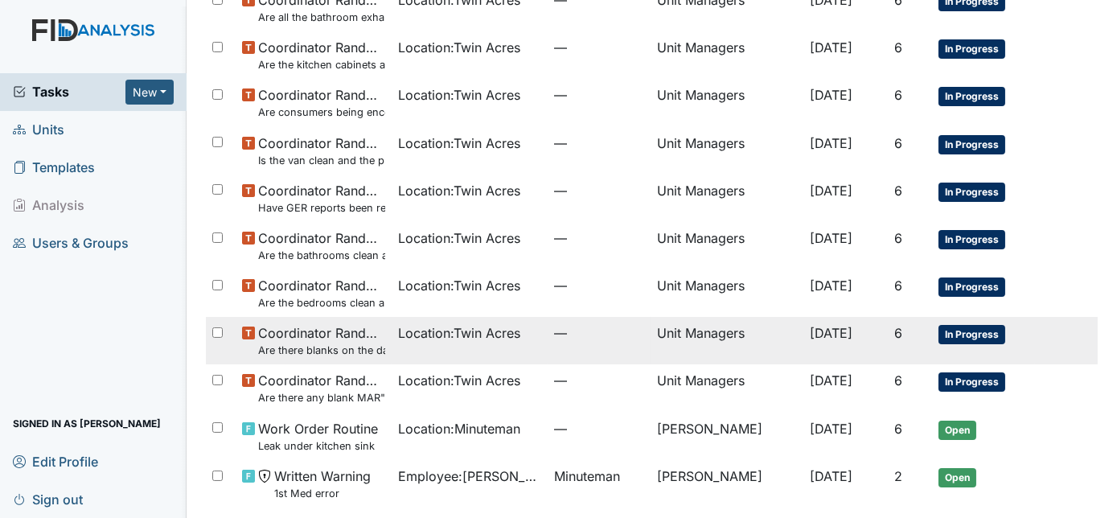
click at [408, 356] on td "Location : [GEOGRAPHIC_DATA]" at bounding box center [470, 340] width 156 height 47
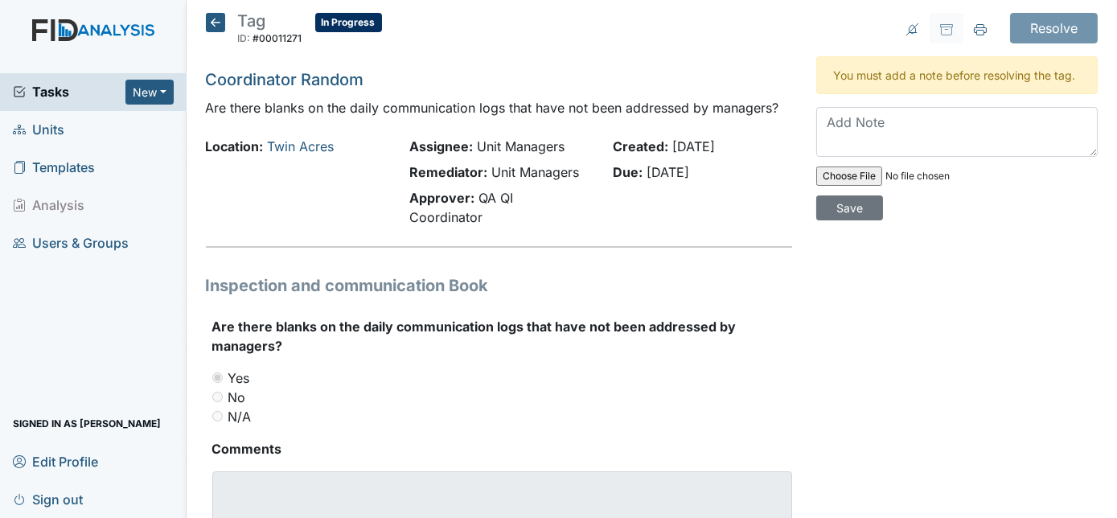
click at [215, 16] on icon at bounding box center [215, 22] width 19 height 19
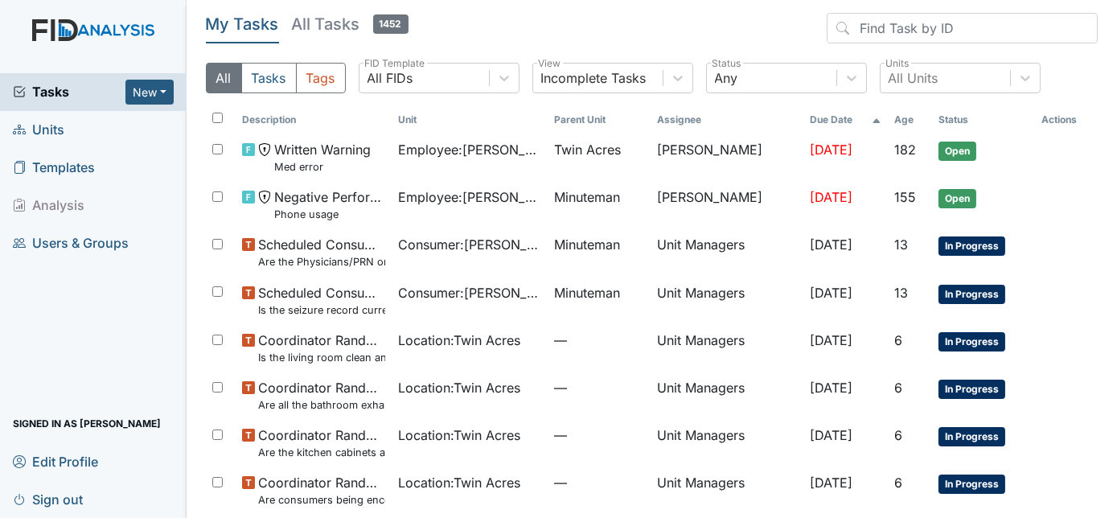
click at [35, 132] on span "Units" at bounding box center [38, 129] width 51 height 25
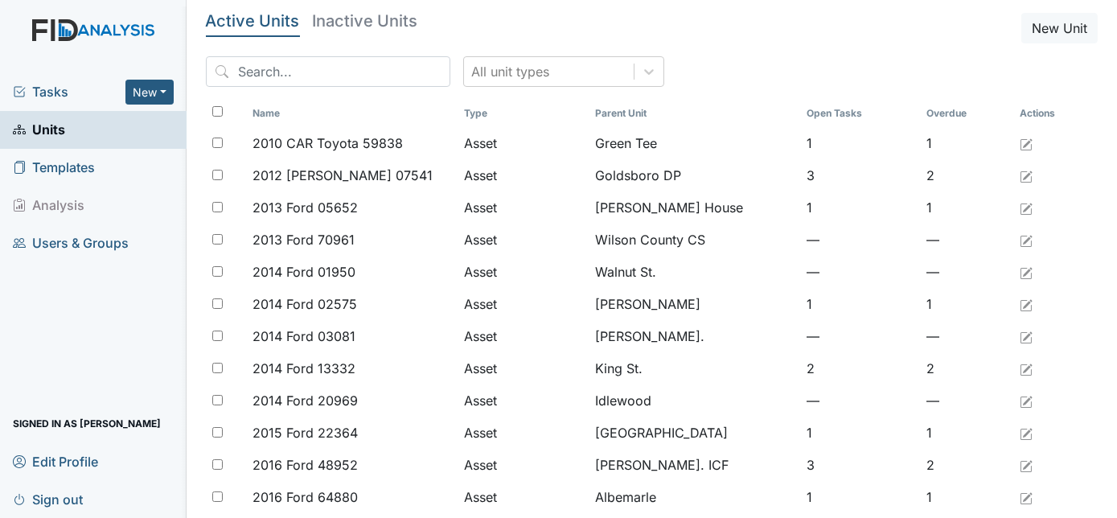
click at [43, 89] on span "Tasks" at bounding box center [69, 91] width 113 height 19
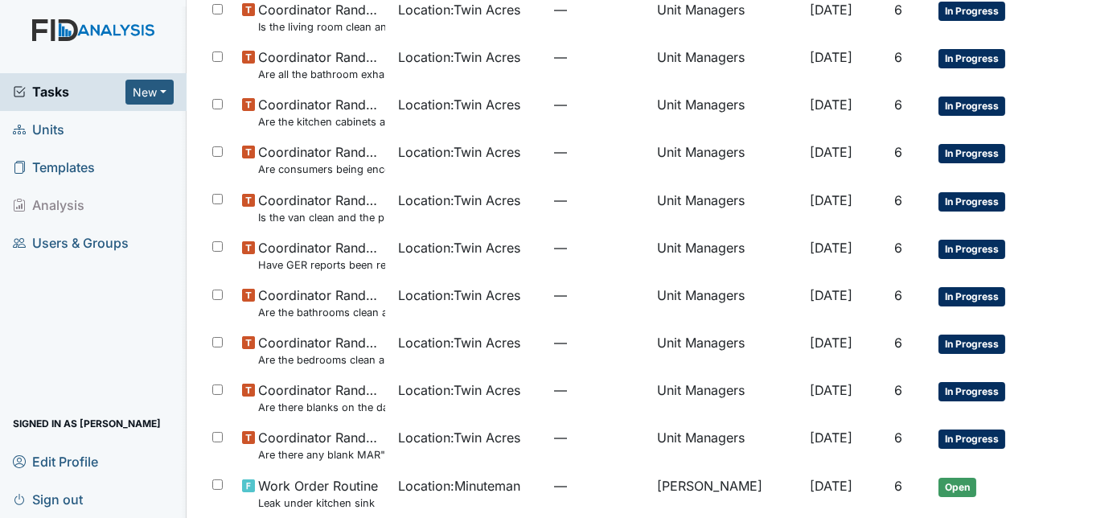
scroll to position [399, 0]
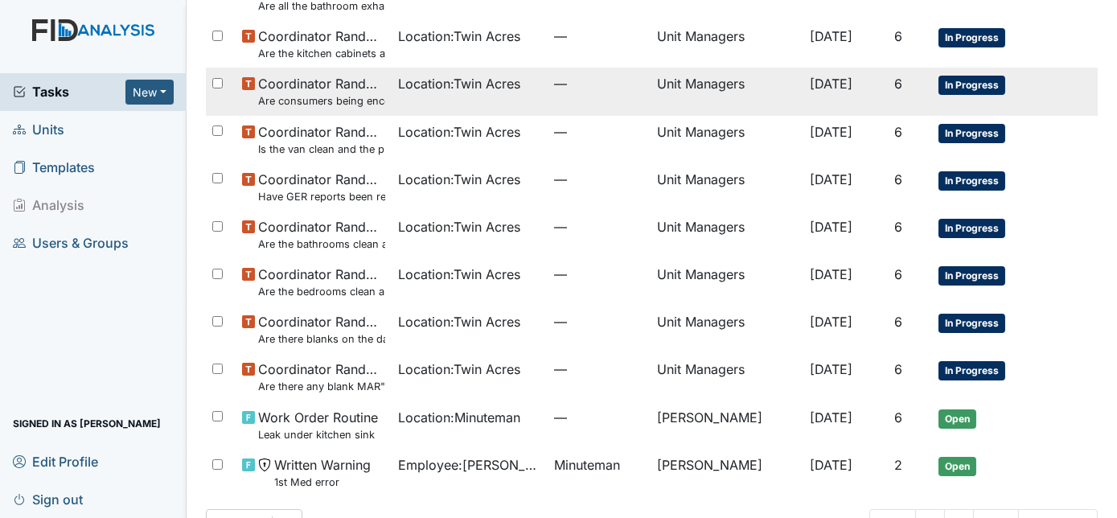
click at [448, 92] on td "Location : [GEOGRAPHIC_DATA]" at bounding box center [470, 91] width 156 height 47
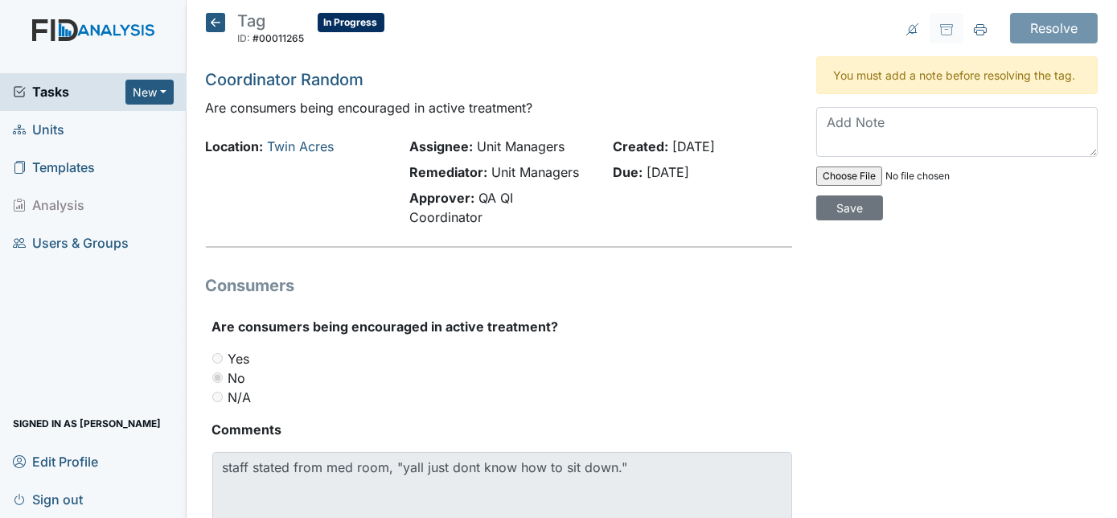
click at [212, 18] on icon at bounding box center [215, 22] width 19 height 19
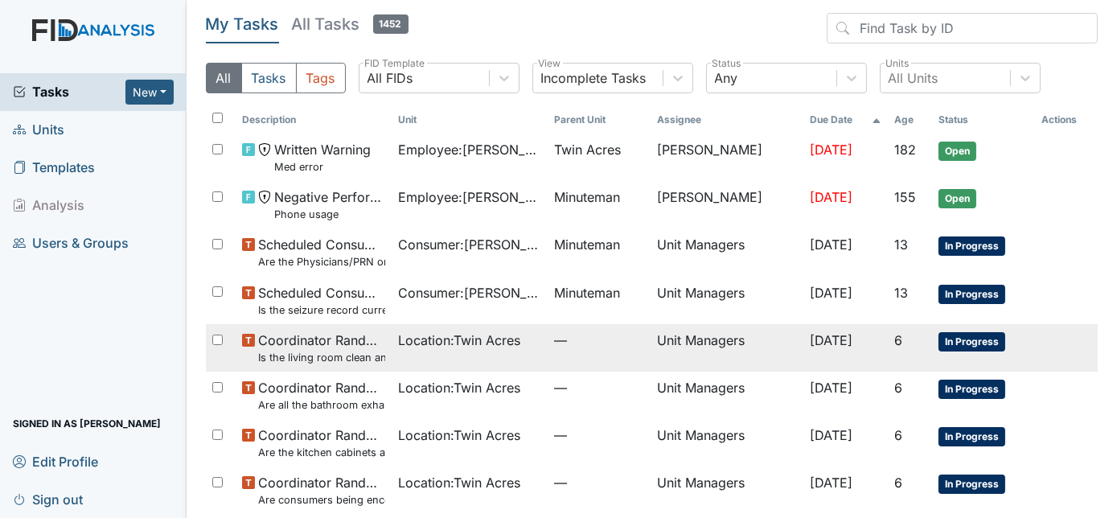
click at [398, 347] on span "Location : Twin Acres" at bounding box center [459, 340] width 122 height 19
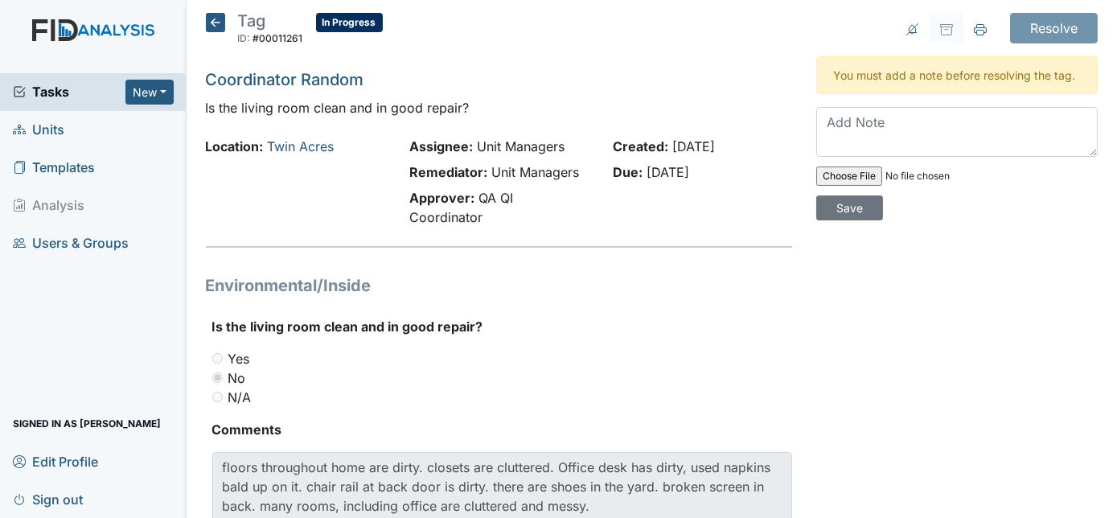
click at [214, 14] on icon at bounding box center [215, 22] width 19 height 19
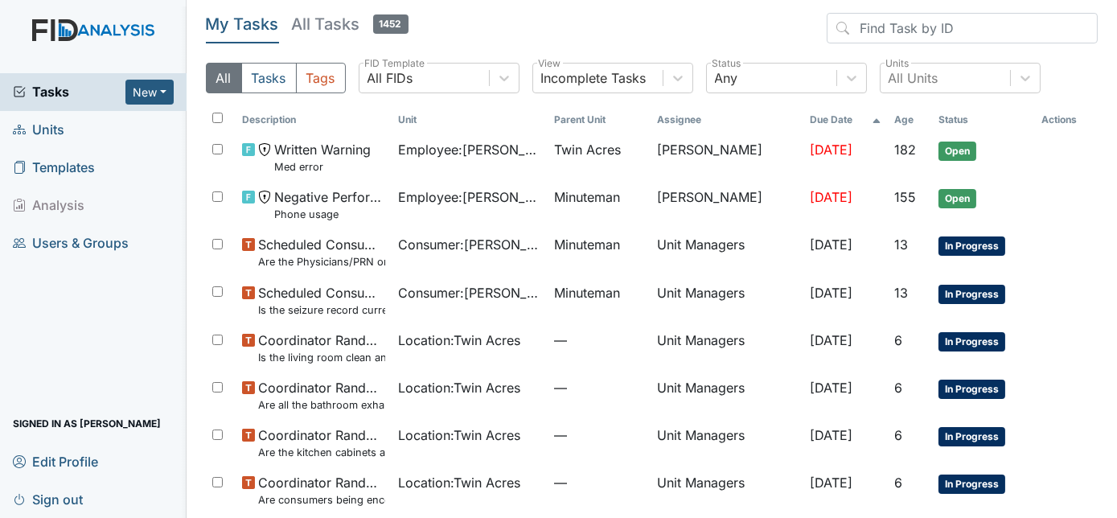
click at [60, 133] on span "Units" at bounding box center [38, 129] width 51 height 25
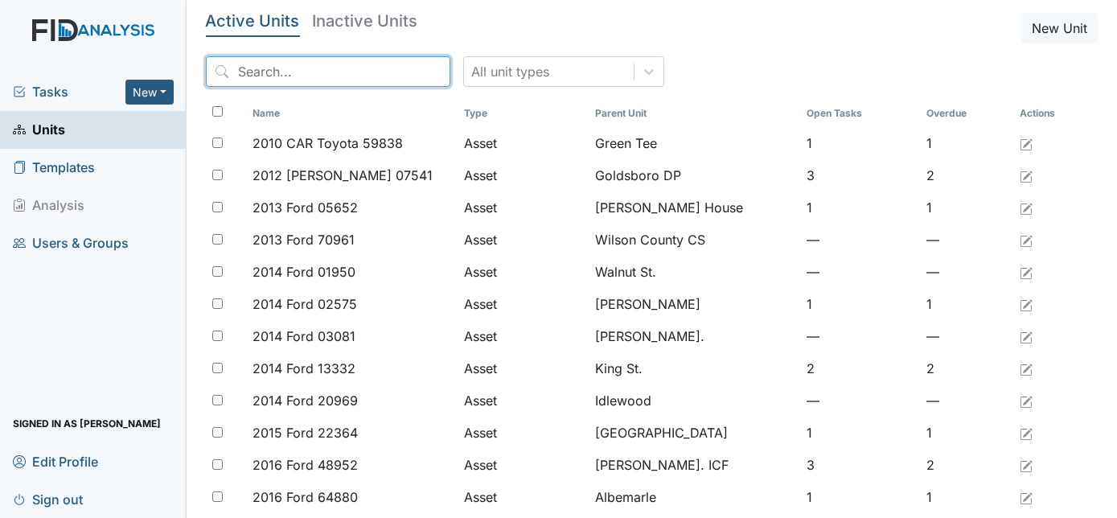
click at [331, 80] on input "search" at bounding box center [328, 71] width 245 height 31
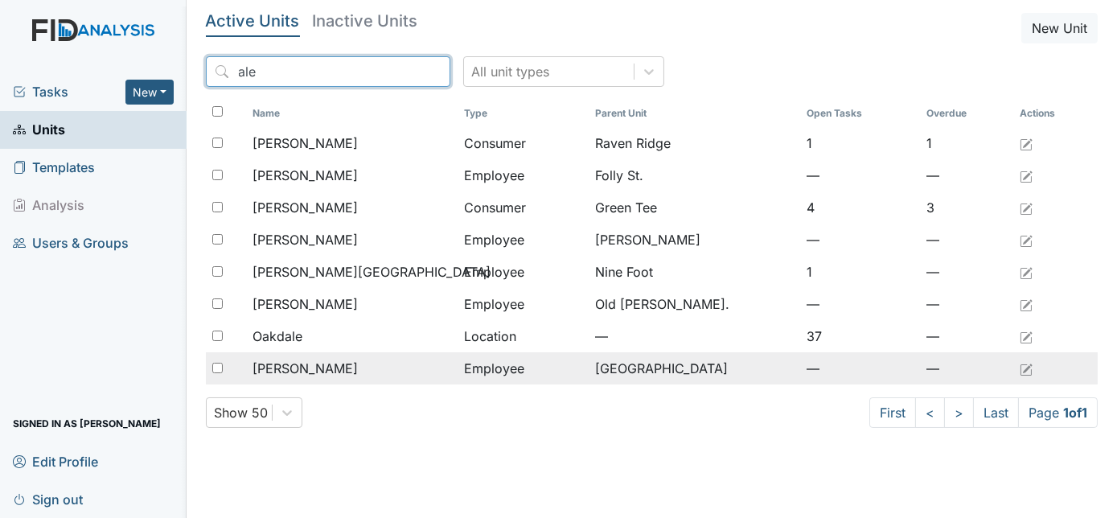
type input "ale"
click at [356, 368] on div "Peele, Alexsia" at bounding box center [352, 368] width 199 height 19
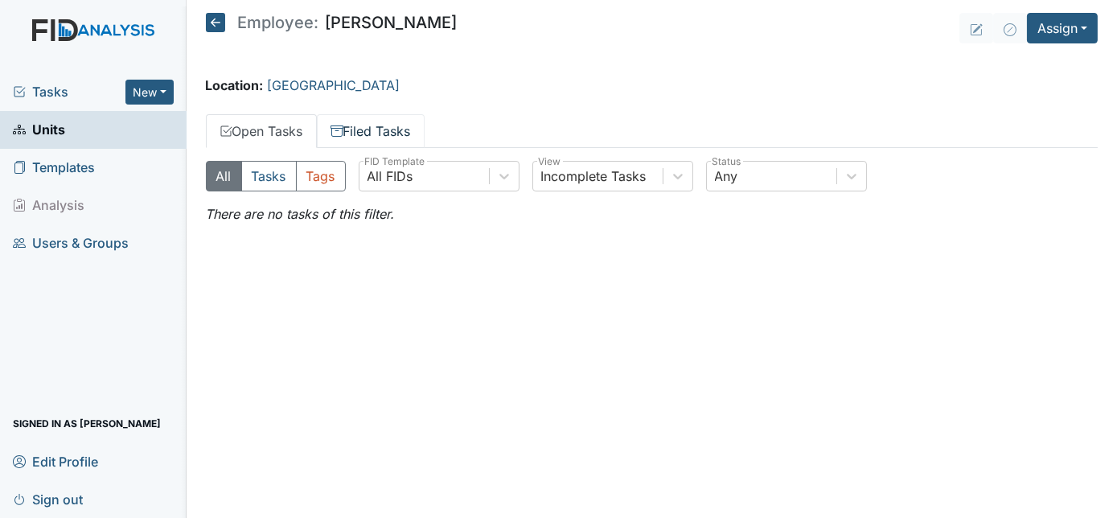
click at [348, 139] on link "Filed Tasks" at bounding box center [371, 131] width 108 height 34
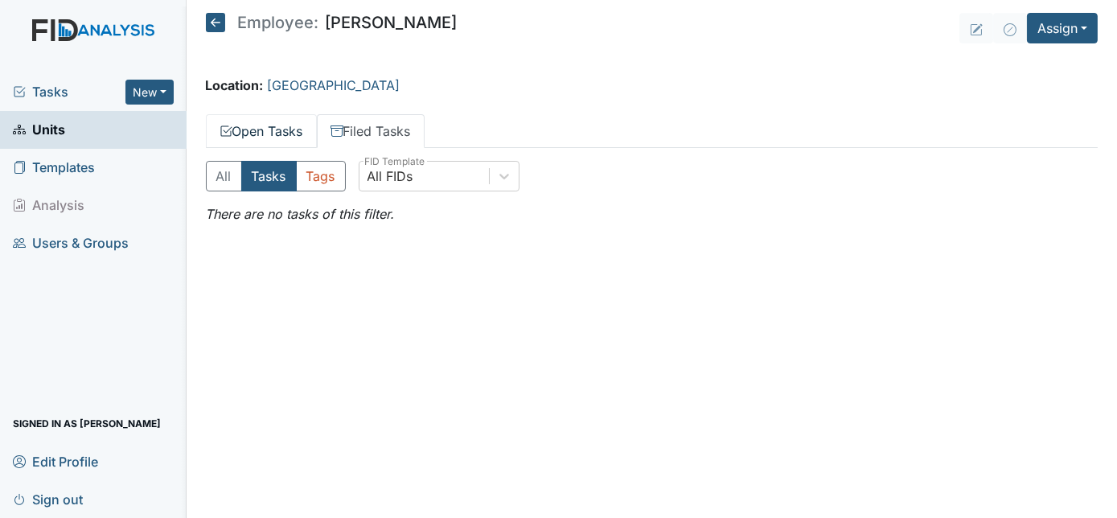
click at [270, 132] on link "Open Tasks" at bounding box center [261, 131] width 111 height 34
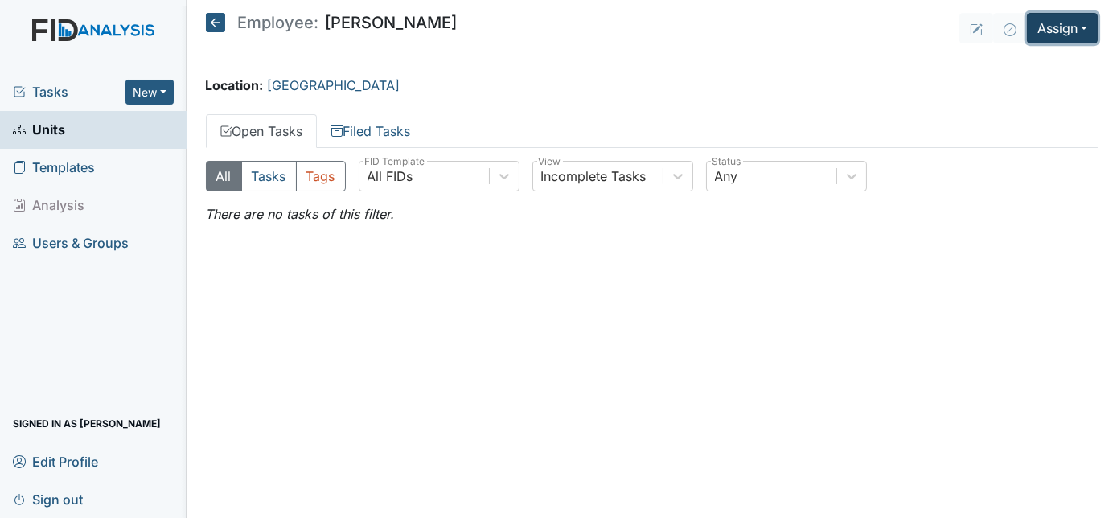
click at [1034, 27] on button "Assign" at bounding box center [1062, 28] width 71 height 31
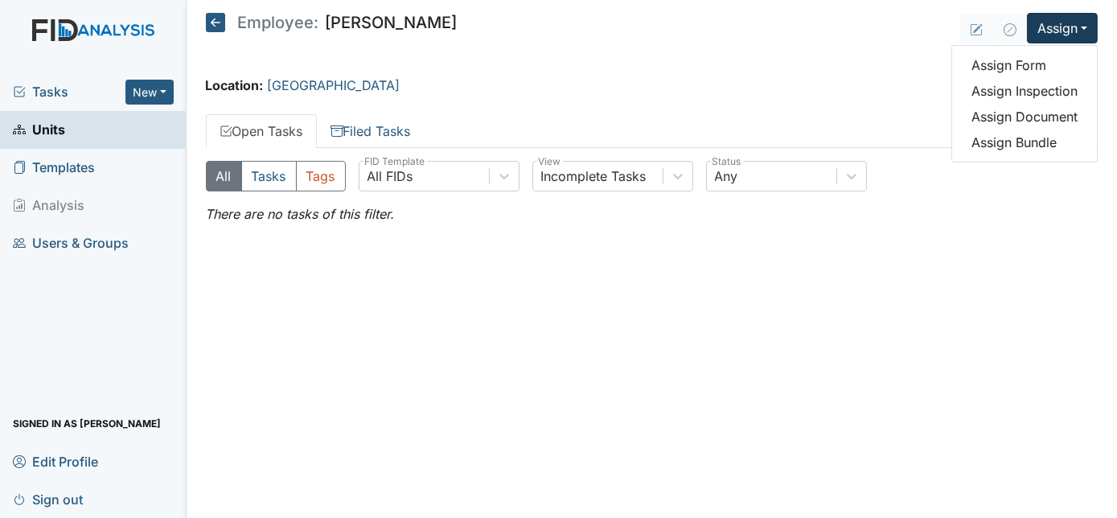
click at [214, 19] on icon at bounding box center [215, 22] width 19 height 19
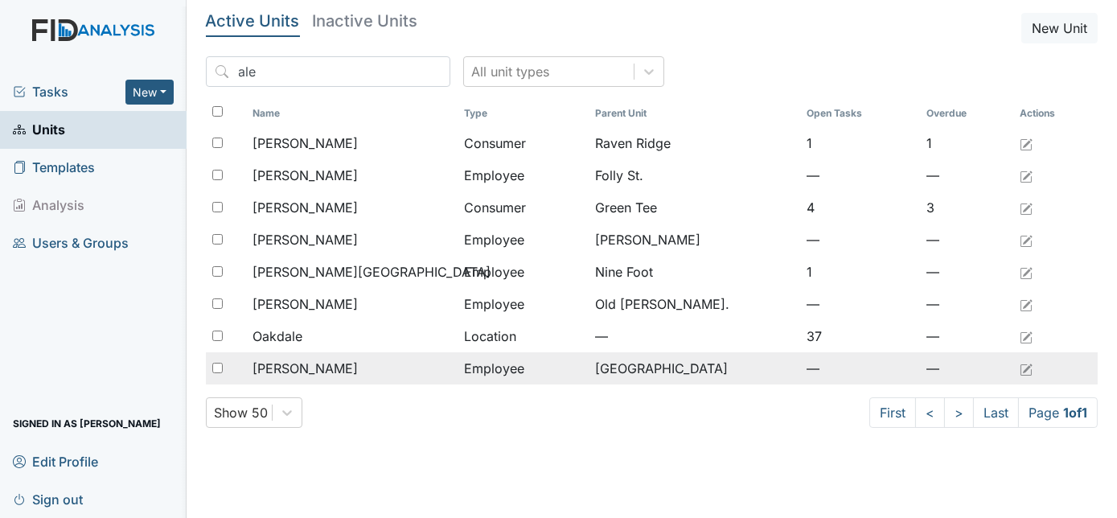
click at [218, 367] on input "checkbox" at bounding box center [217, 368] width 10 height 10
checkbox input "true"
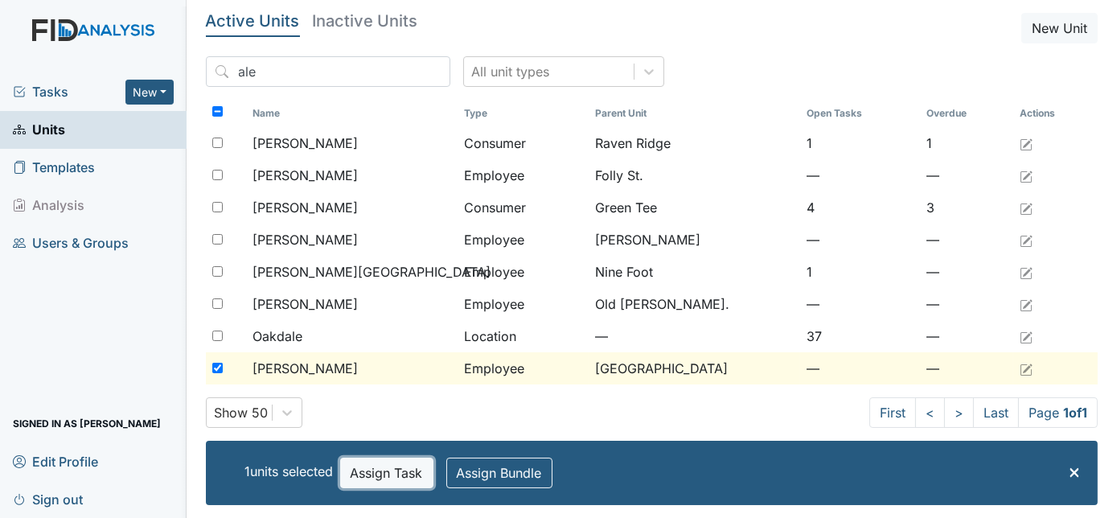
click at [407, 463] on button "Assign Task" at bounding box center [386, 473] width 93 height 31
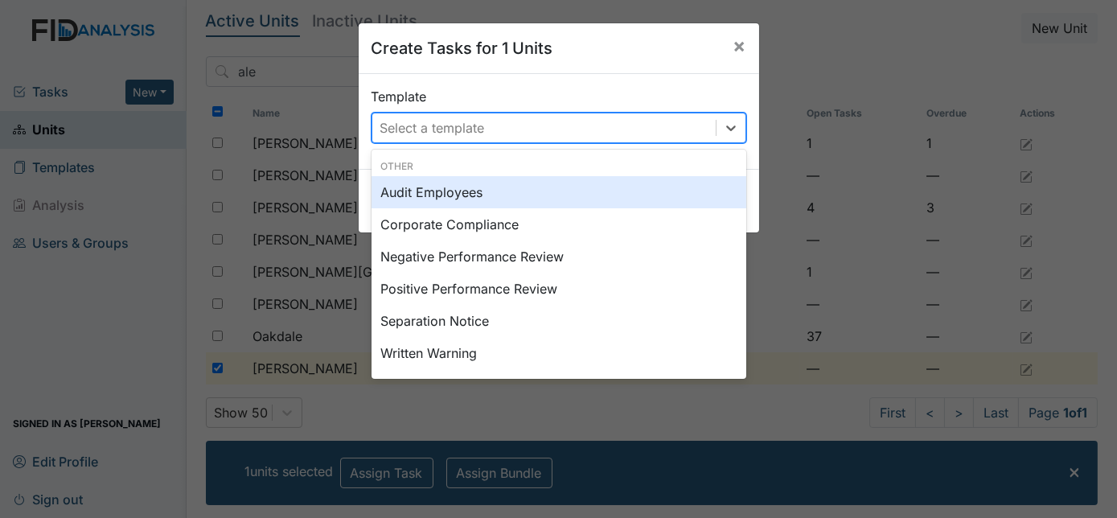
click at [487, 127] on div "Select a template" at bounding box center [543, 127] width 343 height 29
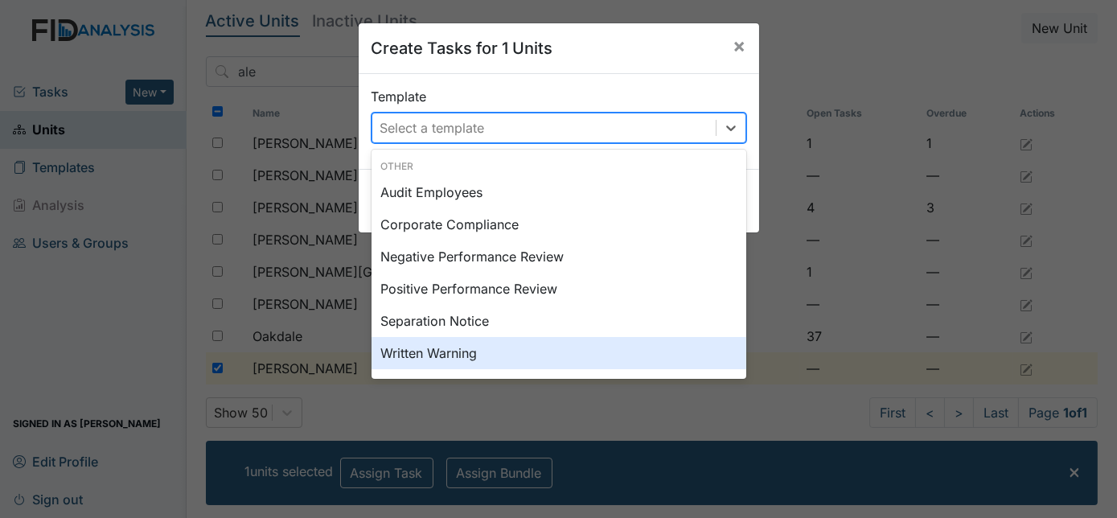
click at [502, 356] on div "Written Warning" at bounding box center [559, 353] width 375 height 32
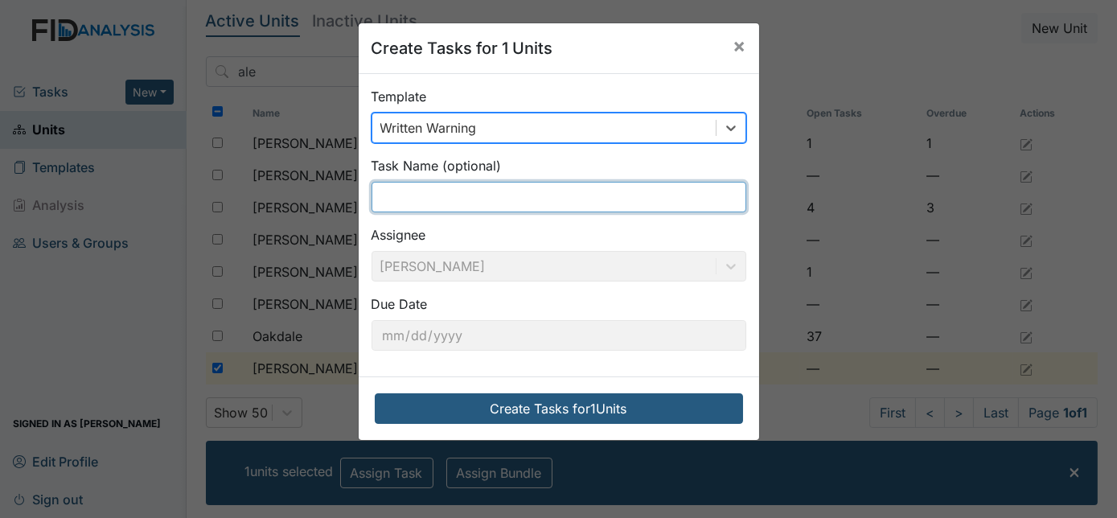
click at [435, 197] on input "text" at bounding box center [559, 197] width 375 height 31
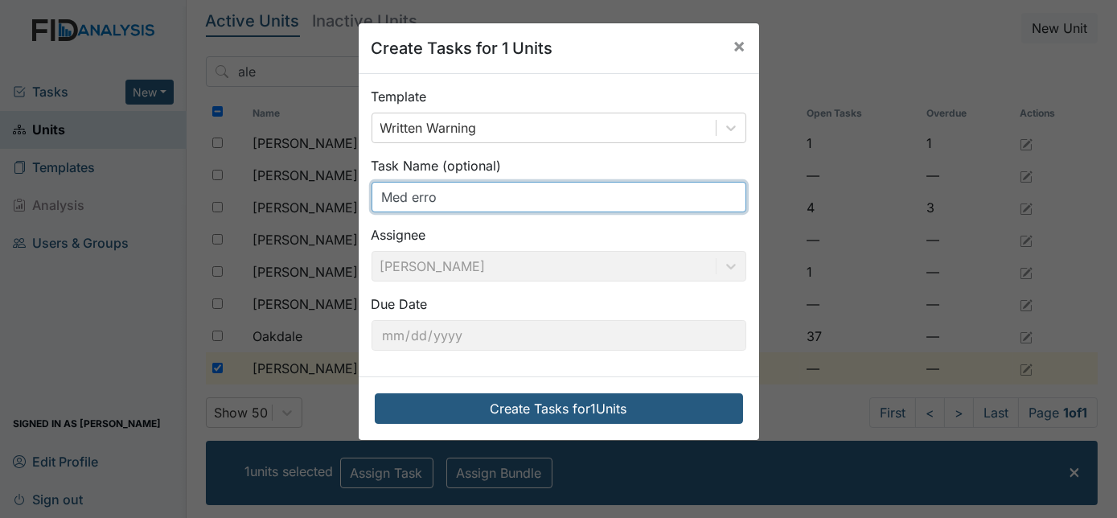
type input "Med error"
click at [372, 194] on input "Med error" at bounding box center [559, 197] width 375 height 31
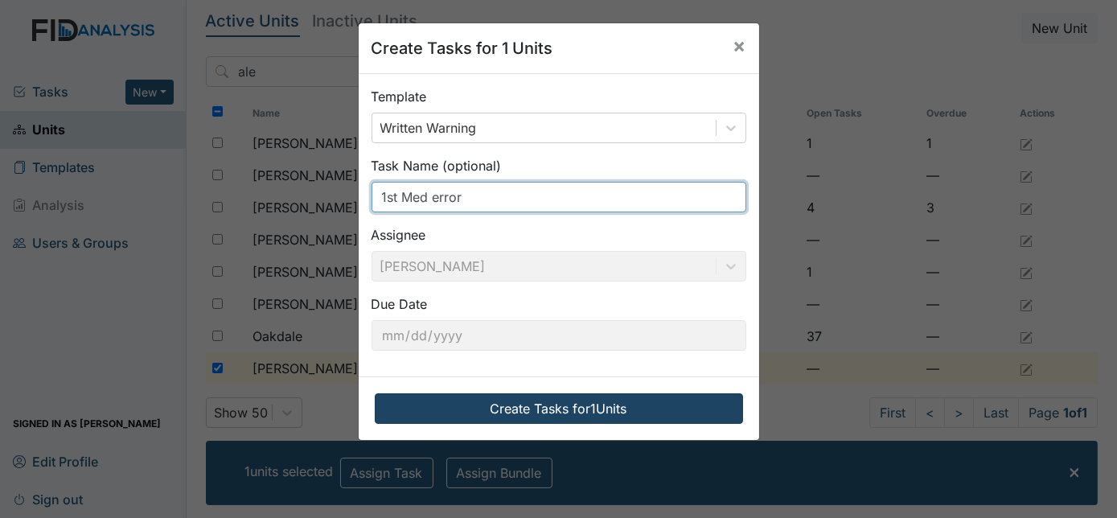
type input "1st Med error"
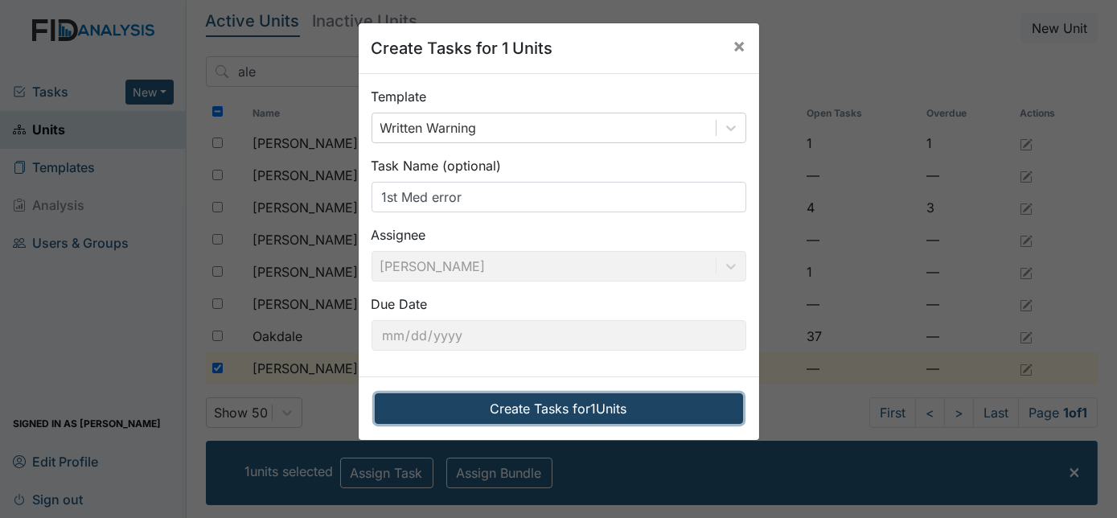
click at [515, 403] on button "Create Tasks for 1 Units" at bounding box center [559, 408] width 368 height 31
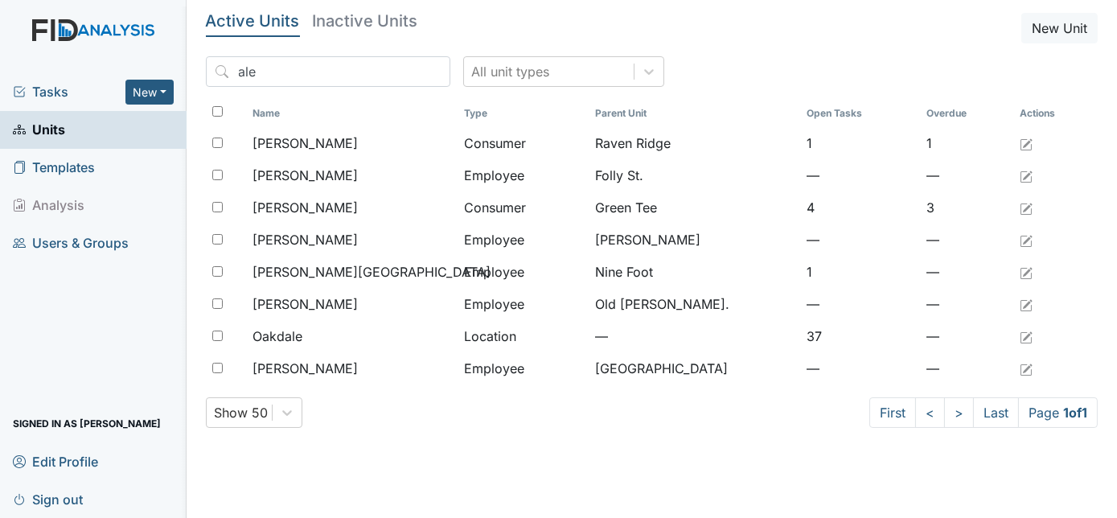
click at [62, 91] on span "Tasks" at bounding box center [69, 91] width 113 height 19
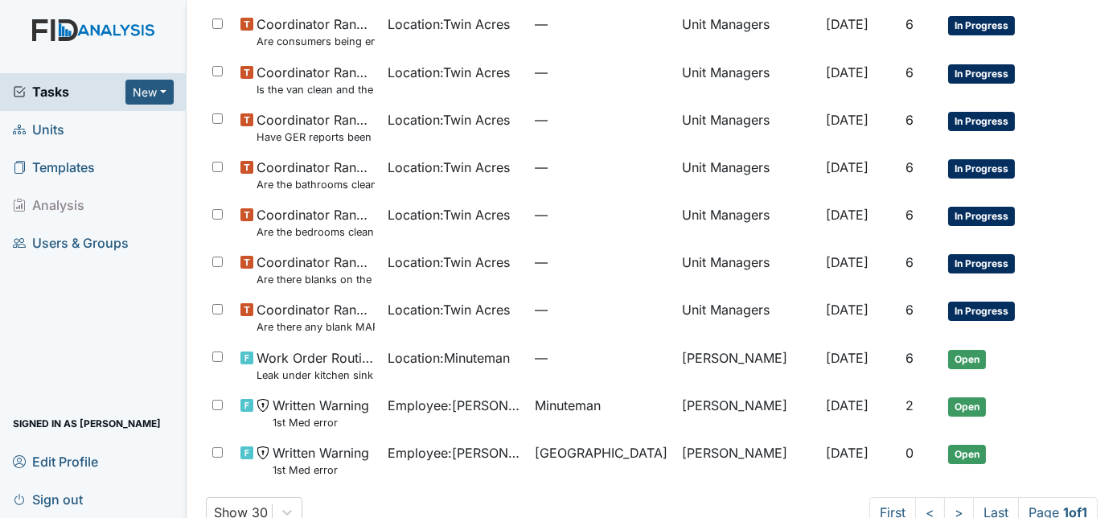
scroll to position [494, 0]
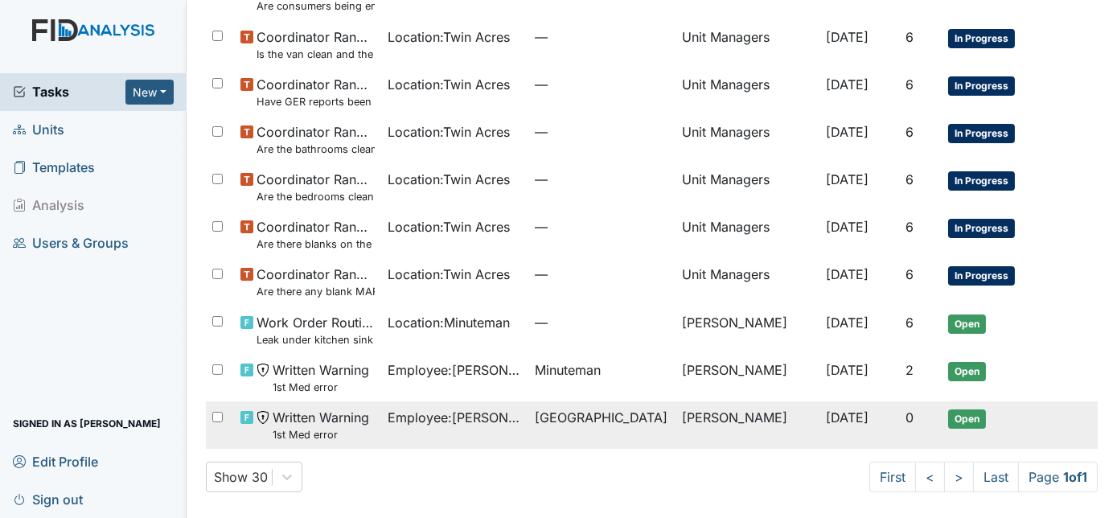
click at [689, 412] on td "[PERSON_NAME]" at bounding box center [748, 424] width 144 height 47
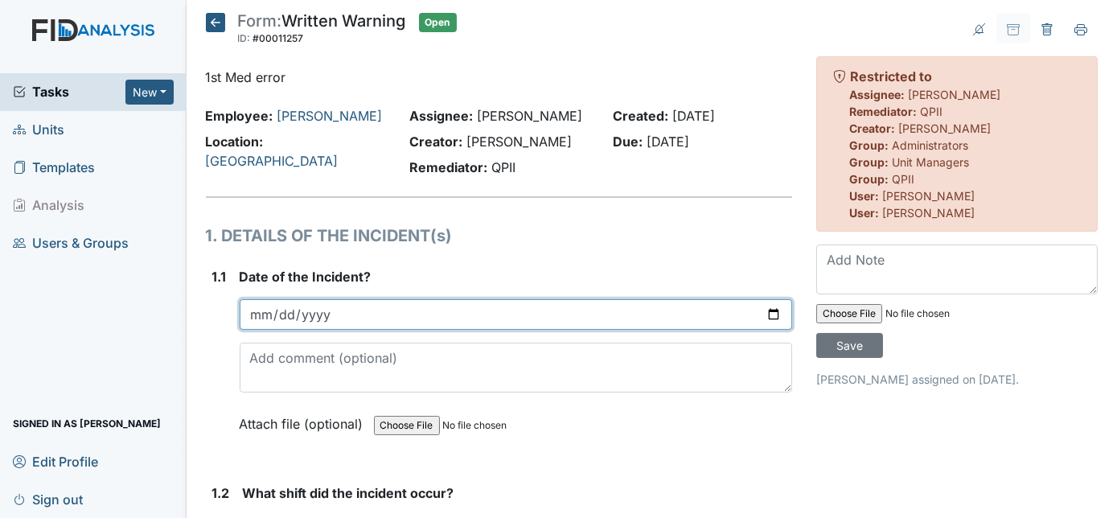
click at [264, 310] on input "date" at bounding box center [516, 314] width 553 height 31
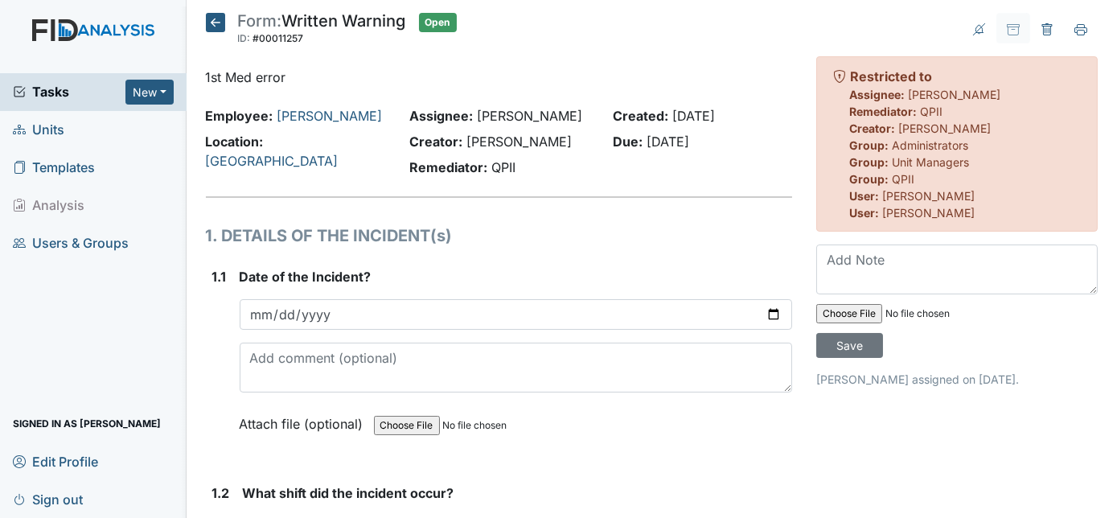
click at [214, 348] on div "1.1" at bounding box center [219, 362] width 14 height 191
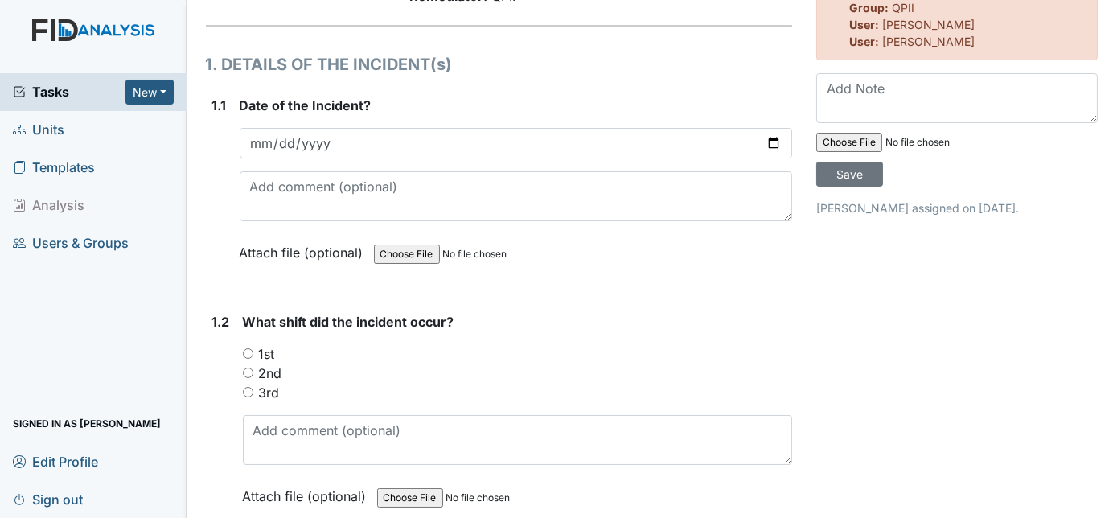
scroll to position [175, 0]
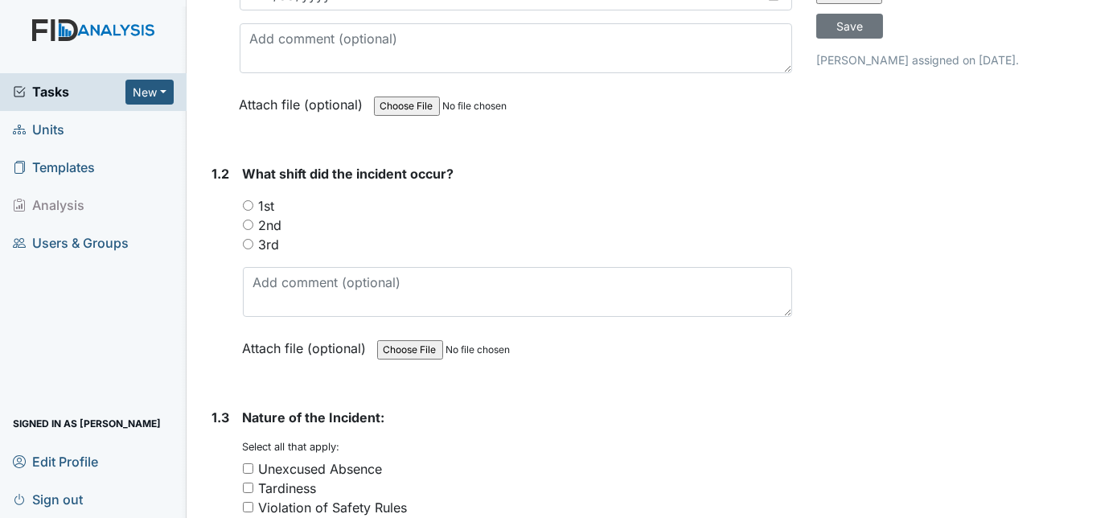
scroll to position [322, 0]
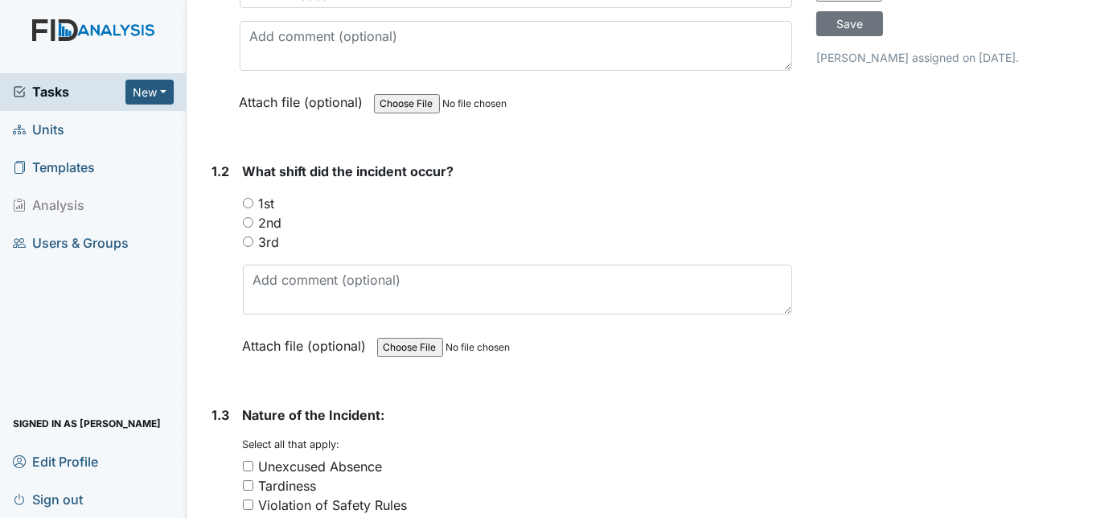
click at [243, 199] on input "1st" at bounding box center [248, 203] width 10 height 10
radio input "true"
click at [209, 261] on div "1.2 What shift did the incident occur? You must select one of the below options…" at bounding box center [499, 271] width 587 height 218
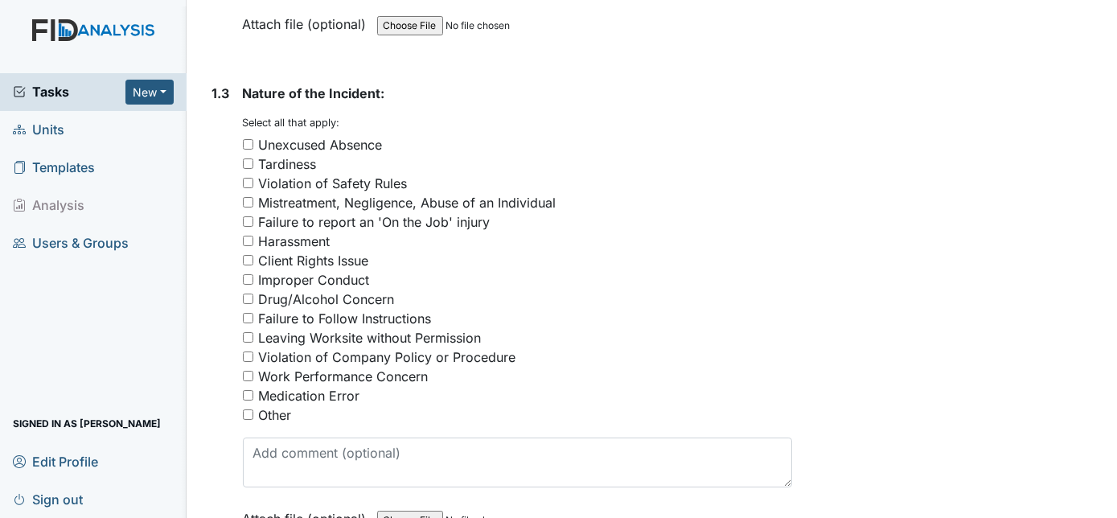
scroll to position [672, 0]
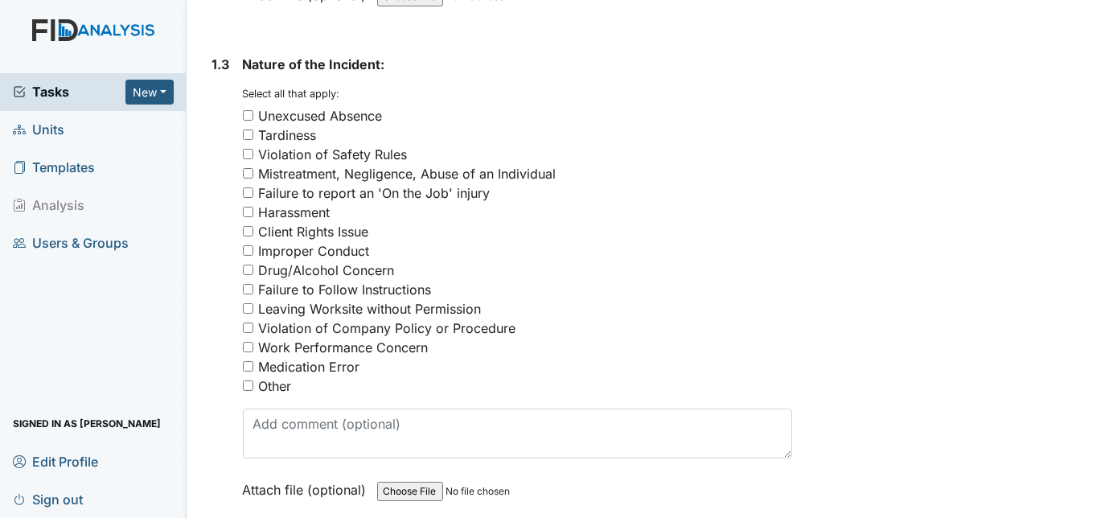
click at [248, 362] on input "Medication Error" at bounding box center [248, 366] width 10 height 10
checkbox input "true"
click at [217, 409] on div "1.3" at bounding box center [221, 289] width 18 height 469
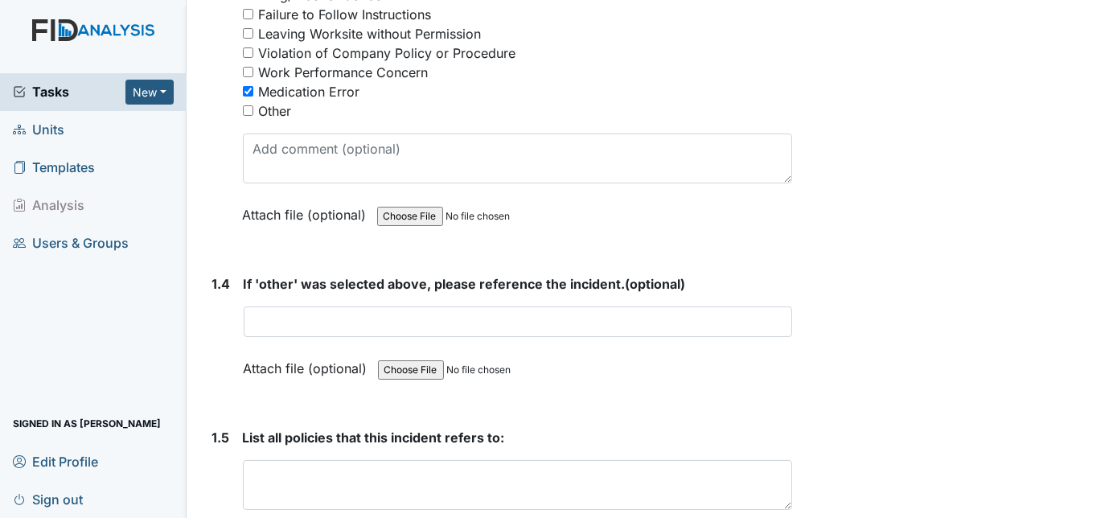
scroll to position [994, 0]
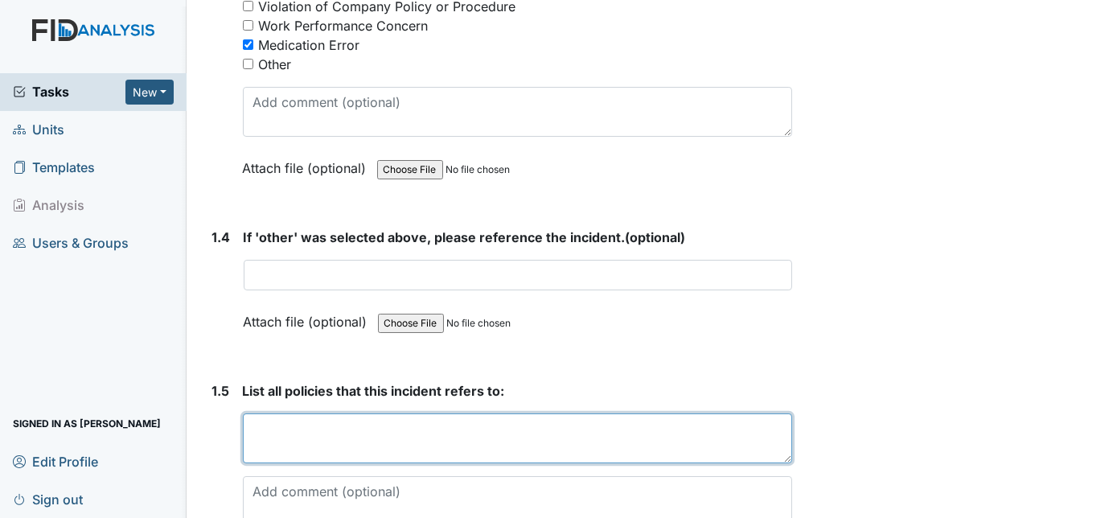
click at [264, 420] on textarea at bounding box center [518, 438] width 550 height 50
type textarea "1902"
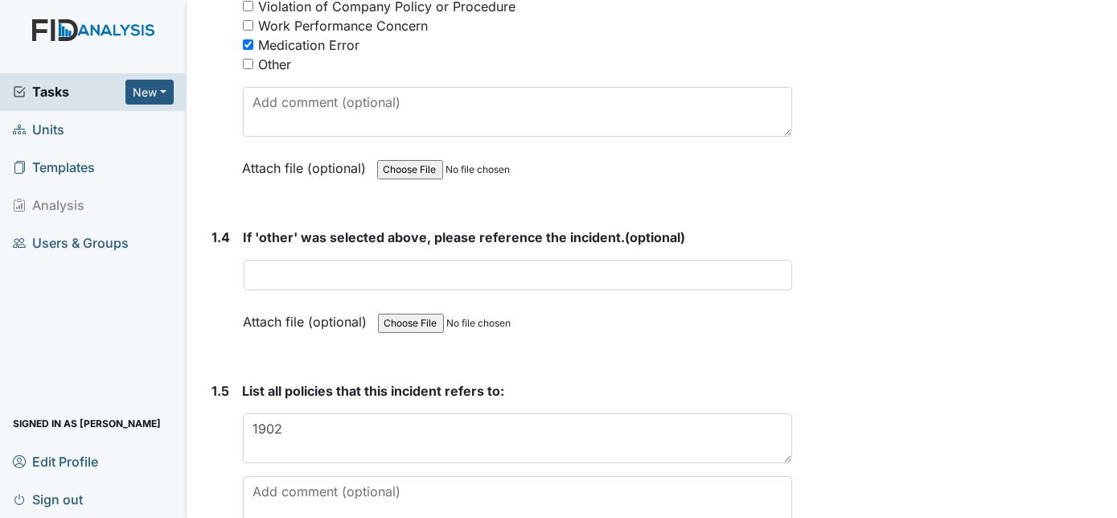
click at [214, 424] on div "1.5" at bounding box center [221, 486] width 18 height 210
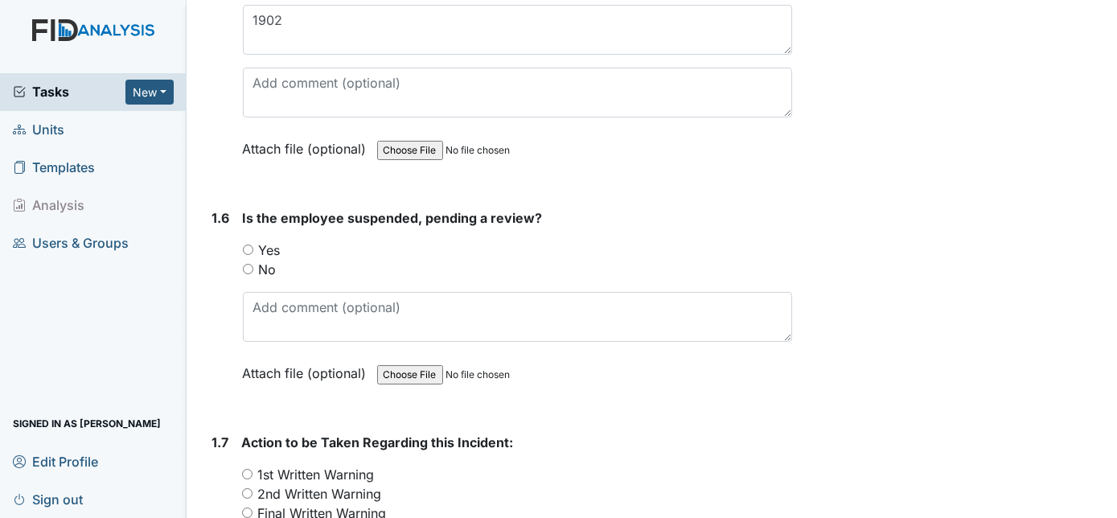
scroll to position [1404, 0]
click at [245, 264] on input "No" at bounding box center [248, 268] width 10 height 10
radio input "true"
click at [219, 306] on div "1.6" at bounding box center [221, 307] width 18 height 199
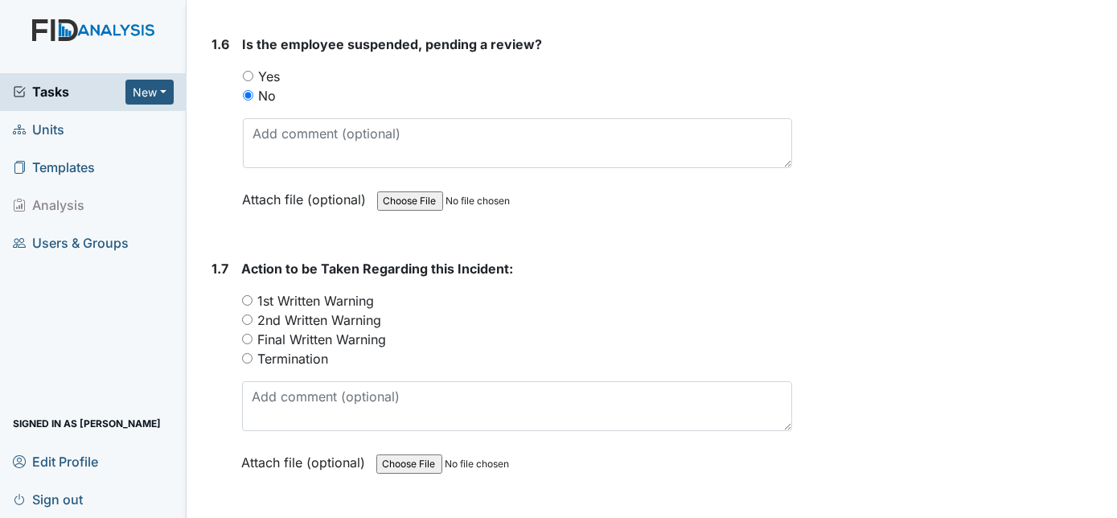
scroll to position [1579, 0]
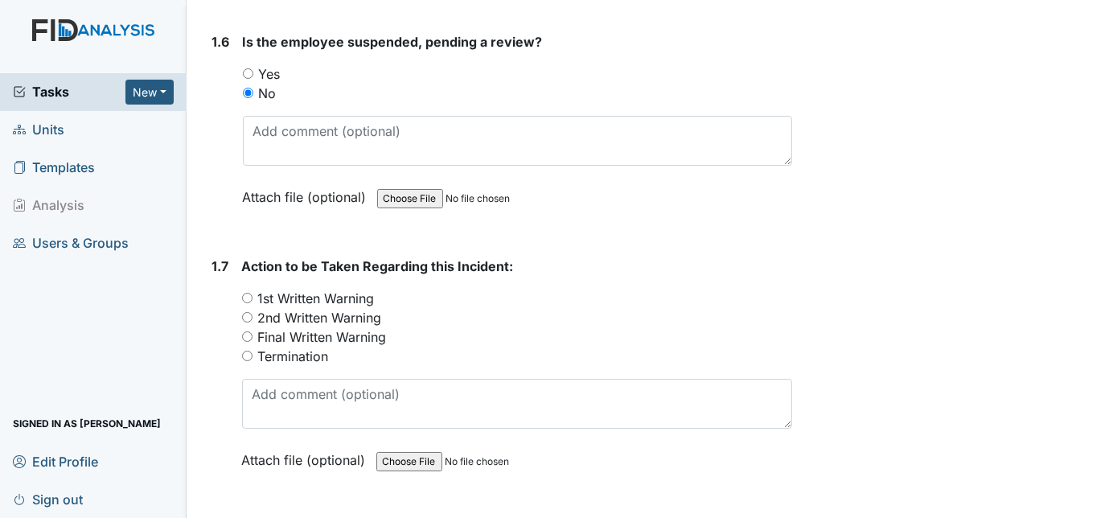
click at [245, 293] on input "1st Written Warning" at bounding box center [247, 298] width 10 height 10
radio input "true"
click at [204, 354] on div "Form: Written Warning ID: #00011257 Open Autosaving... 1st Med error Employee: …" at bounding box center [499, 140] width 611 height 3413
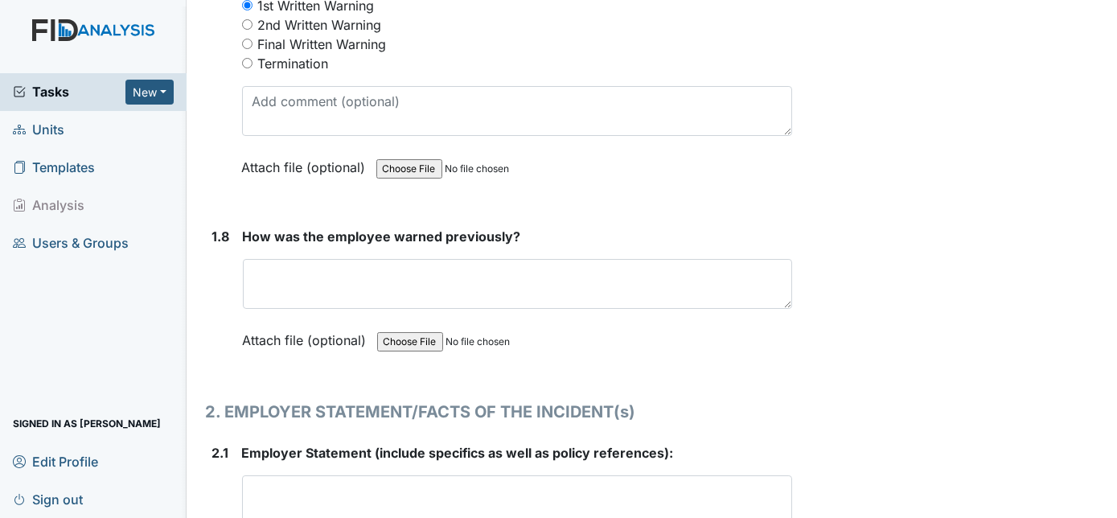
scroll to position [1901, 0]
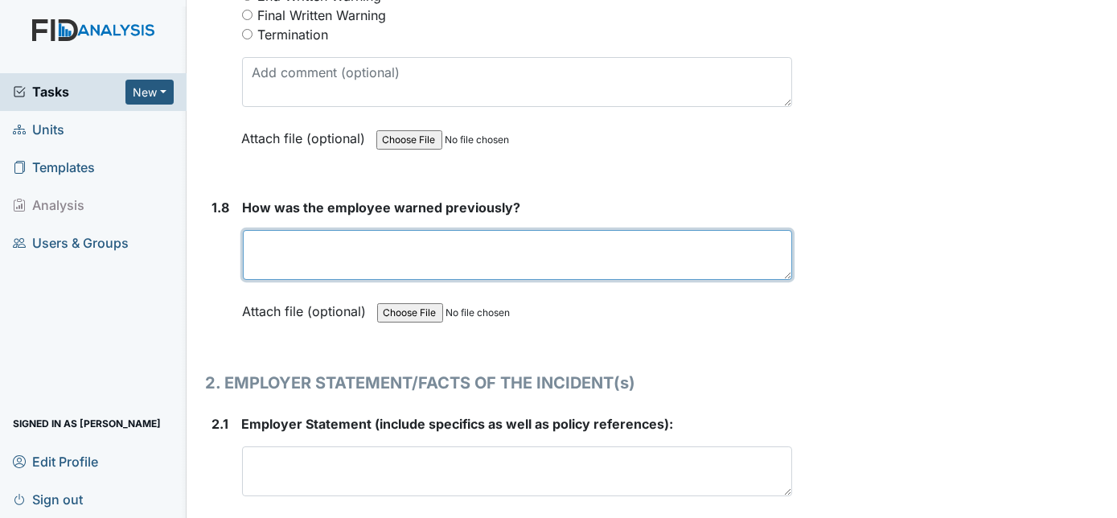
click at [347, 236] on textarea at bounding box center [518, 255] width 550 height 50
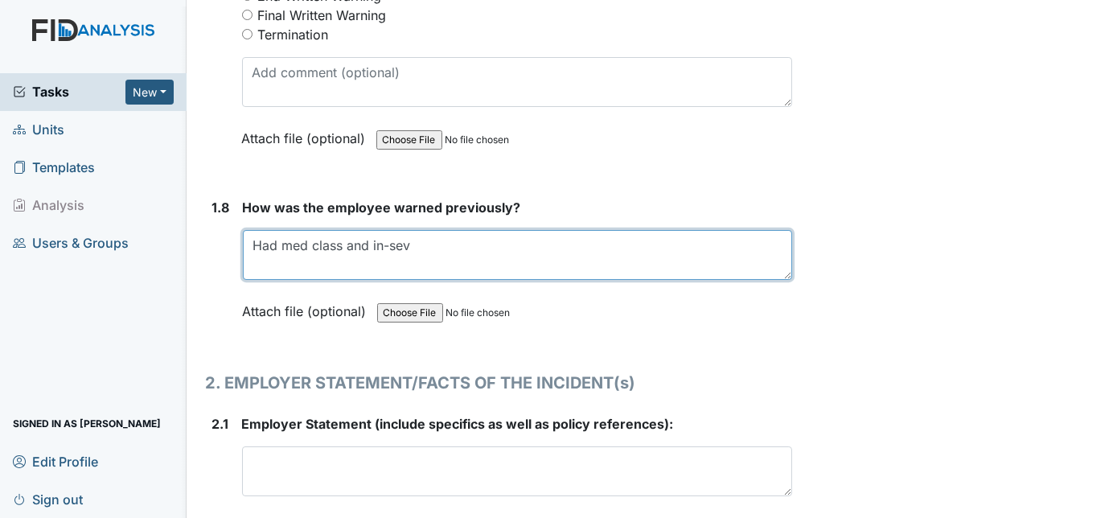
click at [417, 233] on textarea "Had med class and in-sev" at bounding box center [518, 255] width 550 height 50
type textarea "Had med class and in-serviced"
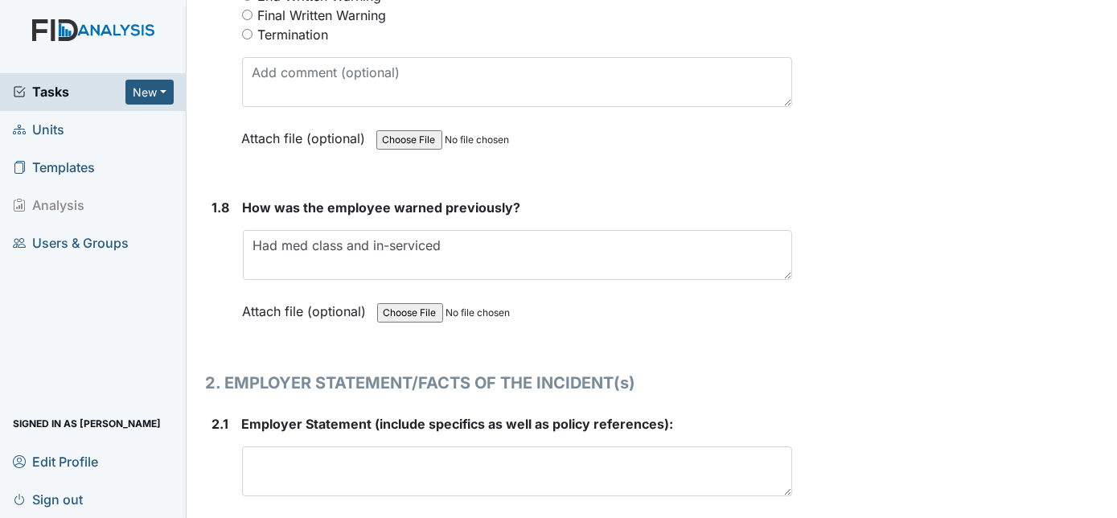
click at [544, 294] on input "file" at bounding box center [486, 313] width 219 height 39
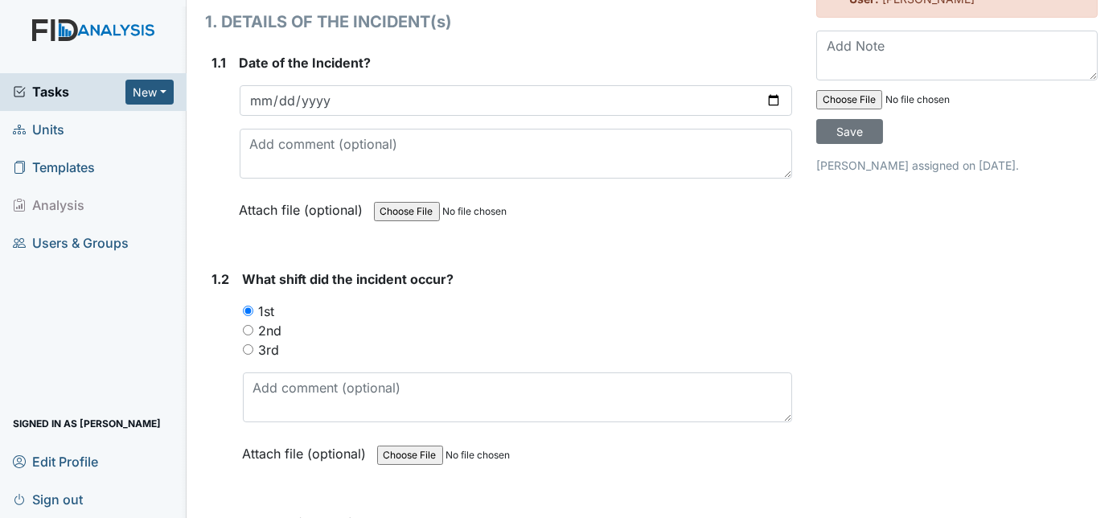
scroll to position [146, 0]
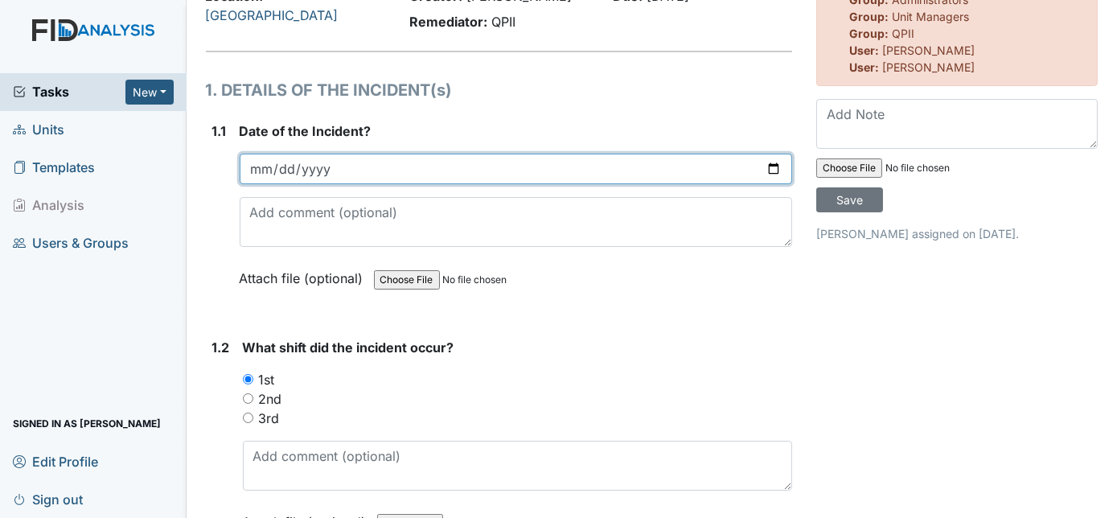
click at [265, 165] on input "date" at bounding box center [516, 169] width 553 height 31
type input "[DATE]"
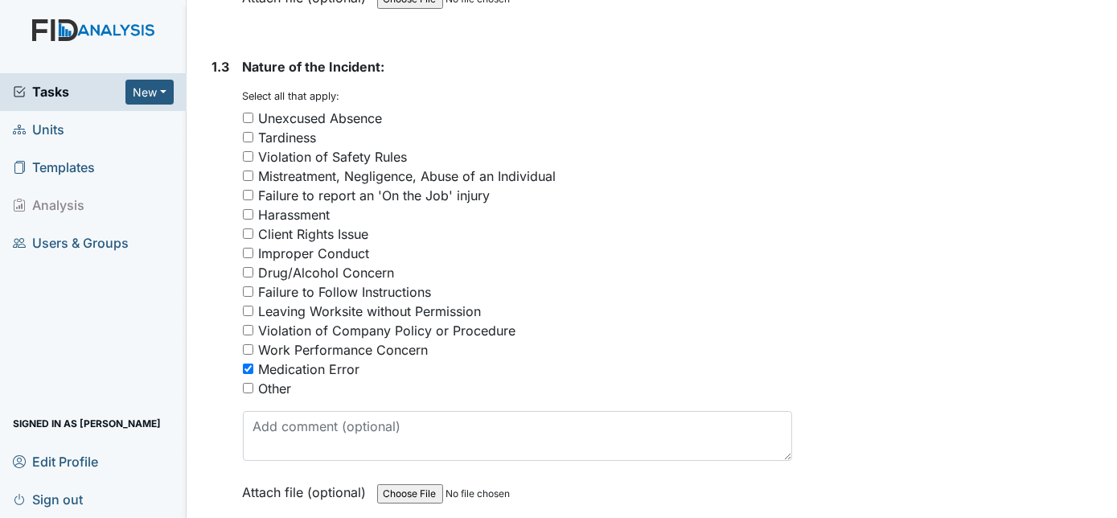
scroll to position [672, 0]
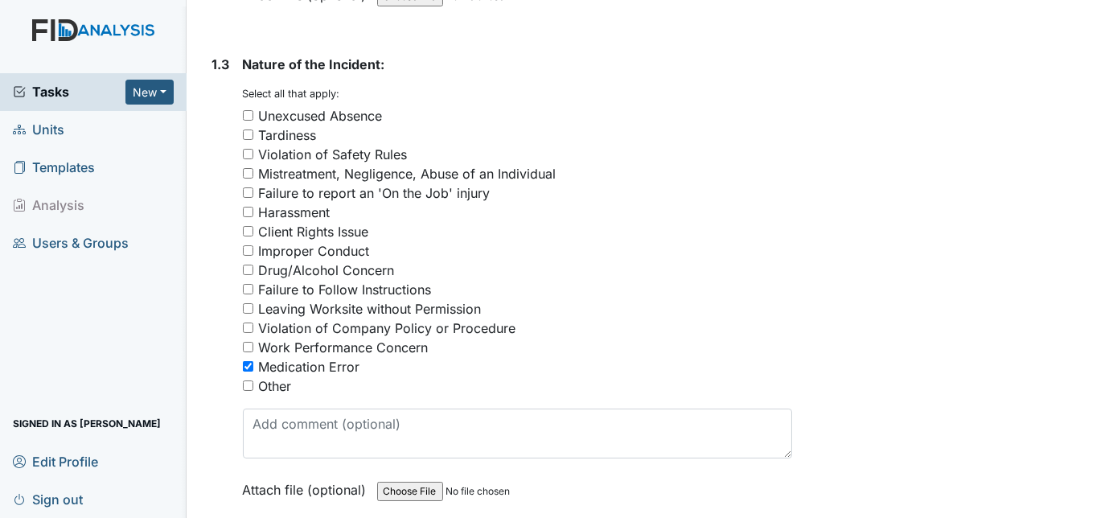
click at [249, 284] on input "Failure to Follow Instructions" at bounding box center [248, 289] width 10 height 10
checkbox input "true"
click at [245, 323] on input "Violation of Company Policy or Procedure" at bounding box center [248, 328] width 10 height 10
checkbox input "true"
click at [639, 248] on div "Improper Conduct" at bounding box center [518, 250] width 550 height 19
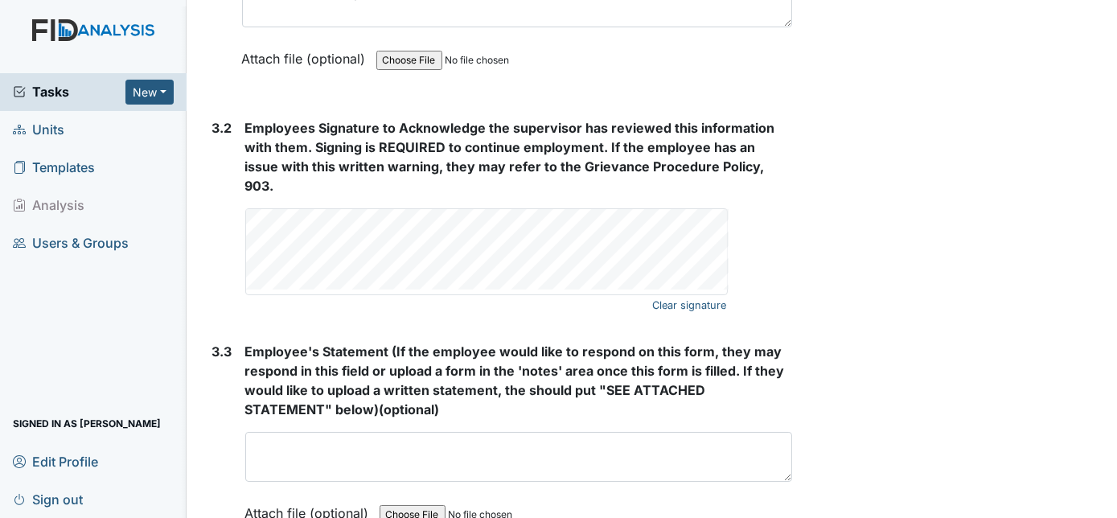
scroll to position [2866, 0]
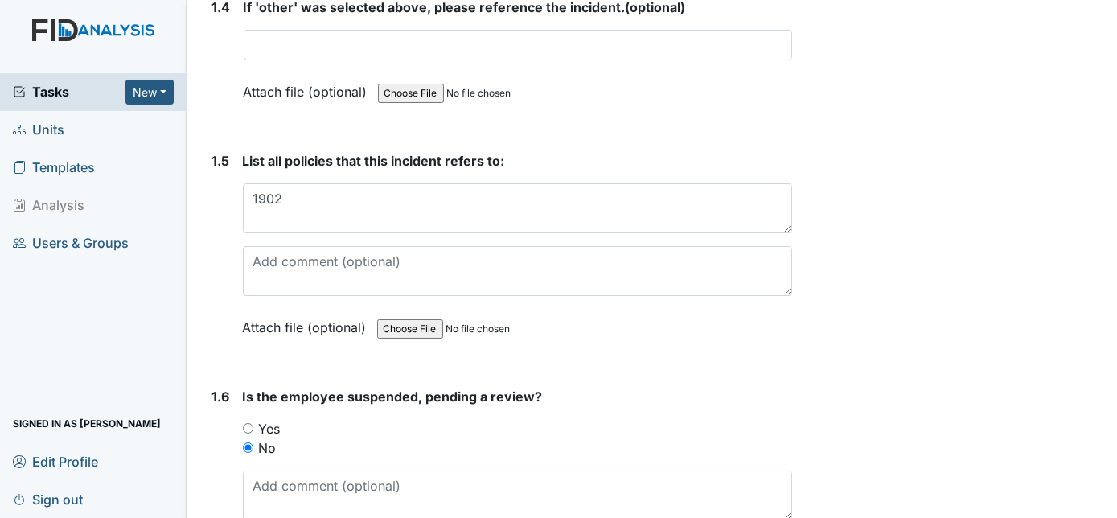
scroll to position [1257, 0]
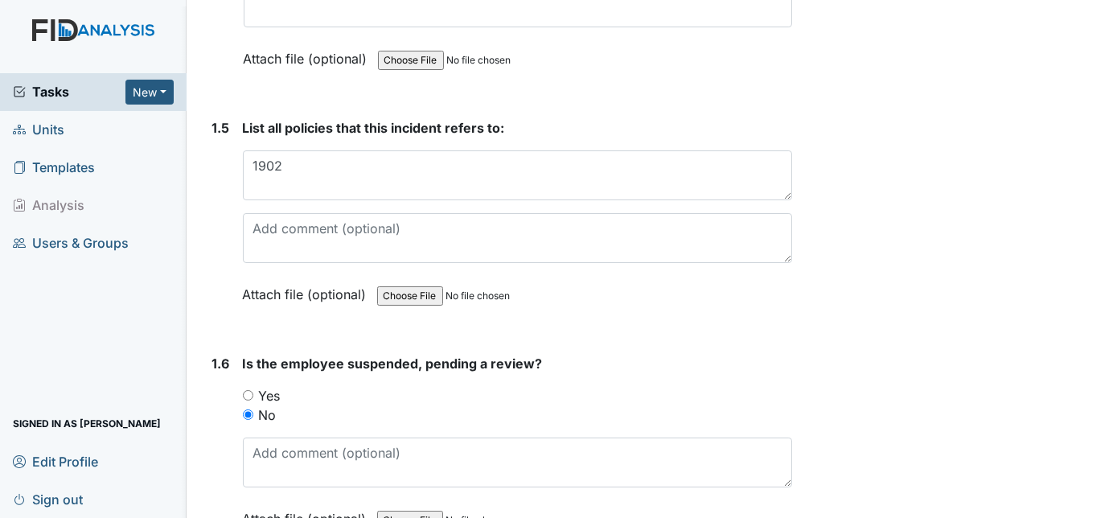
click at [982, 248] on div "Archive Task × Are you sure you want to archive this task? It will appear as in…" at bounding box center [957, 462] width 306 height 3413
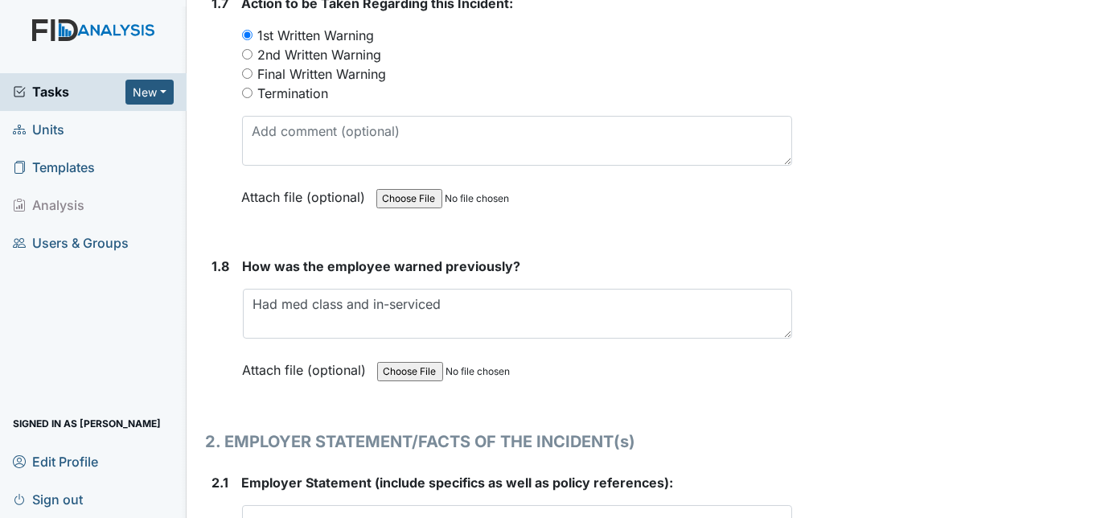
scroll to position [1813, 0]
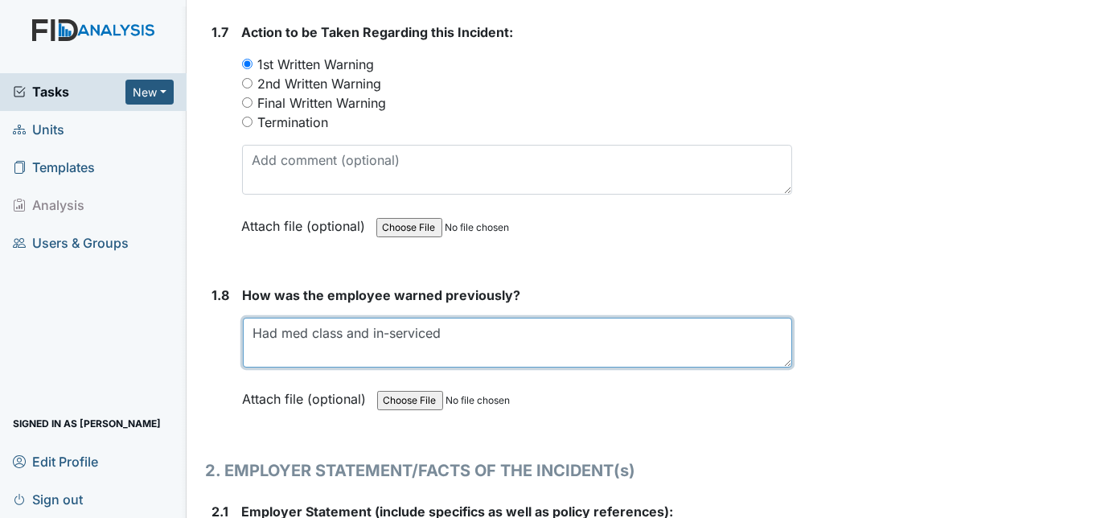
click at [606, 326] on textarea "Had med class and in-serviced" at bounding box center [518, 343] width 550 height 50
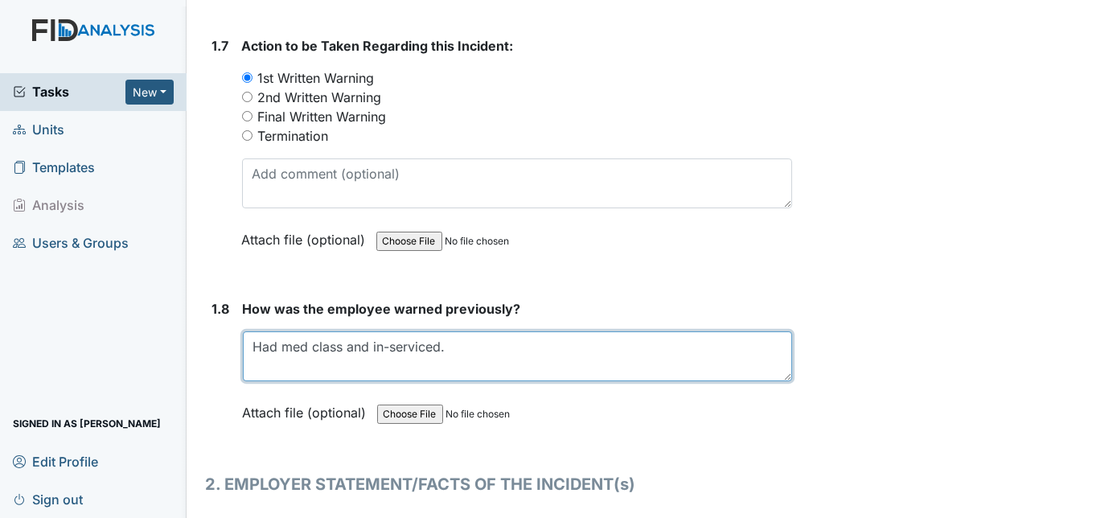
scroll to position [1795, 0]
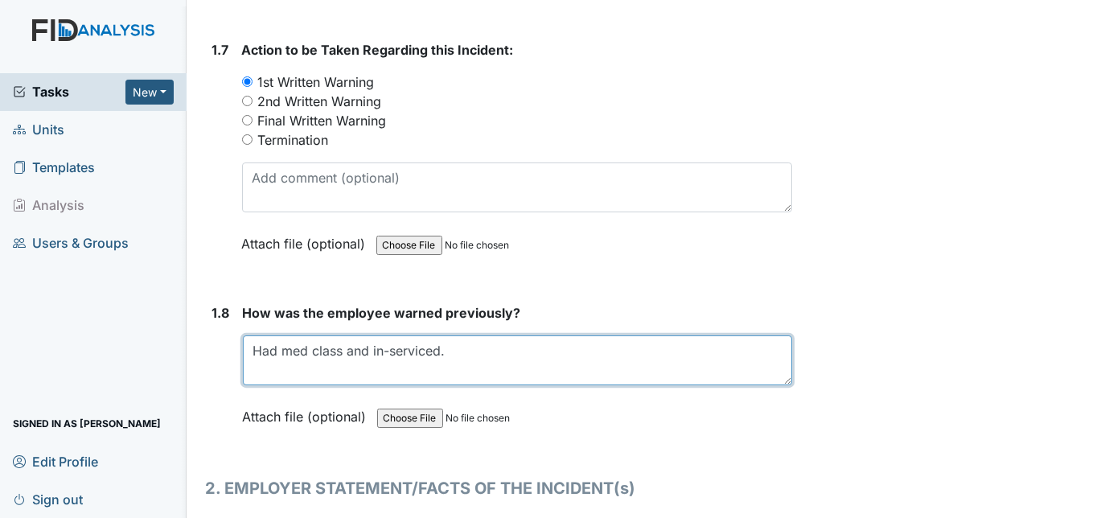
type textarea "Had med class and in-serviced."
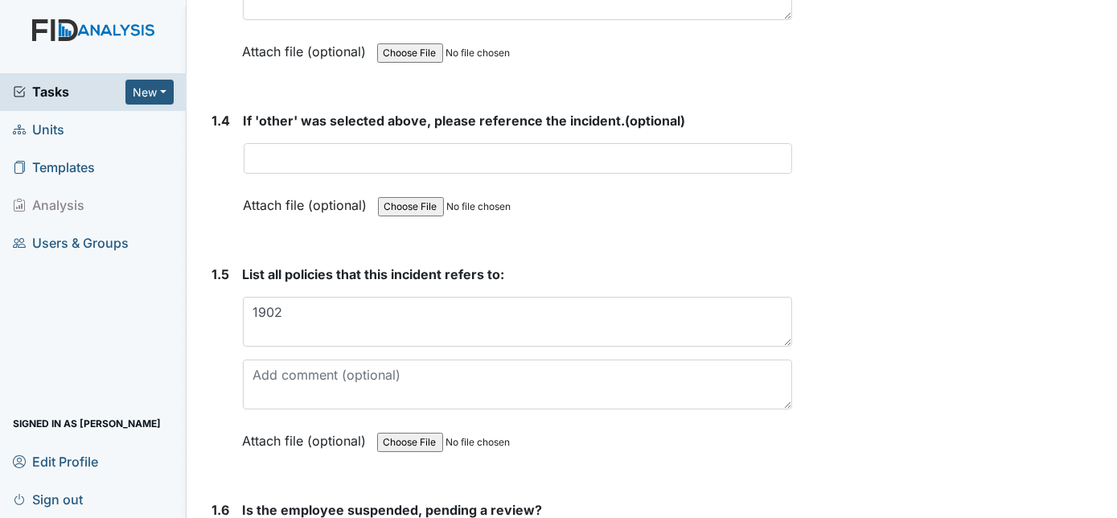
scroll to position [1082, 0]
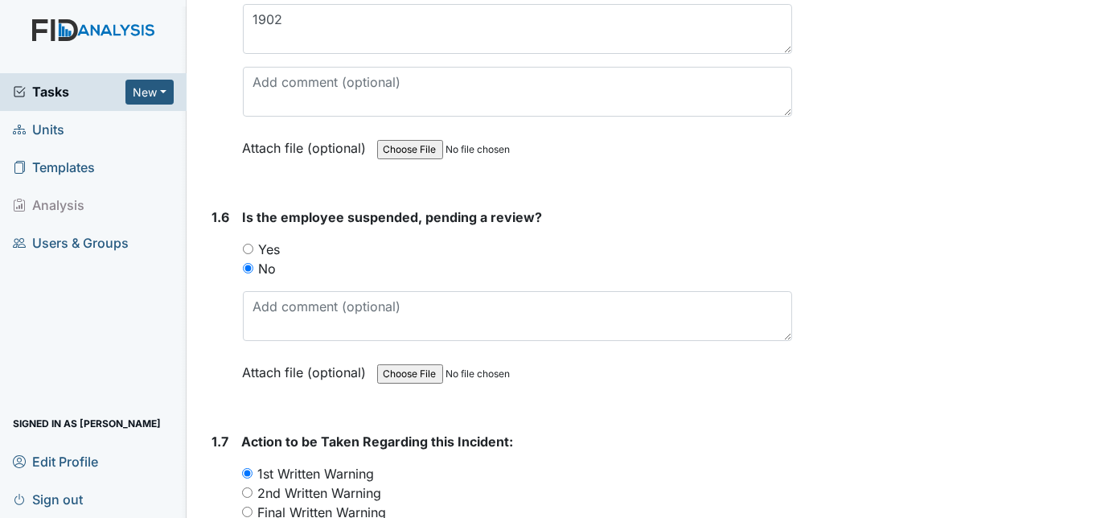
scroll to position [1375, 0]
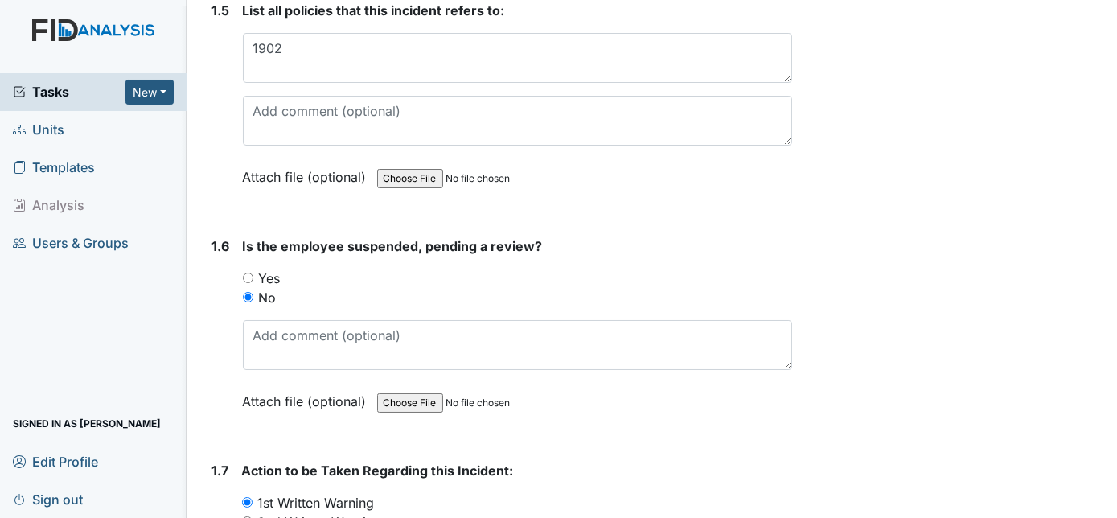
click at [890, 246] on div "Archive Task × Are you sure you want to archive this task? It will appear as in…" at bounding box center [957, 344] width 306 height 3413
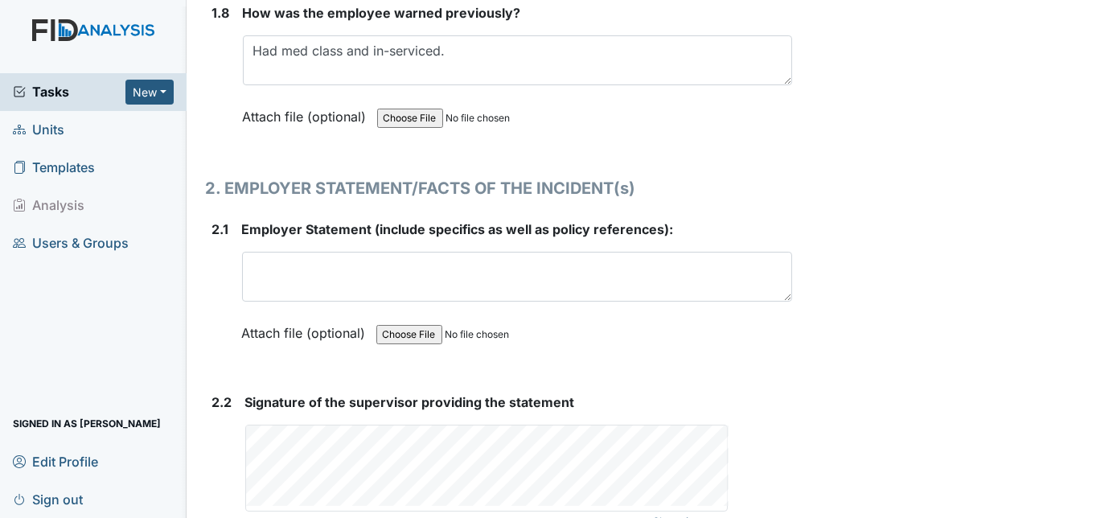
scroll to position [2164, 0]
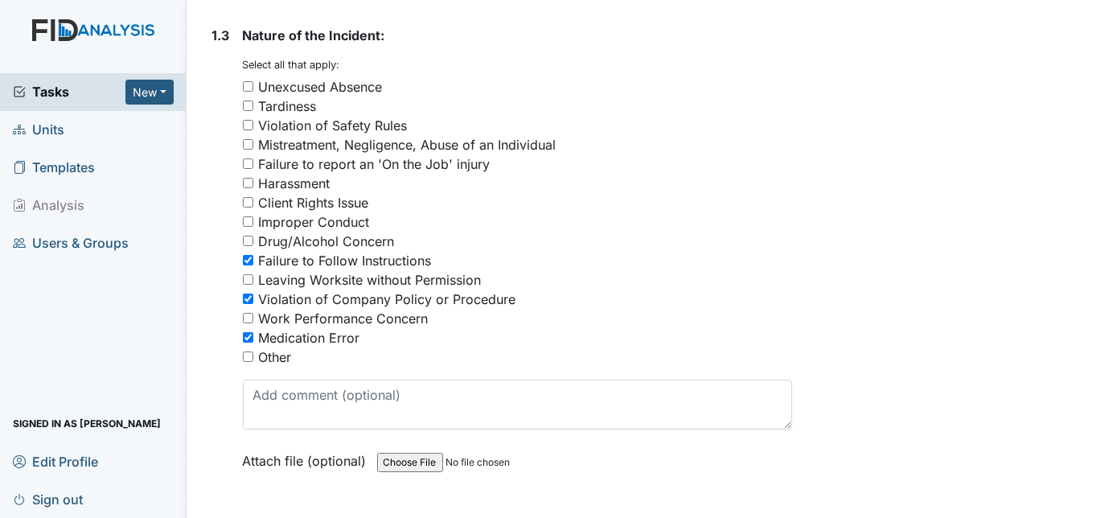
scroll to position [731, 0]
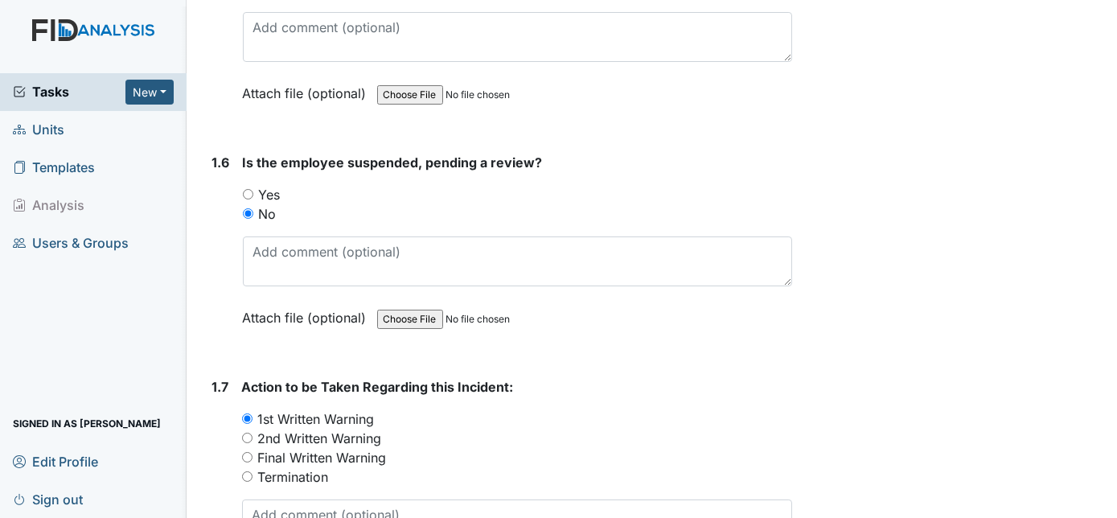
scroll to position [1462, 0]
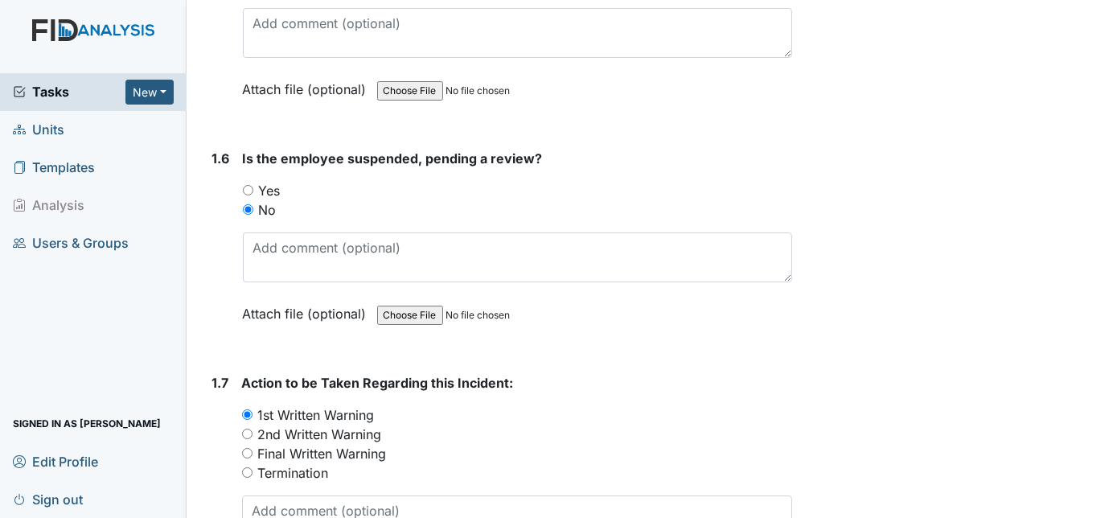
drag, startPoint x: 929, startPoint y: 156, endPoint x: 951, endPoint y: 140, distance: 27.0
click at [951, 140] on div "Archive Task × Are you sure you want to archive this task? It will appear as in…" at bounding box center [957, 257] width 306 height 3413
drag, startPoint x: 951, startPoint y: 140, endPoint x: 996, endPoint y: 191, distance: 67.8
click at [996, 191] on div "Archive Task × Are you sure you want to archive this task? It will appear as in…" at bounding box center [957, 257] width 306 height 3413
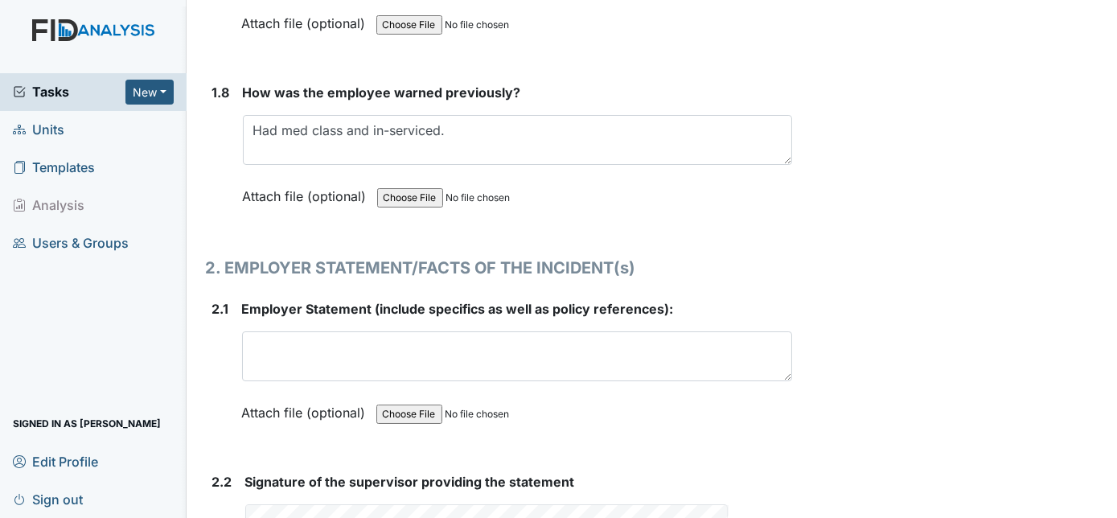
scroll to position [2018, 0]
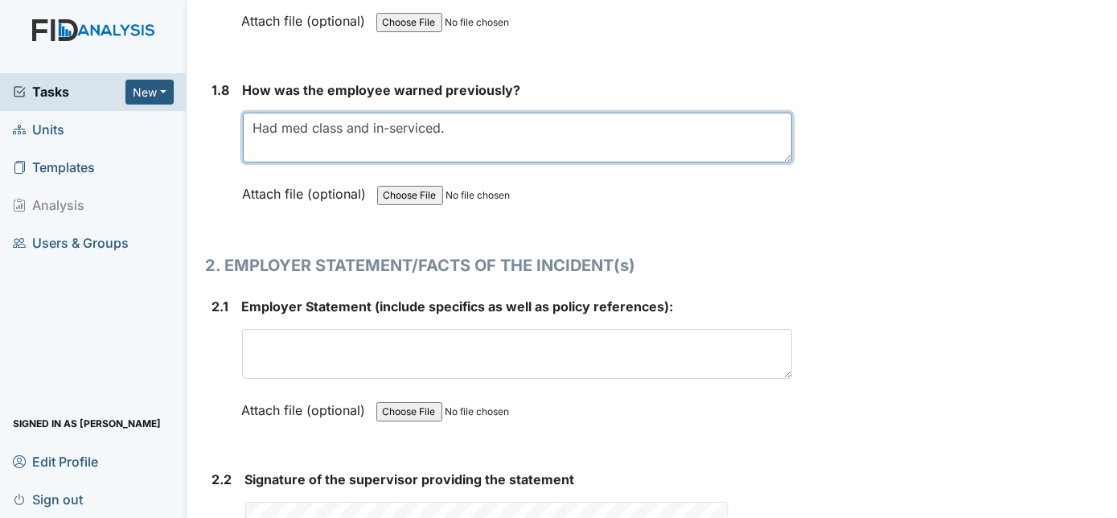
click at [561, 121] on textarea "Had med class and in-serviced." at bounding box center [518, 138] width 550 height 50
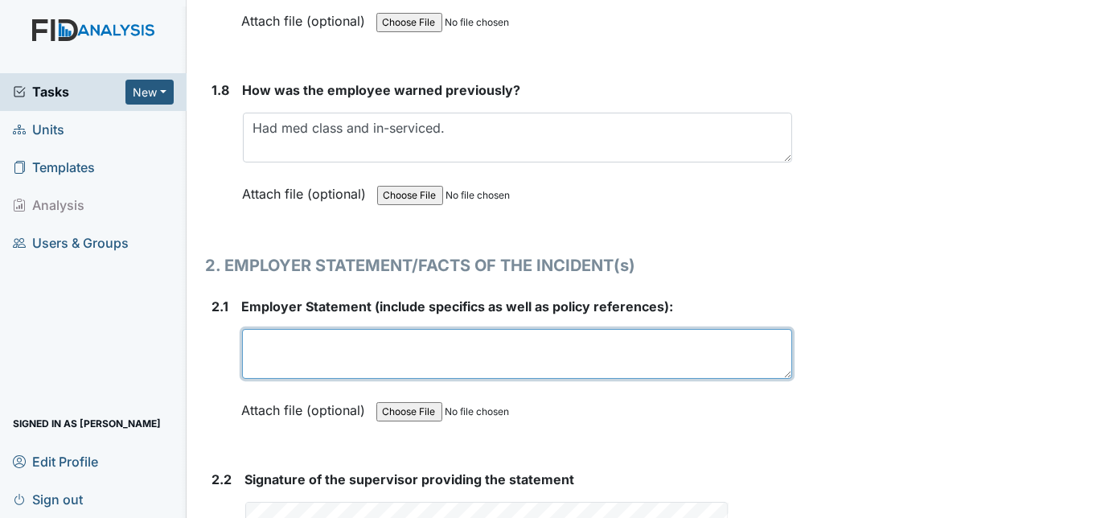
click at [528, 353] on textarea at bounding box center [517, 354] width 551 height 50
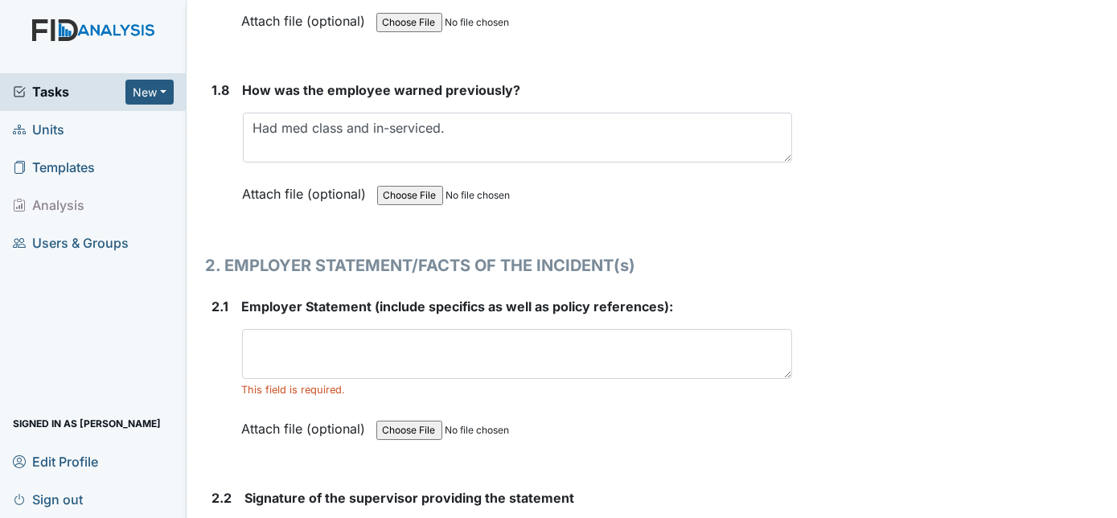
scroll to position [2047, 0]
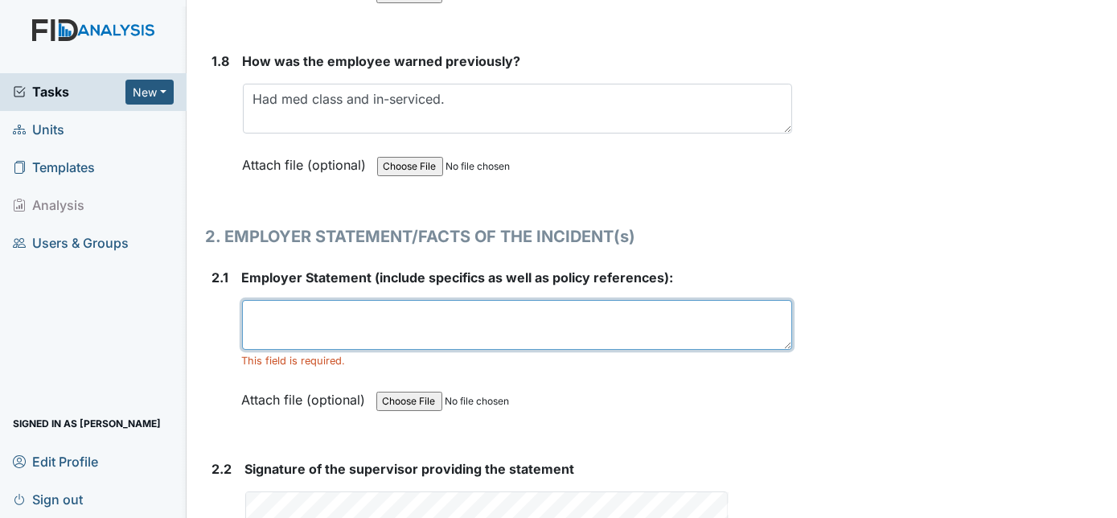
click at [654, 309] on textarea at bounding box center [517, 325] width 551 height 50
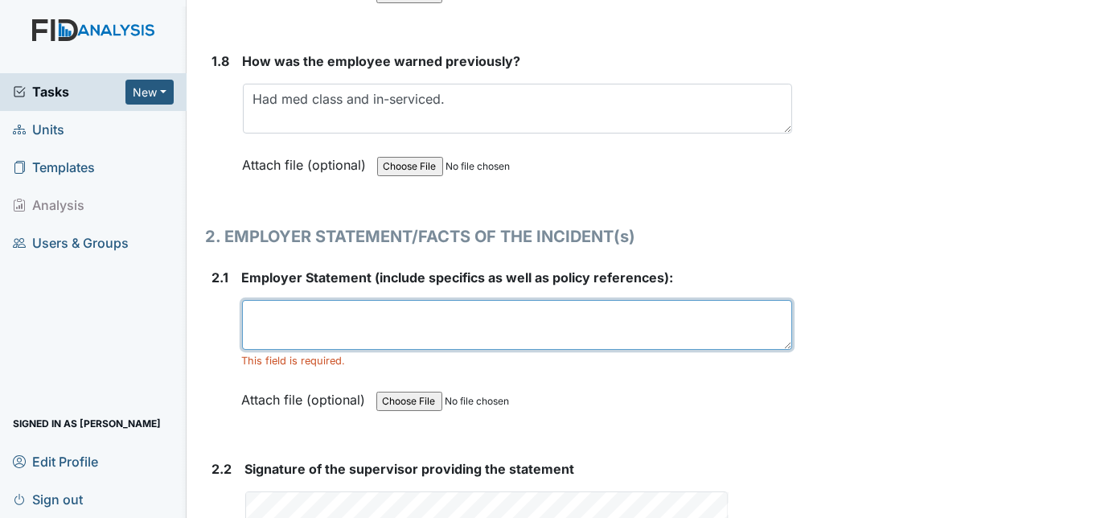
click at [338, 310] on textarea at bounding box center [517, 325] width 551 height 50
click at [249, 307] on textarea "[MEDICAL_DATA] 300mg" at bounding box center [517, 325] width 551 height 50
click at [370, 304] on textarea "[MEDICAL_DATA] 300mg" at bounding box center [517, 325] width 551 height 50
type textarea "[MEDICAL_DATA] 300mg"
